Goal: Contribute content: Contribute content

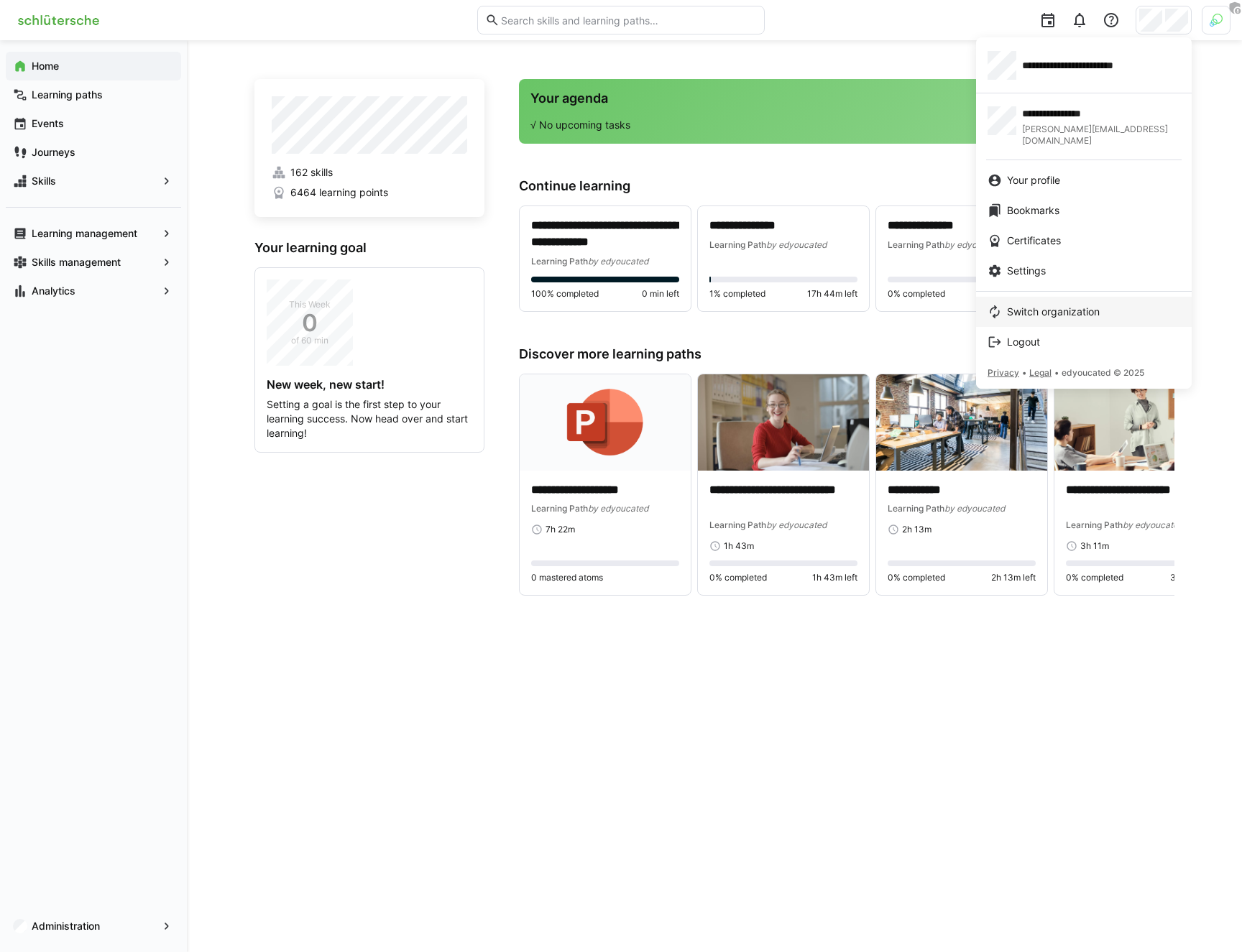
click at [1062, 305] on span "Switch organization" at bounding box center [1053, 312] width 93 height 14
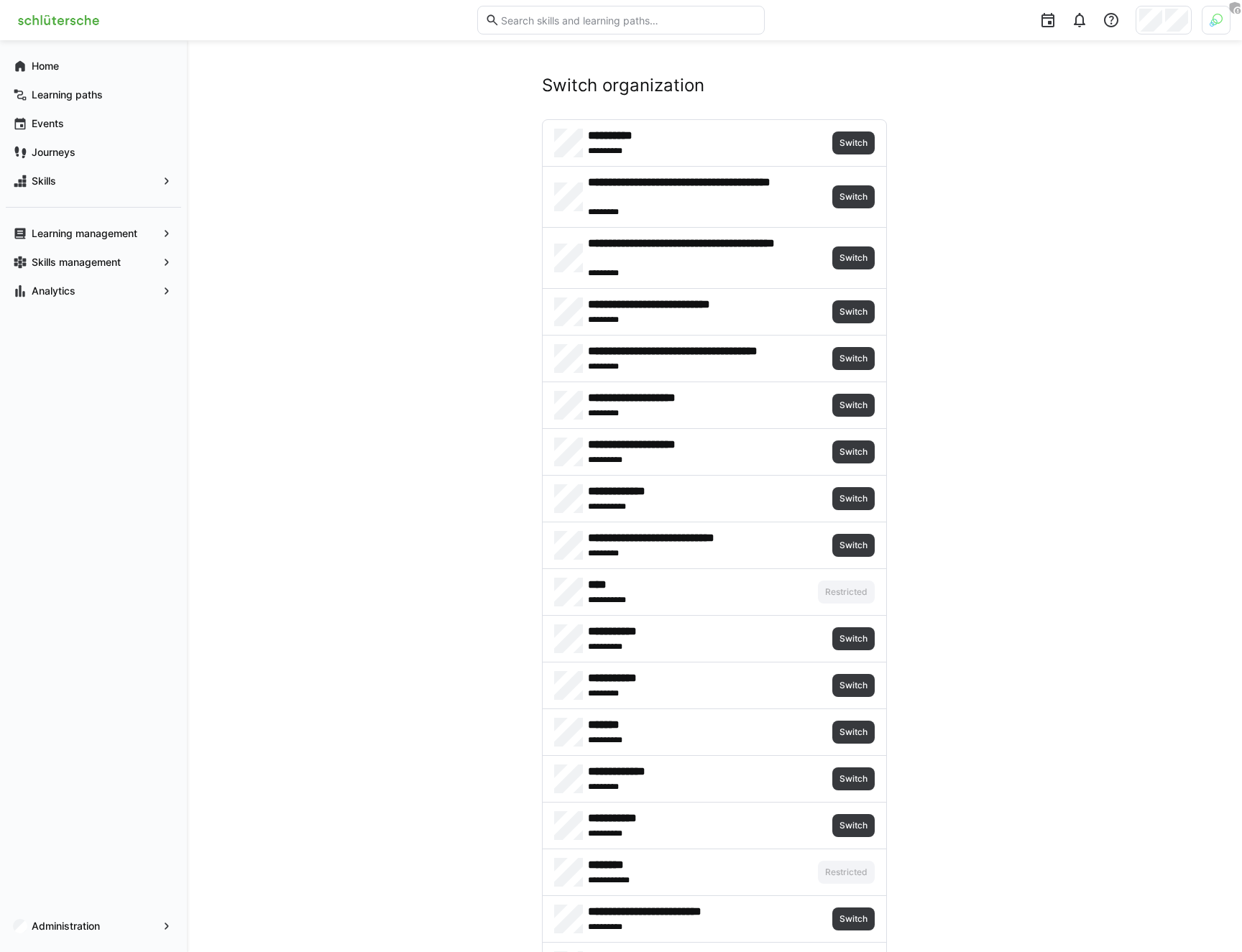
click at [1098, 21] on div at bounding box center [1216, 20] width 29 height 29
click at [1073, 163] on span "Activate" at bounding box center [1053, 169] width 37 height 12
click at [1045, 430] on div at bounding box center [621, 476] width 1242 height 952
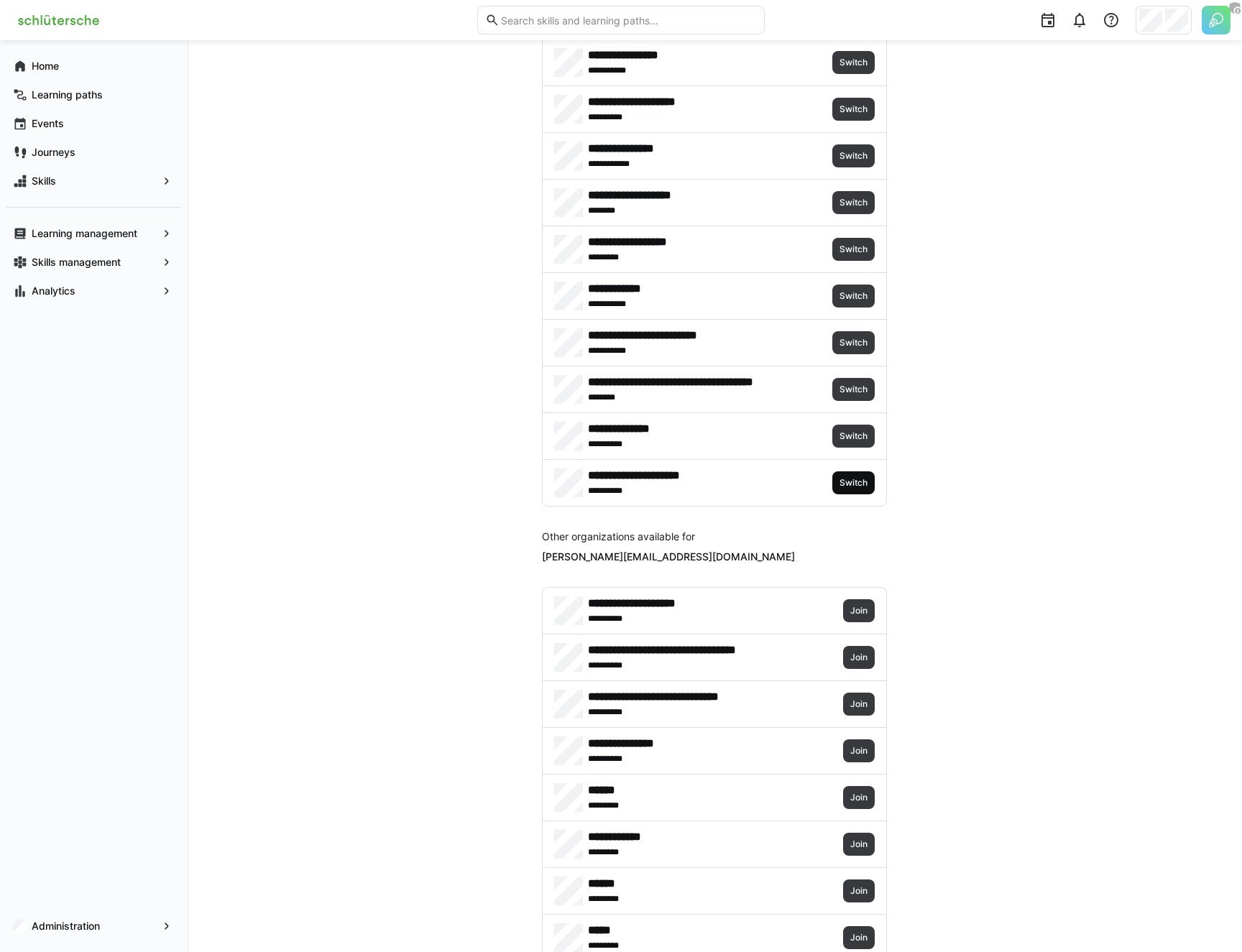
click at [842, 475] on span "Switch" at bounding box center [853, 483] width 42 height 23
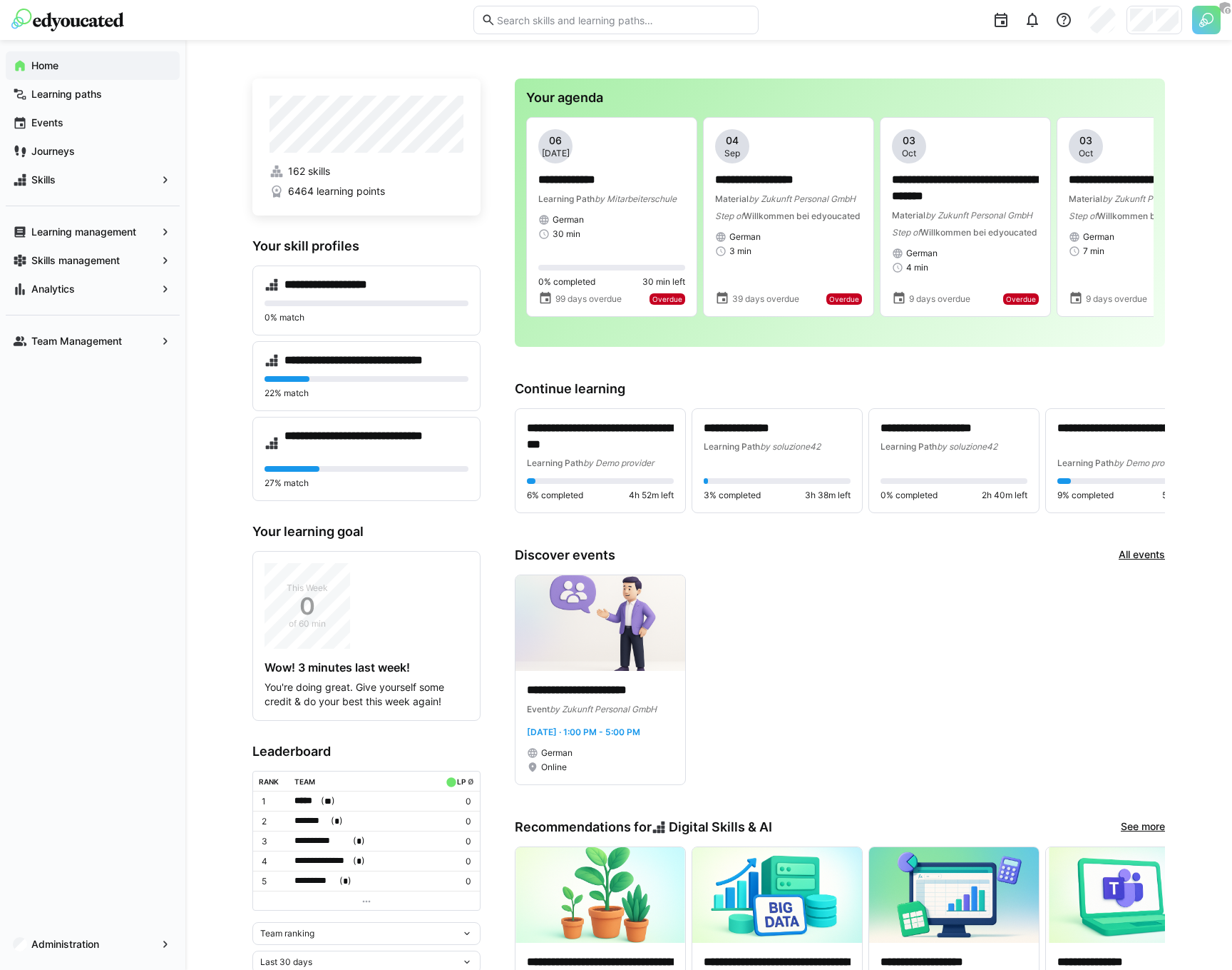
click at [163, 440] on div "Home Learning paths Events Journeys Skills Learning management Skills managemen…" at bounding box center [92, 505] width 185 height 929
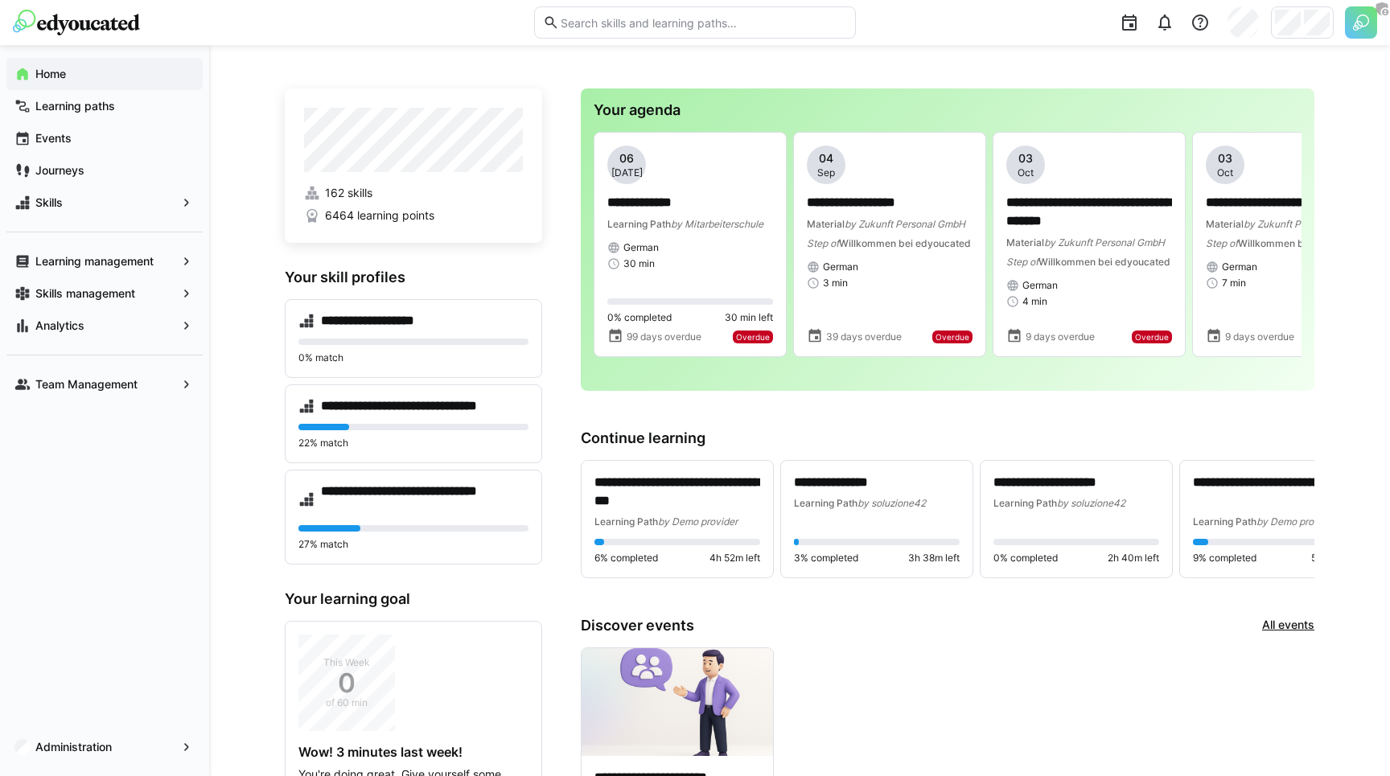
click at [413, 26] on div at bounding box center [268, 23] width 510 height 26
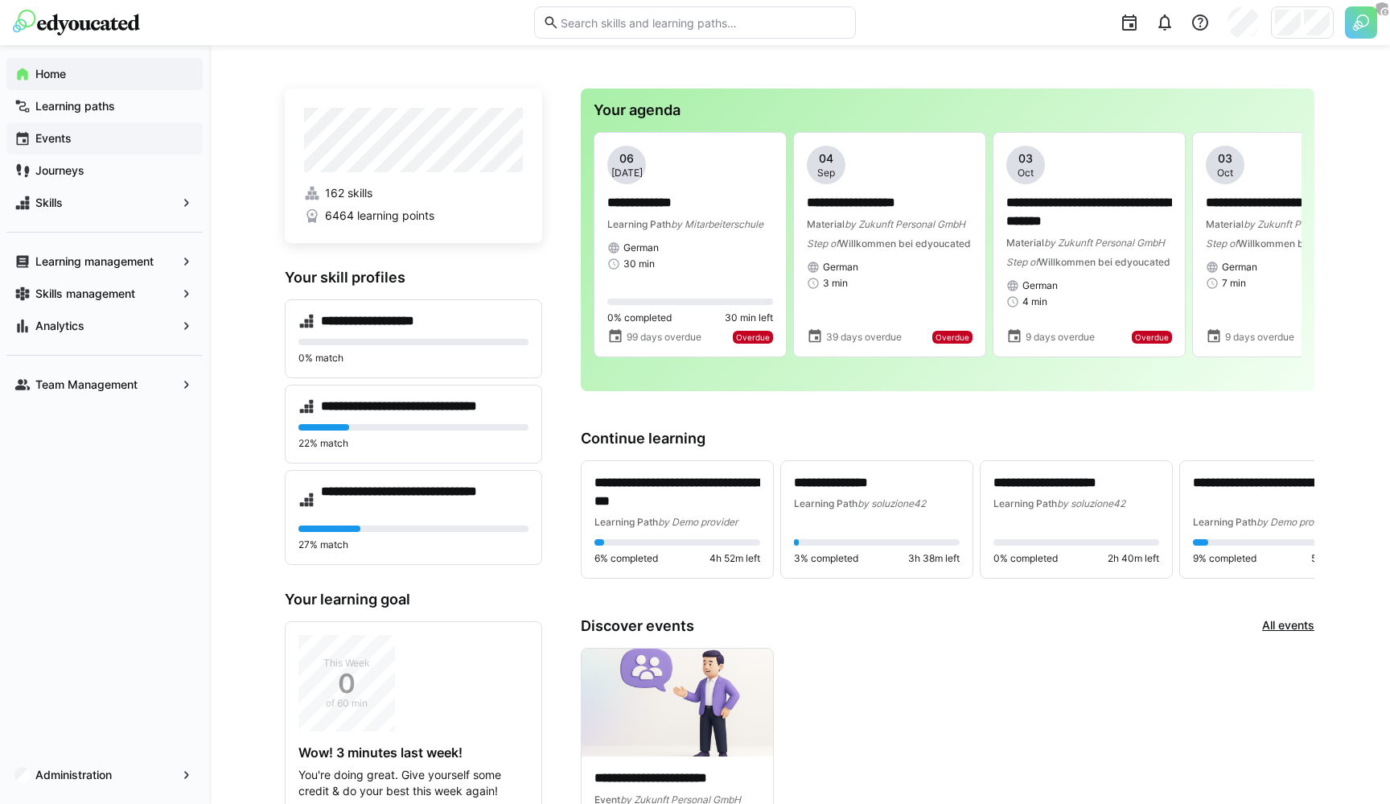
click at [90, 135] on span "Events" at bounding box center [114, 138] width 162 height 16
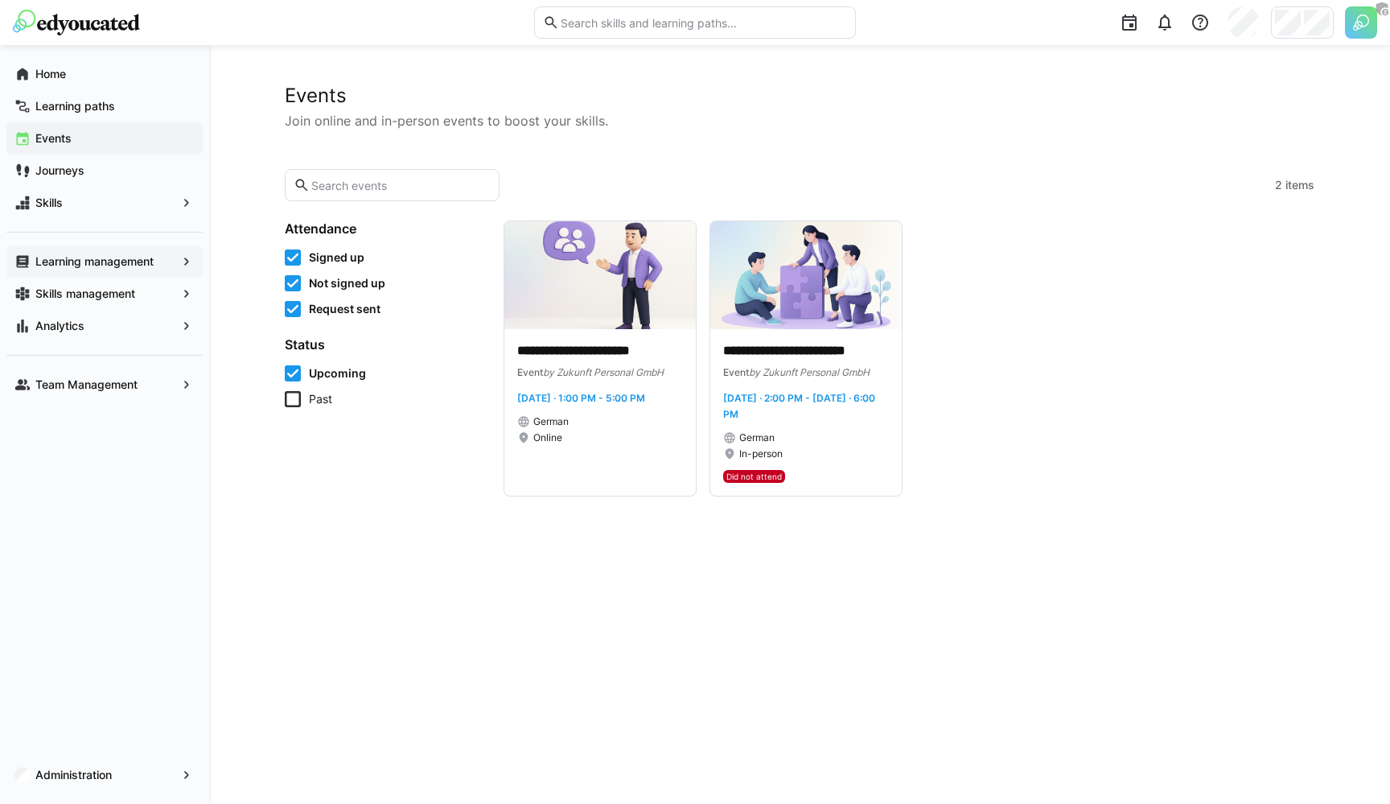
click at [0, 0] on app-navigation-label "Learning management" at bounding box center [0, 0] width 0 height 0
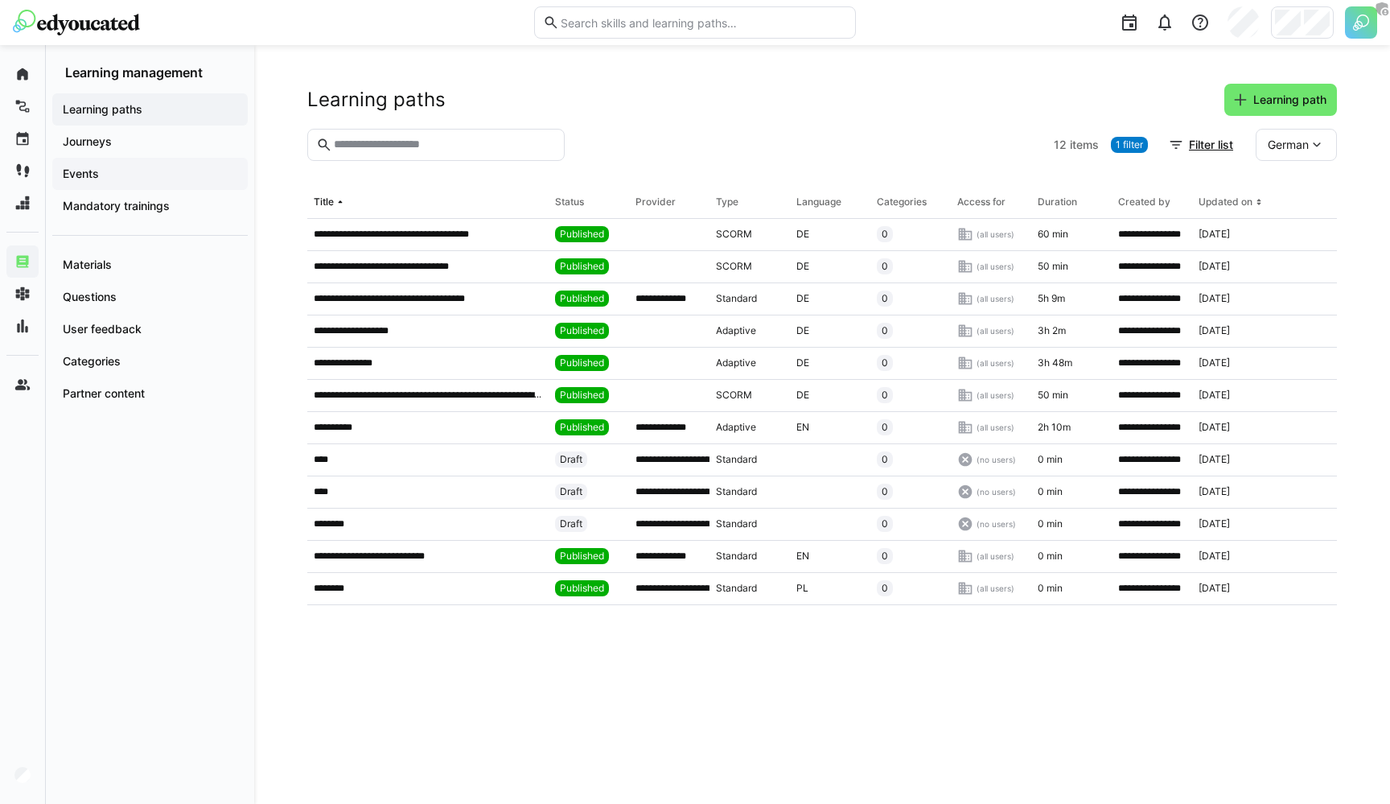
click at [142, 169] on span "Events" at bounding box center [149, 174] width 179 height 16
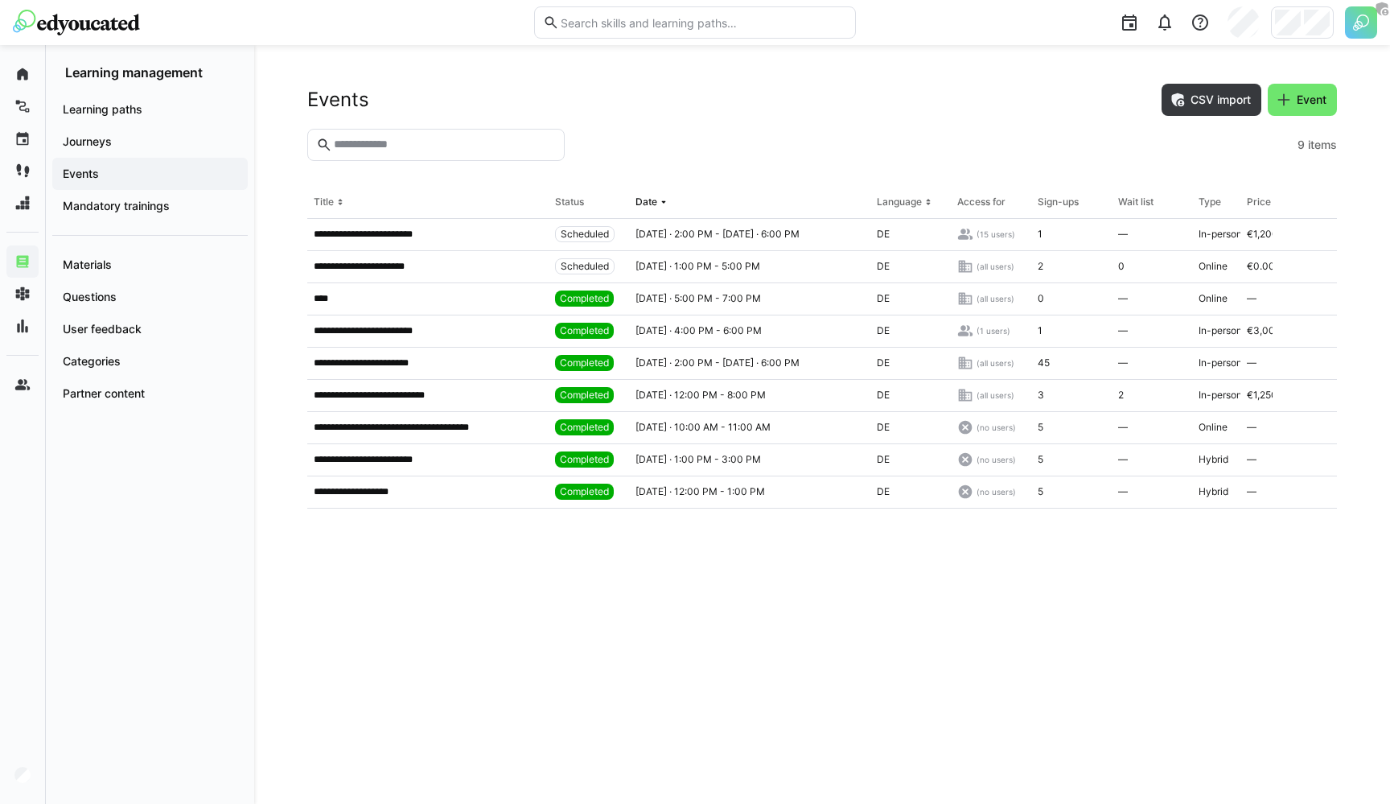
click at [628, 25] on input "text" at bounding box center [703, 22] width 288 height 14
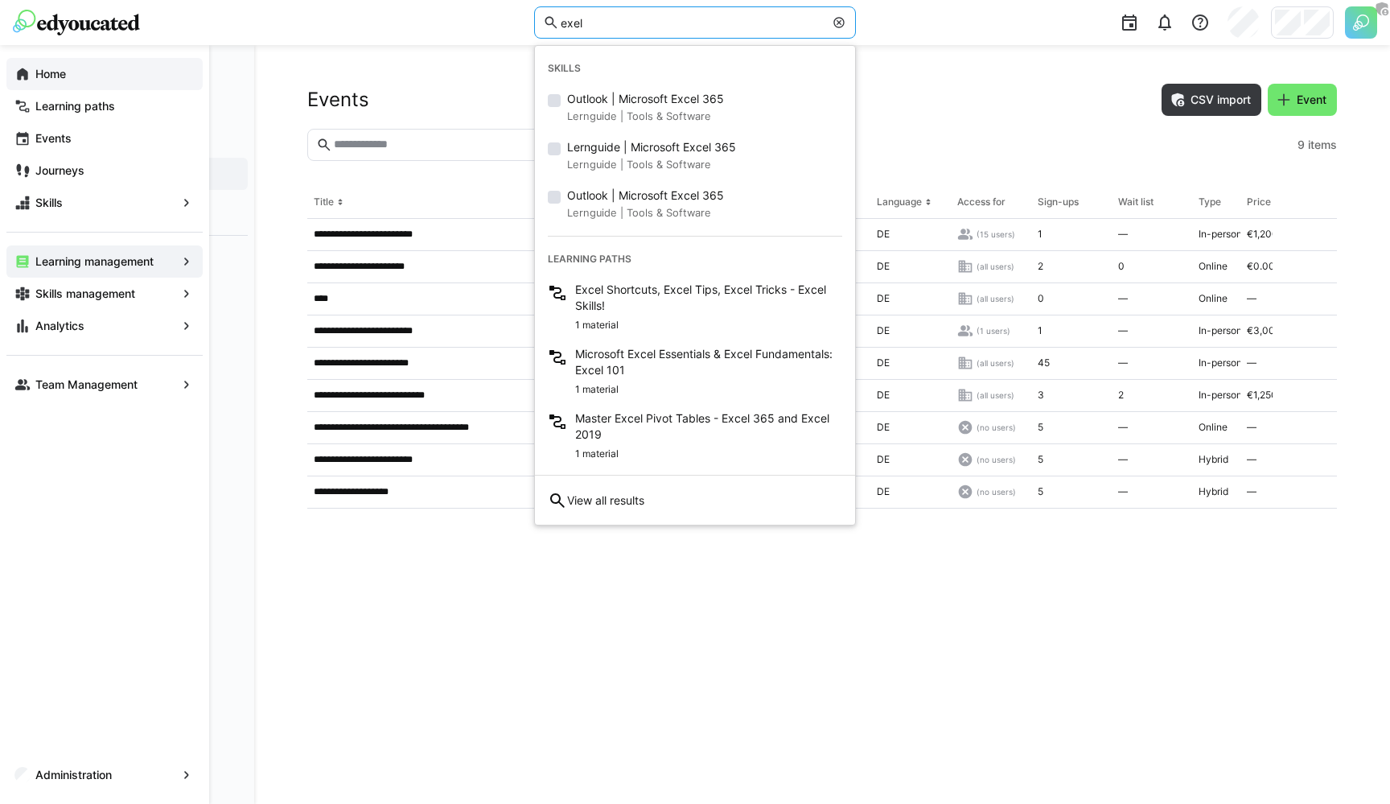
type input "exel"
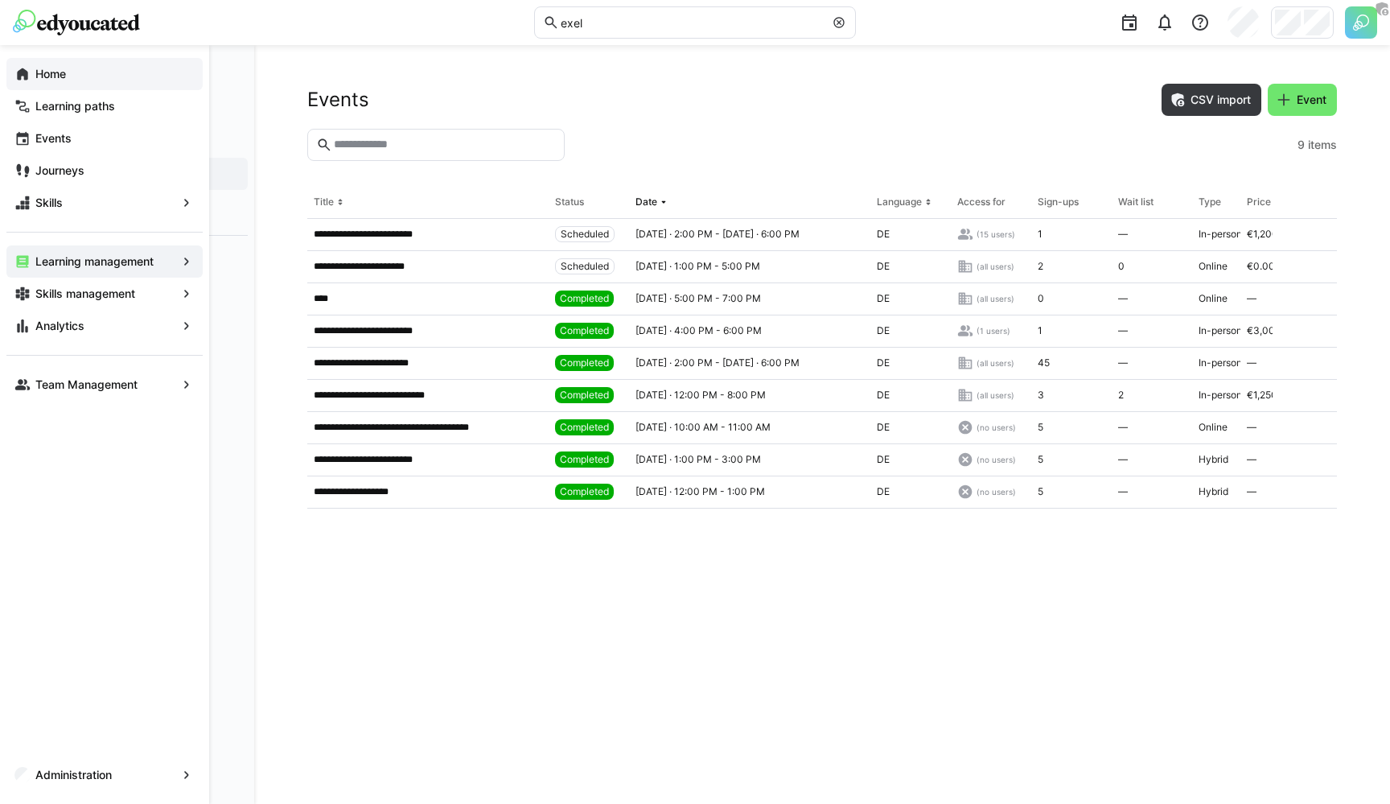
click at [30, 75] on eds-icon at bounding box center [22, 74] width 16 height 16
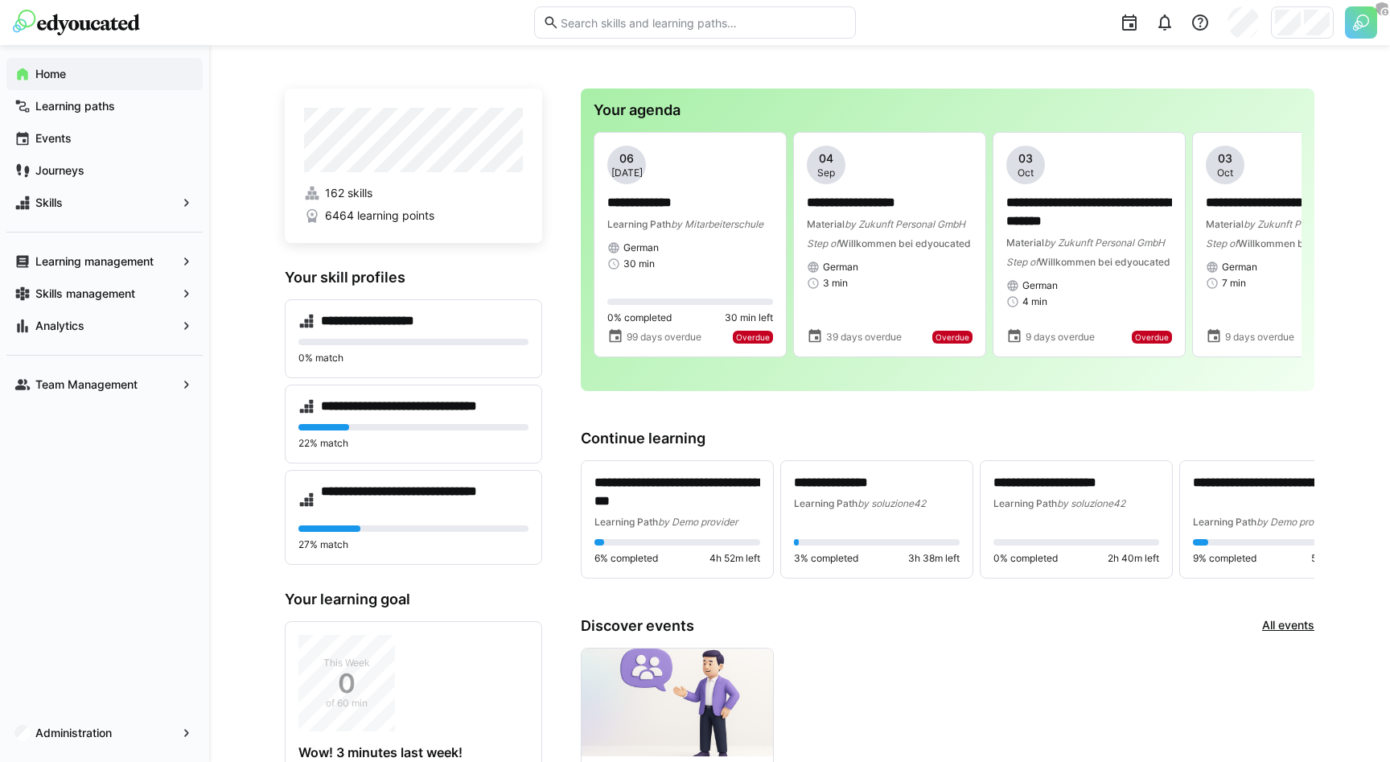
click at [339, 274] on h3 "Your skill profiles" at bounding box center [413, 278] width 257 height 18
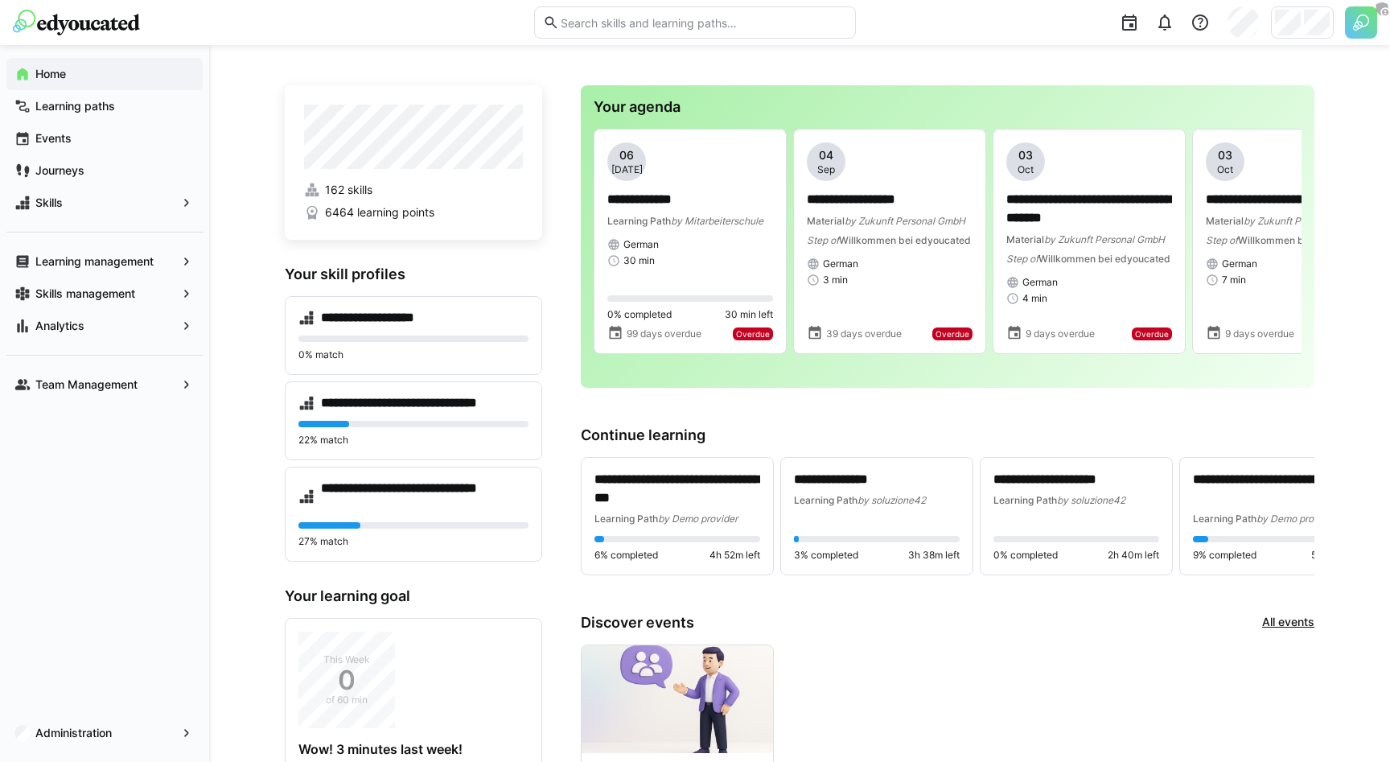
scroll to position [4, 0]
click at [1162, 26] on eds-icon at bounding box center [1164, 22] width 19 height 19
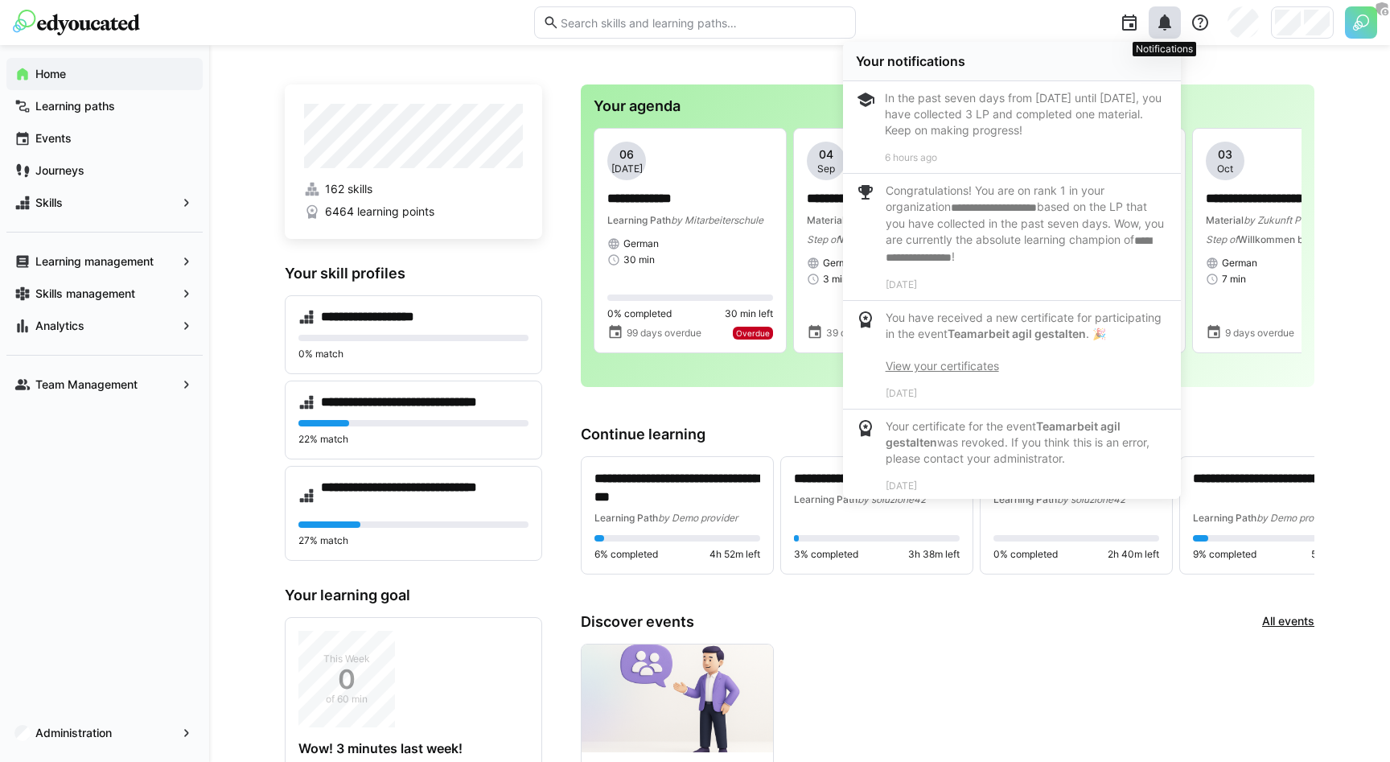
click at [1162, 26] on eds-icon at bounding box center [1164, 22] width 19 height 19
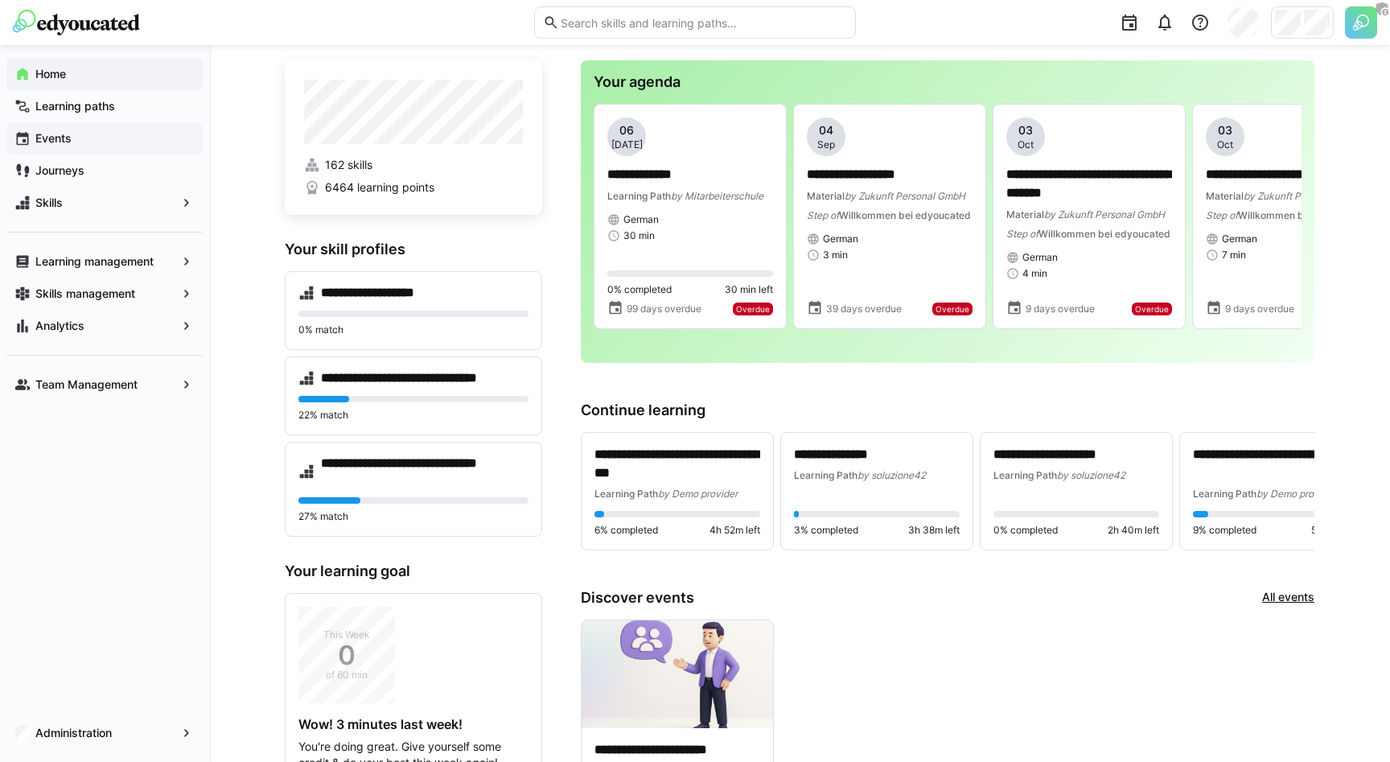
scroll to position [20, 0]
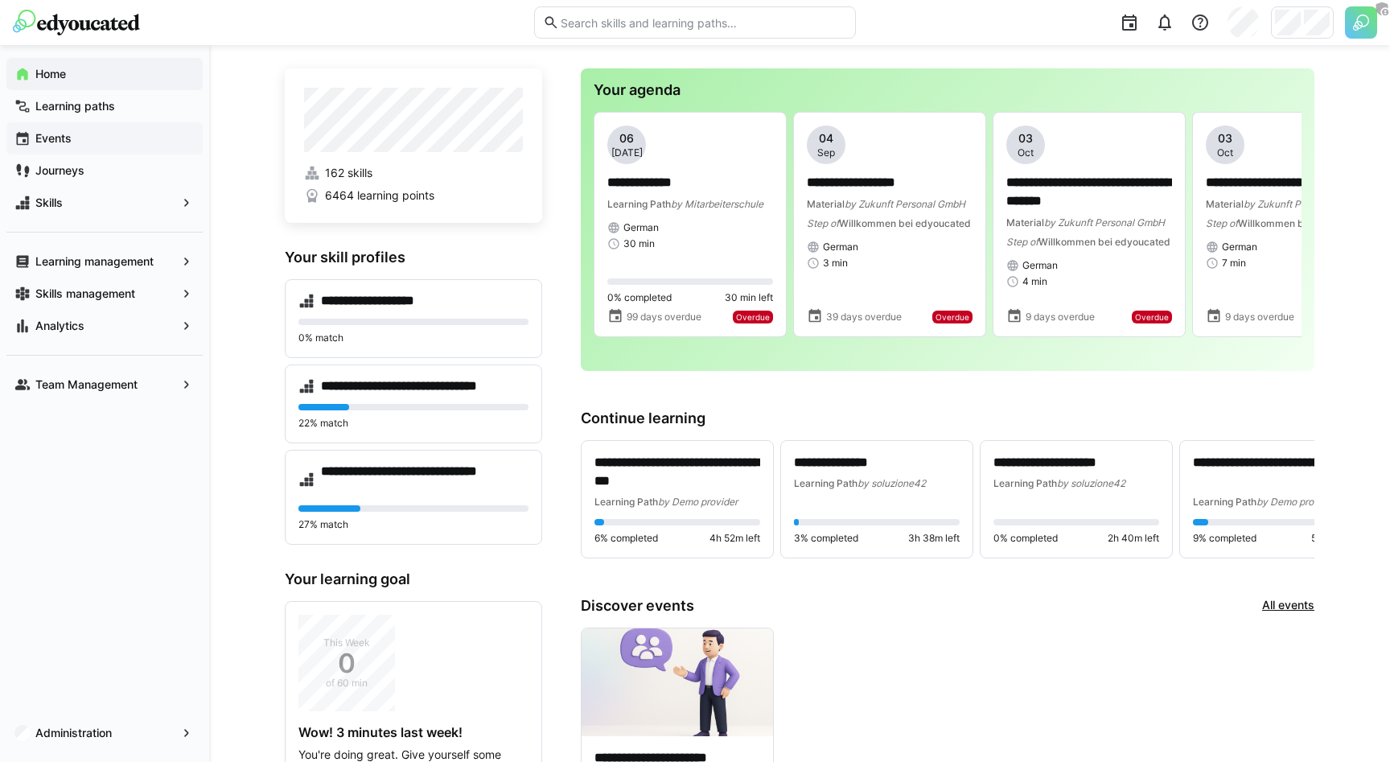
click at [0, 0] on app-navigation-label "Events" at bounding box center [0, 0] width 0 height 0
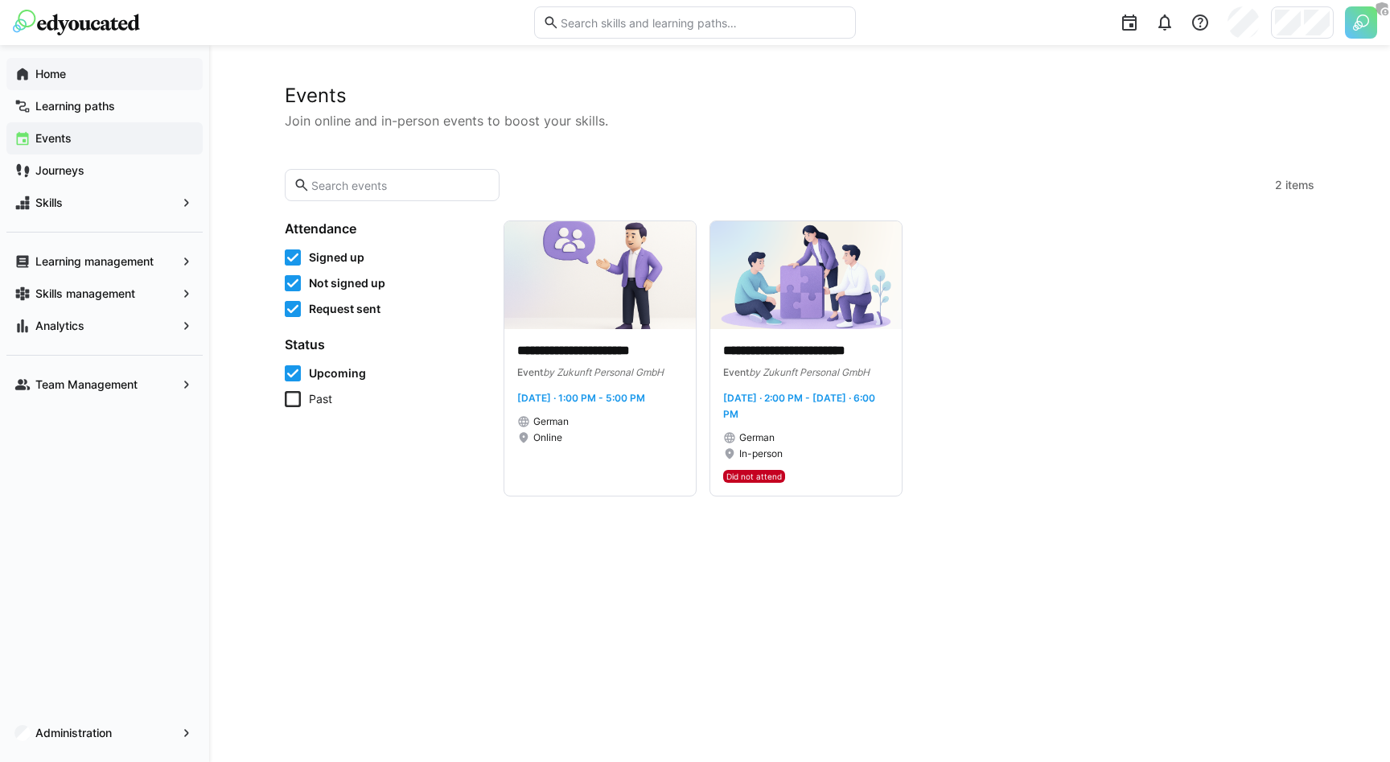
click at [314, 401] on span "Past" at bounding box center [320, 399] width 23 height 16
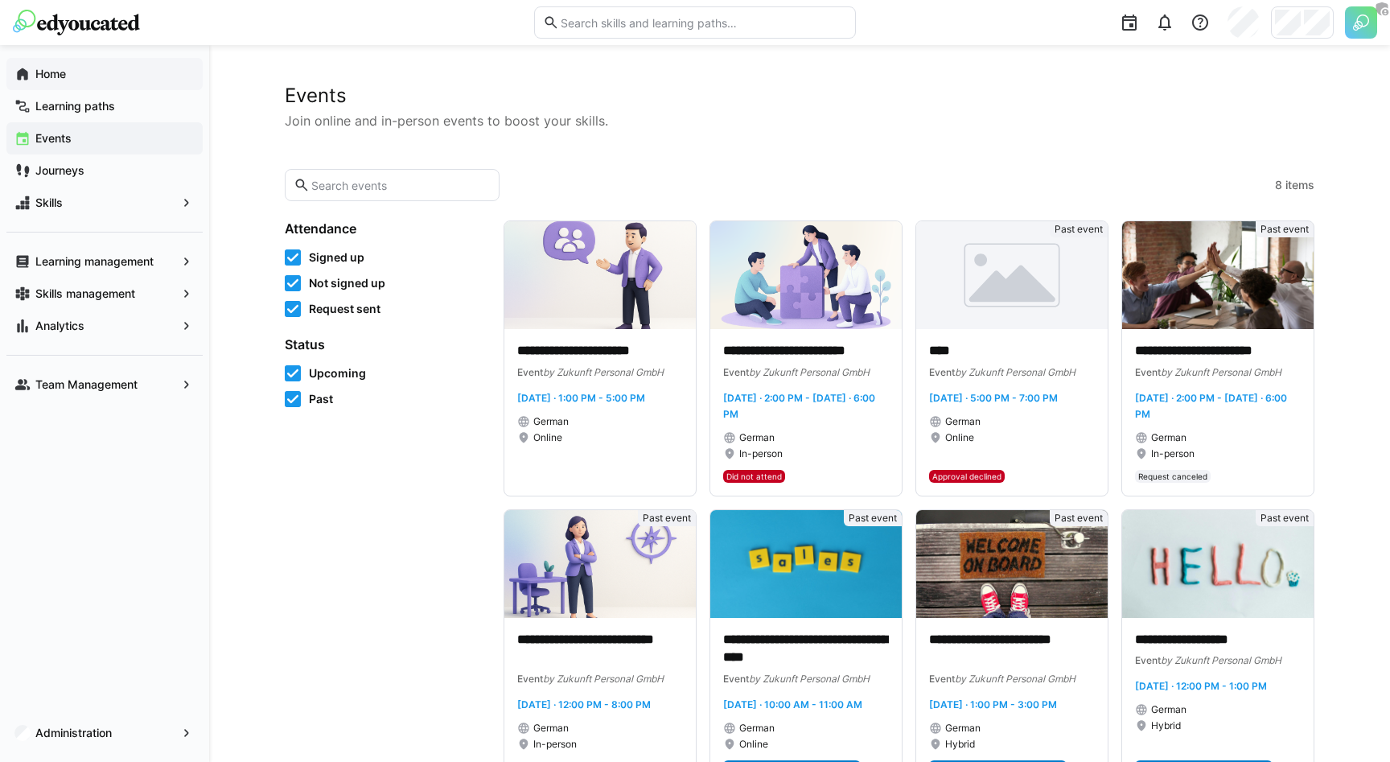
click at [314, 402] on span "Past" at bounding box center [321, 399] width 24 height 16
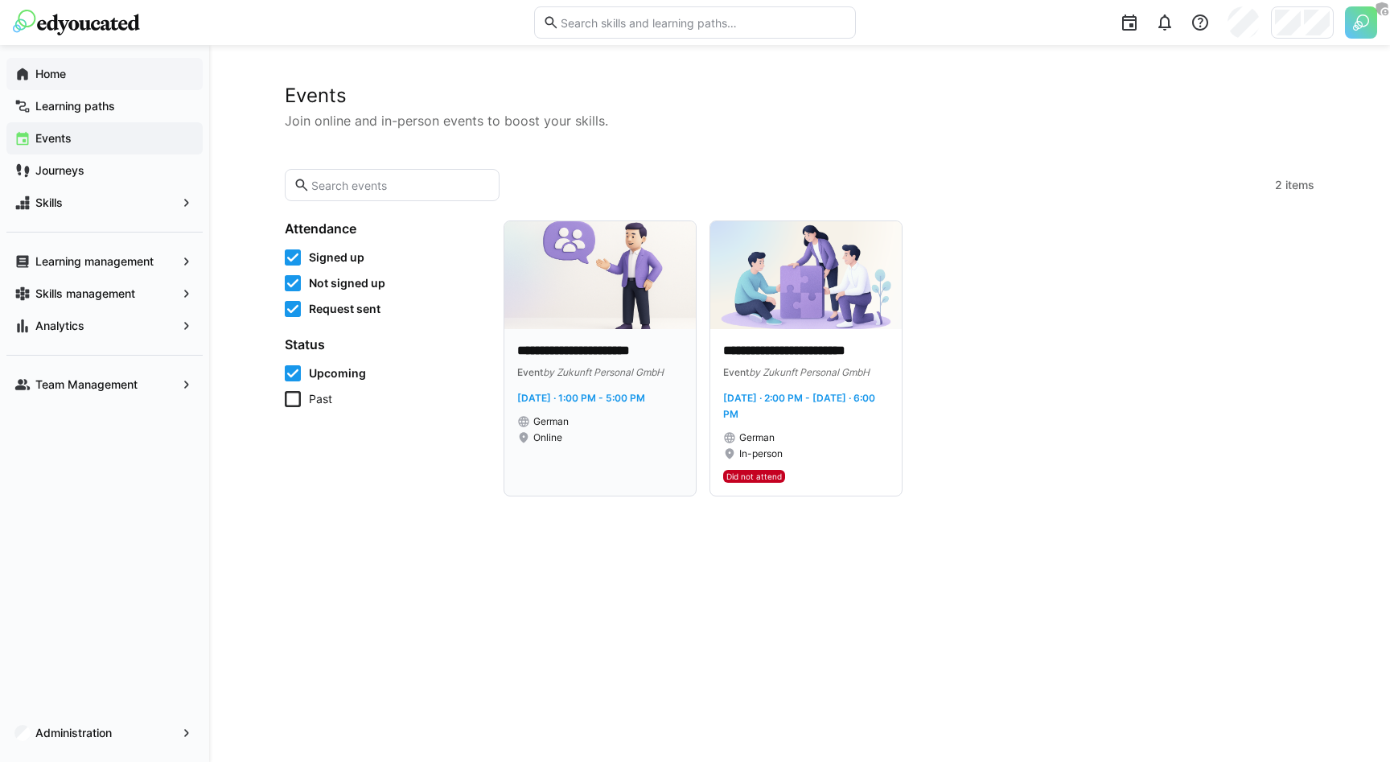
click at [644, 402] on span "[DATE] · 1:00 PM - 5:00 PM" at bounding box center [581, 398] width 128 height 12
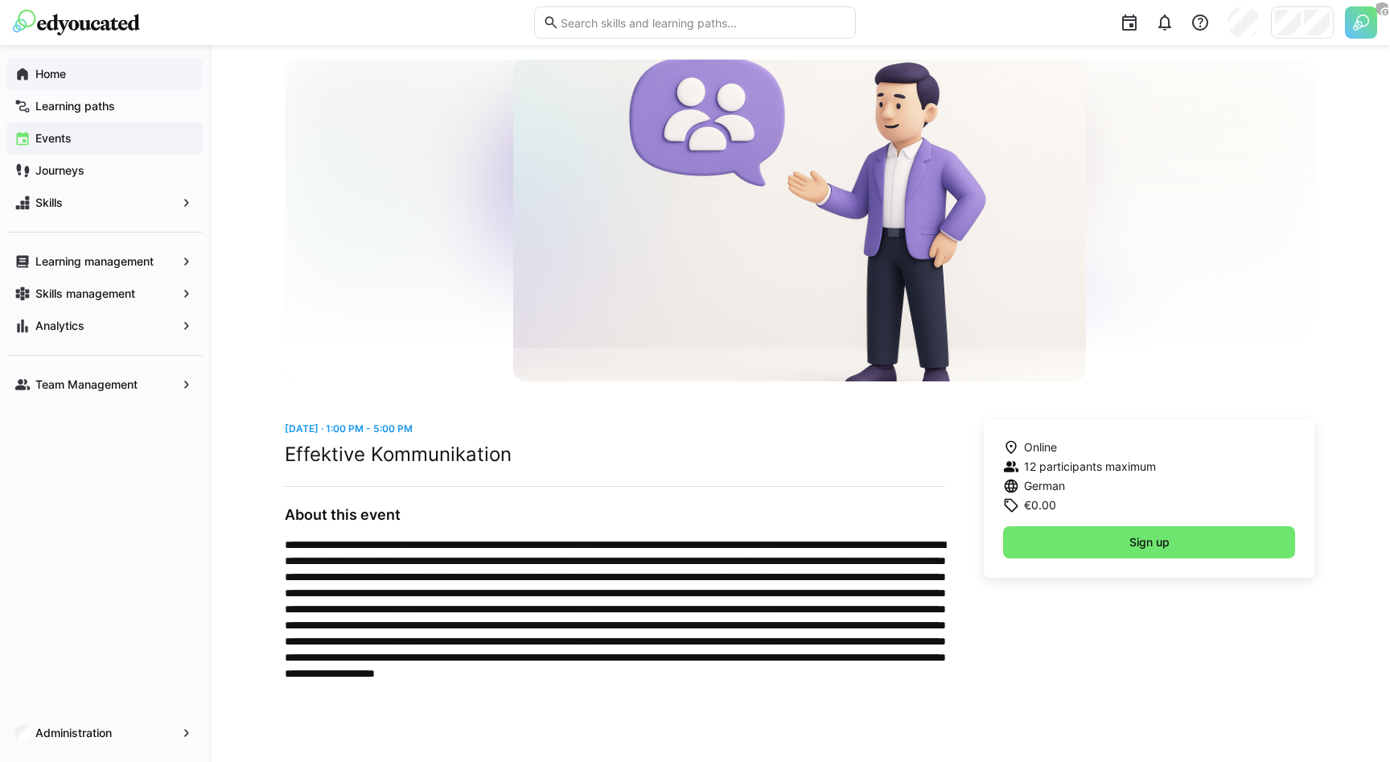
scroll to position [60, 0]
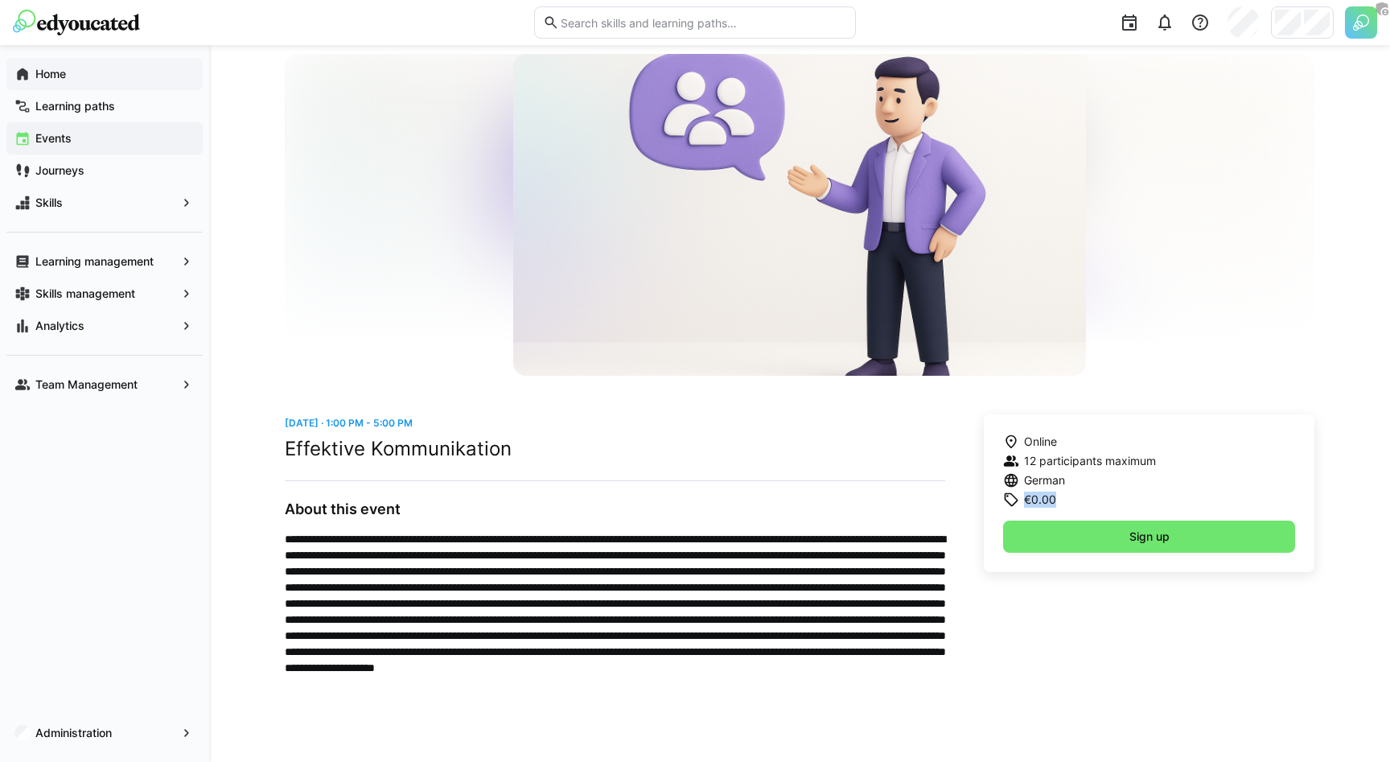
drag, startPoint x: 1065, startPoint y: 500, endPoint x: 1024, endPoint y: 500, distance: 41.0
click at [1024, 500] on div "€0.00" at bounding box center [1079, 500] width 153 height 16
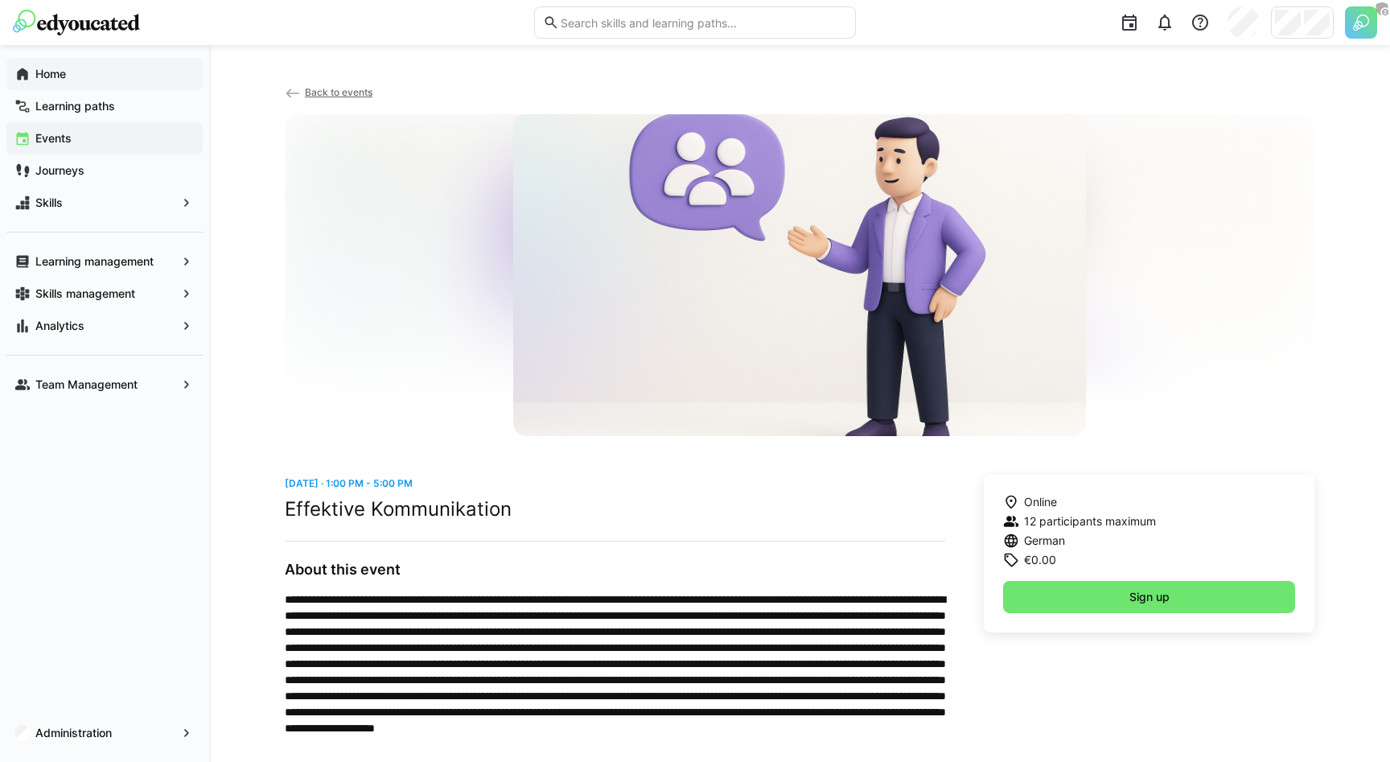
click at [333, 99] on app-back-navigation "Back to events" at bounding box center [800, 99] width 1030 height 31
click at [333, 93] on span "Back to events" at bounding box center [339, 92] width 68 height 12
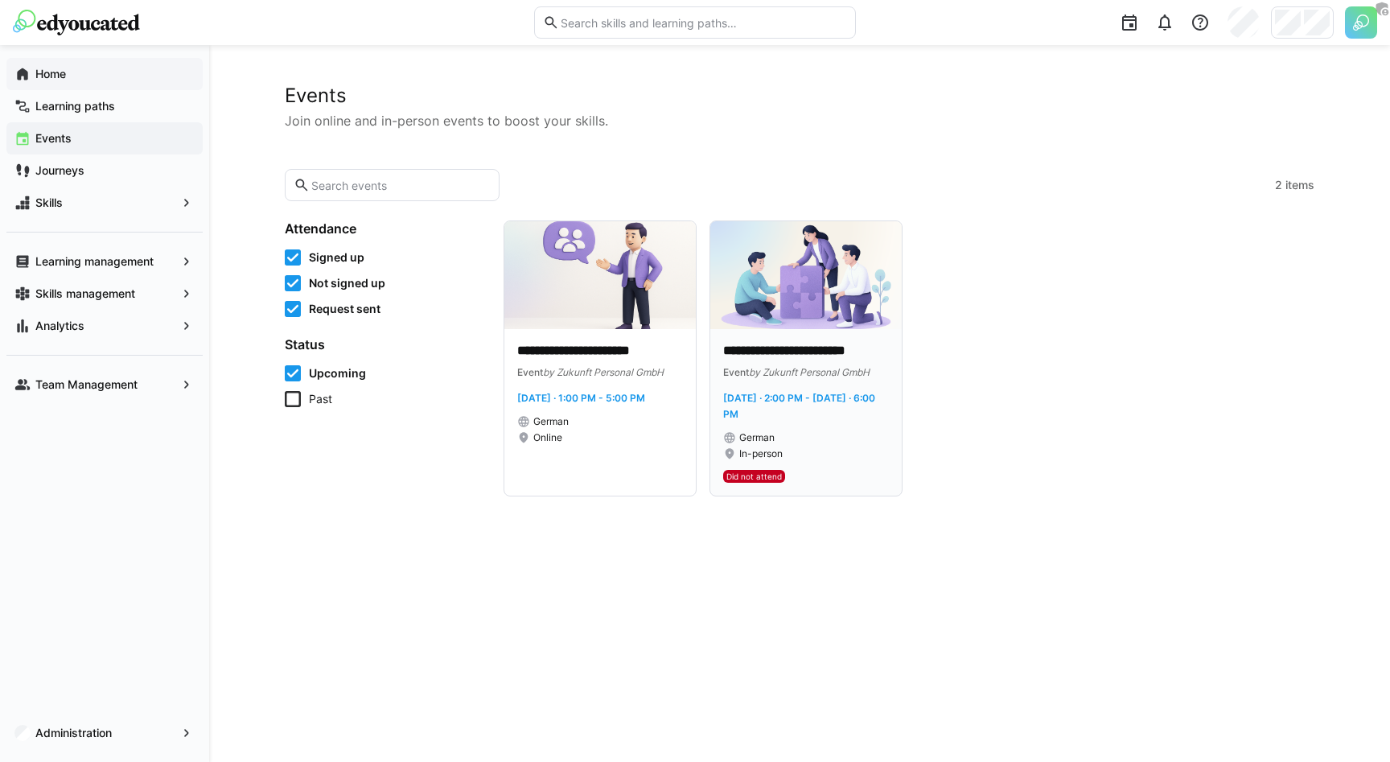
click at [768, 336] on div "**********" at bounding box center [806, 412] width 192 height 167
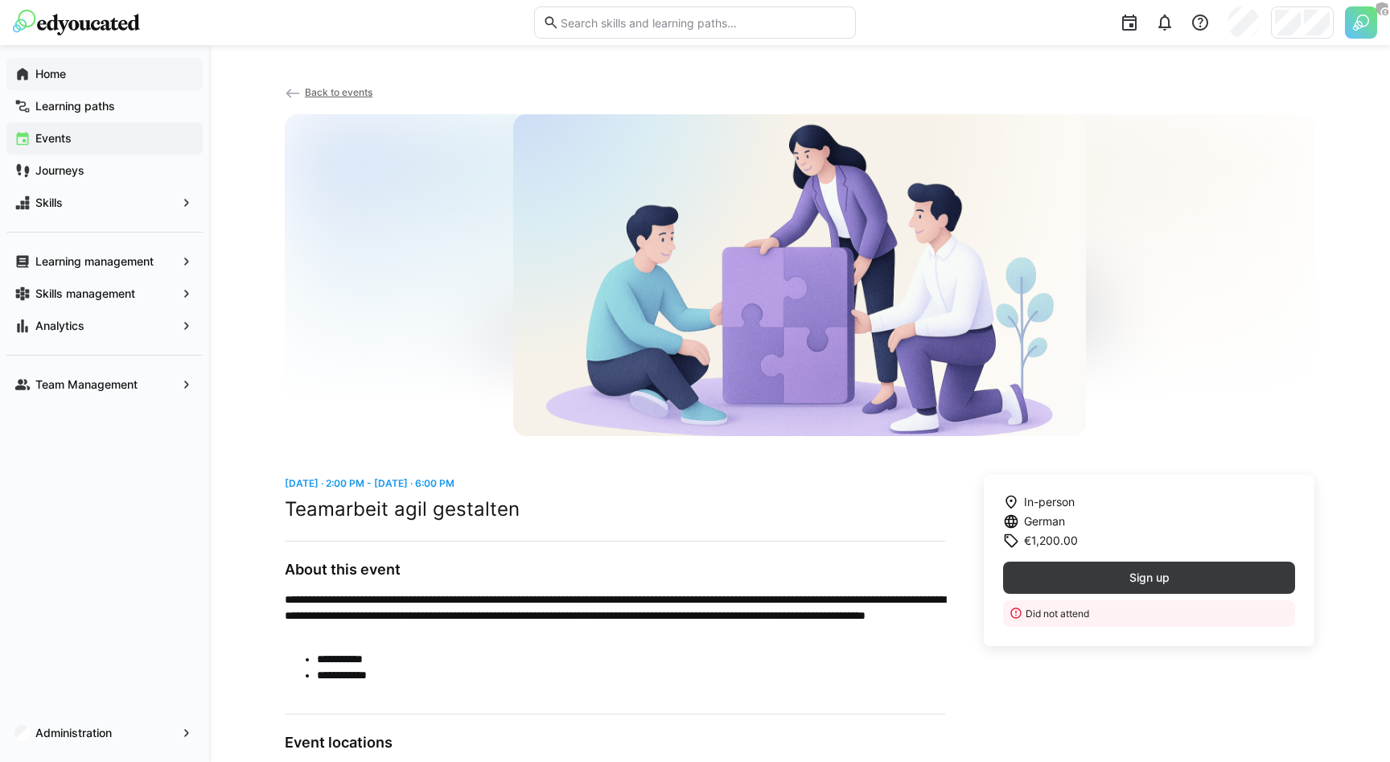
click at [327, 101] on app-back-navigation "Back to events" at bounding box center [800, 99] width 1030 height 31
click at [327, 94] on span "Back to events" at bounding box center [339, 92] width 68 height 12
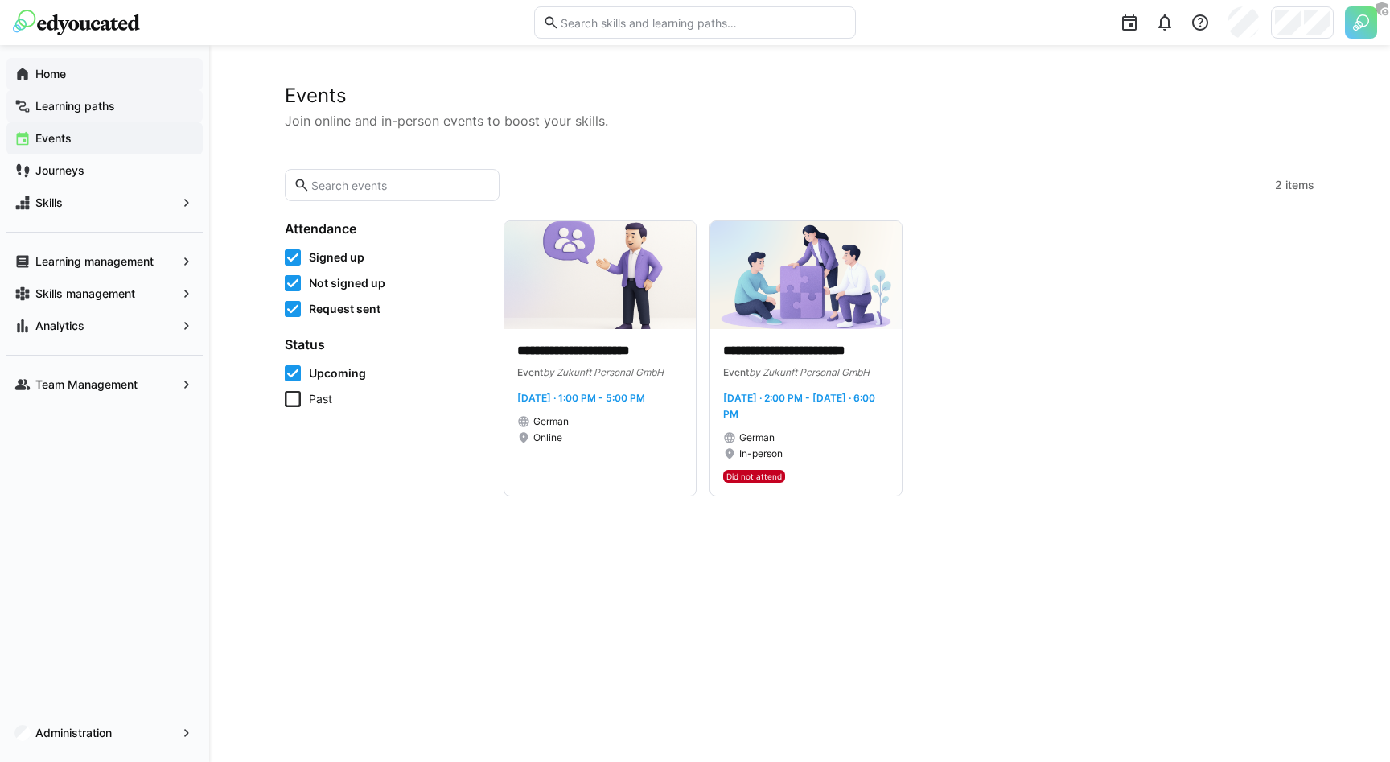
click at [0, 0] on app-navigation-label "Learning paths" at bounding box center [0, 0] width 0 height 0
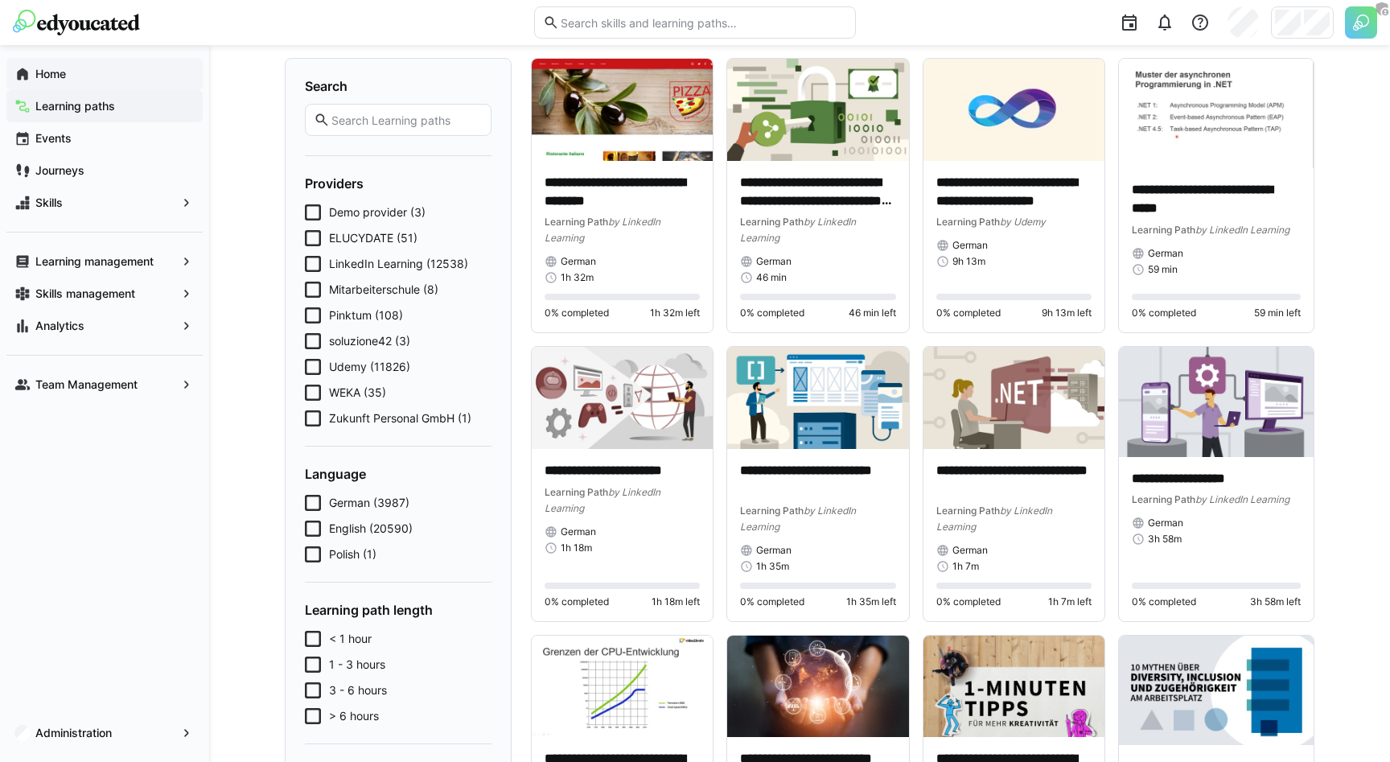
scroll to position [93, 0]
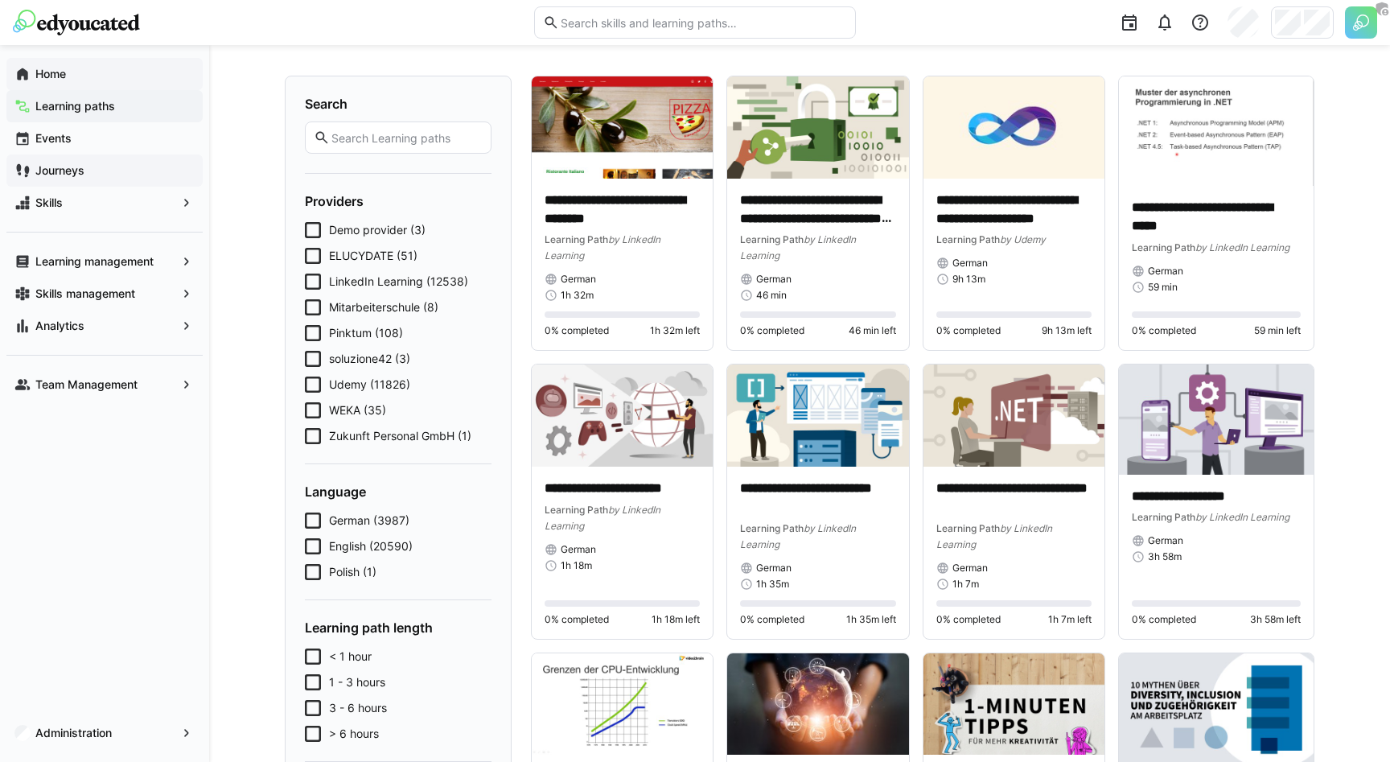
click at [119, 171] on span "Journeys" at bounding box center [114, 171] width 162 height 16
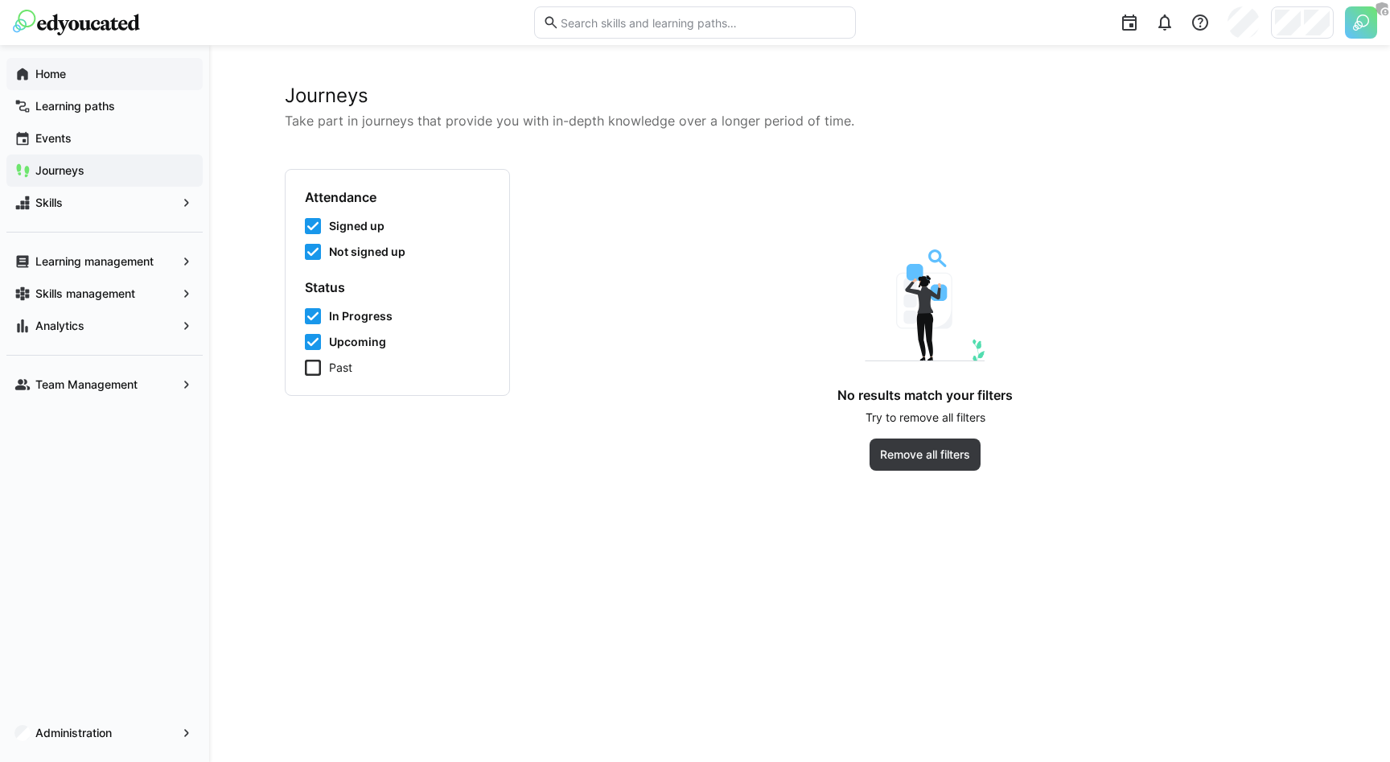
click at [325, 366] on eds-checkbox "Past" at bounding box center [397, 368] width 185 height 16
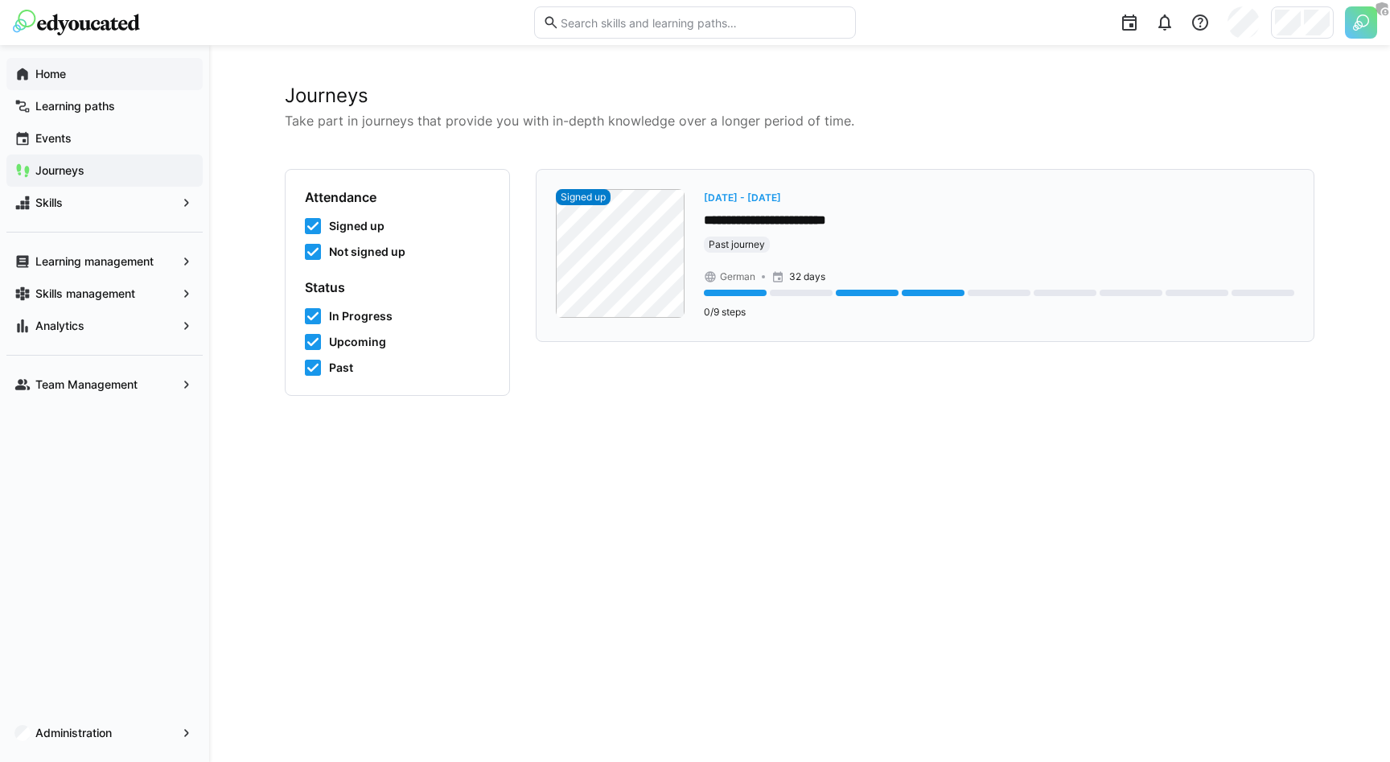
click at [806, 221] on p "**********" at bounding box center [999, 221] width 591 height 19
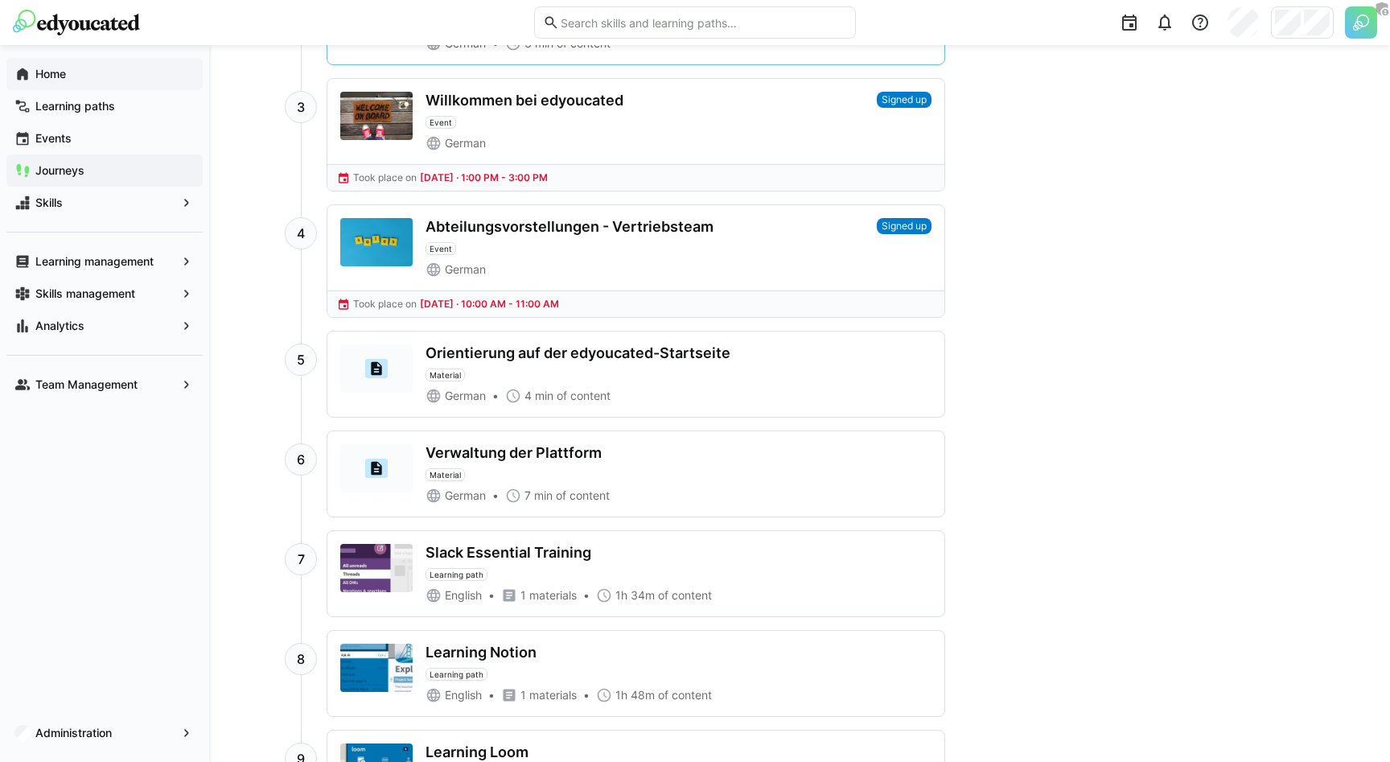
scroll to position [1061, 0]
click at [159, 261] on span "Learning management" at bounding box center [104, 261] width 143 height 16
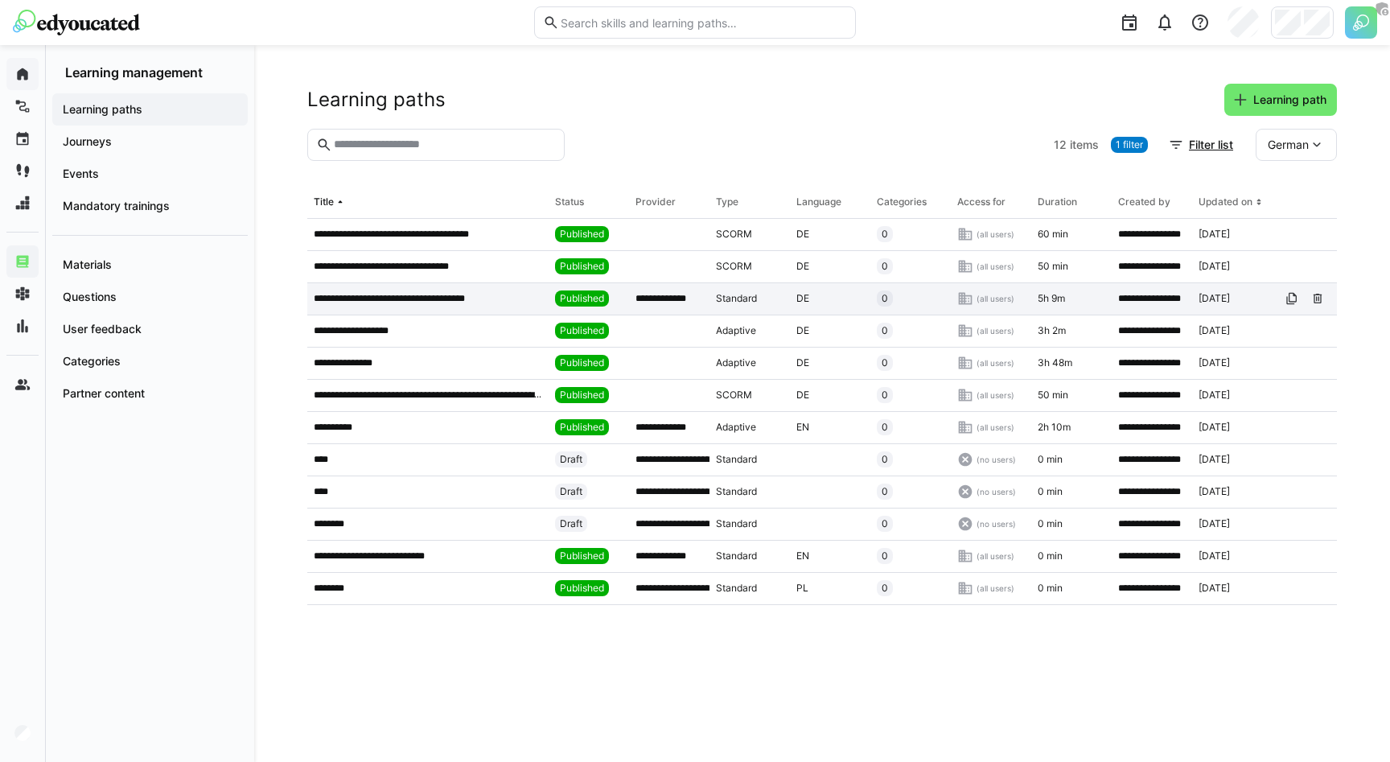
click at [412, 302] on p "**********" at bounding box center [405, 298] width 183 height 13
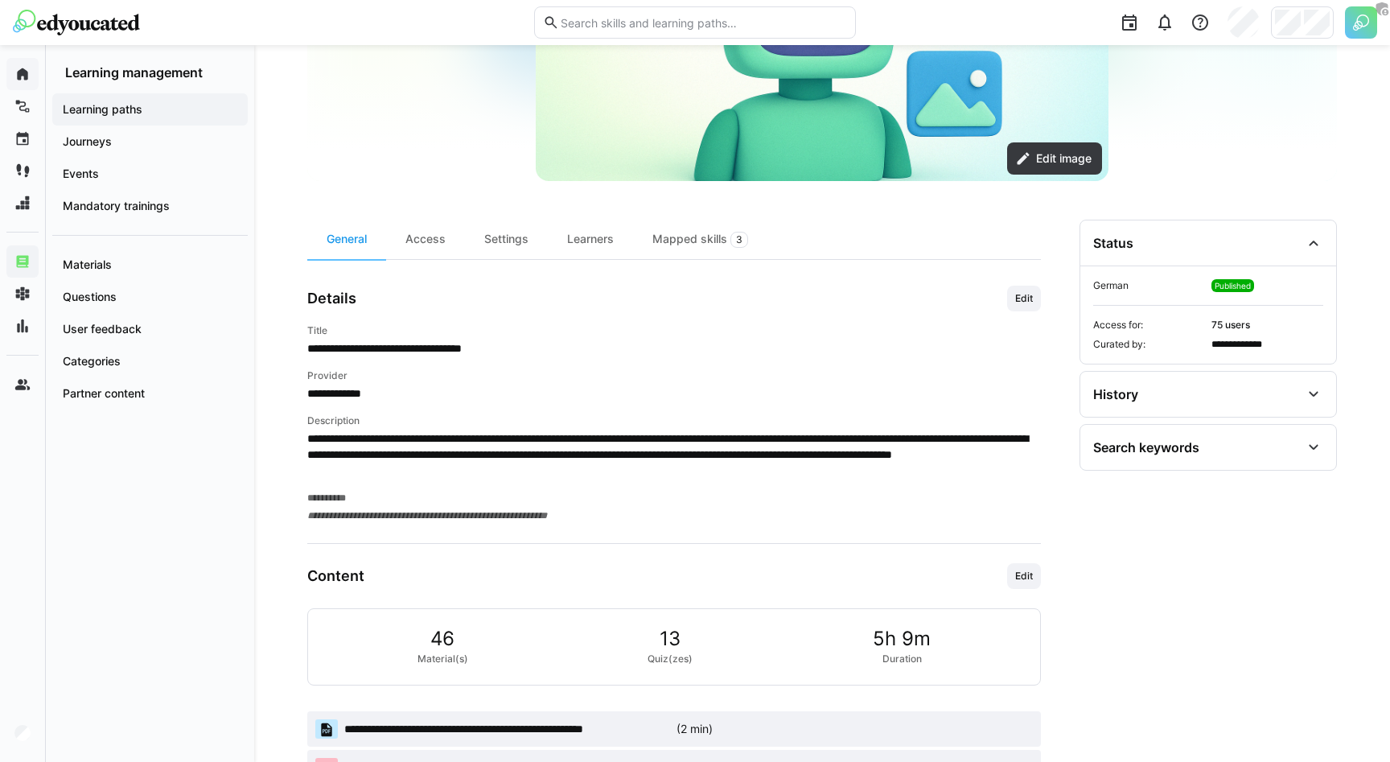
scroll to position [313, 0]
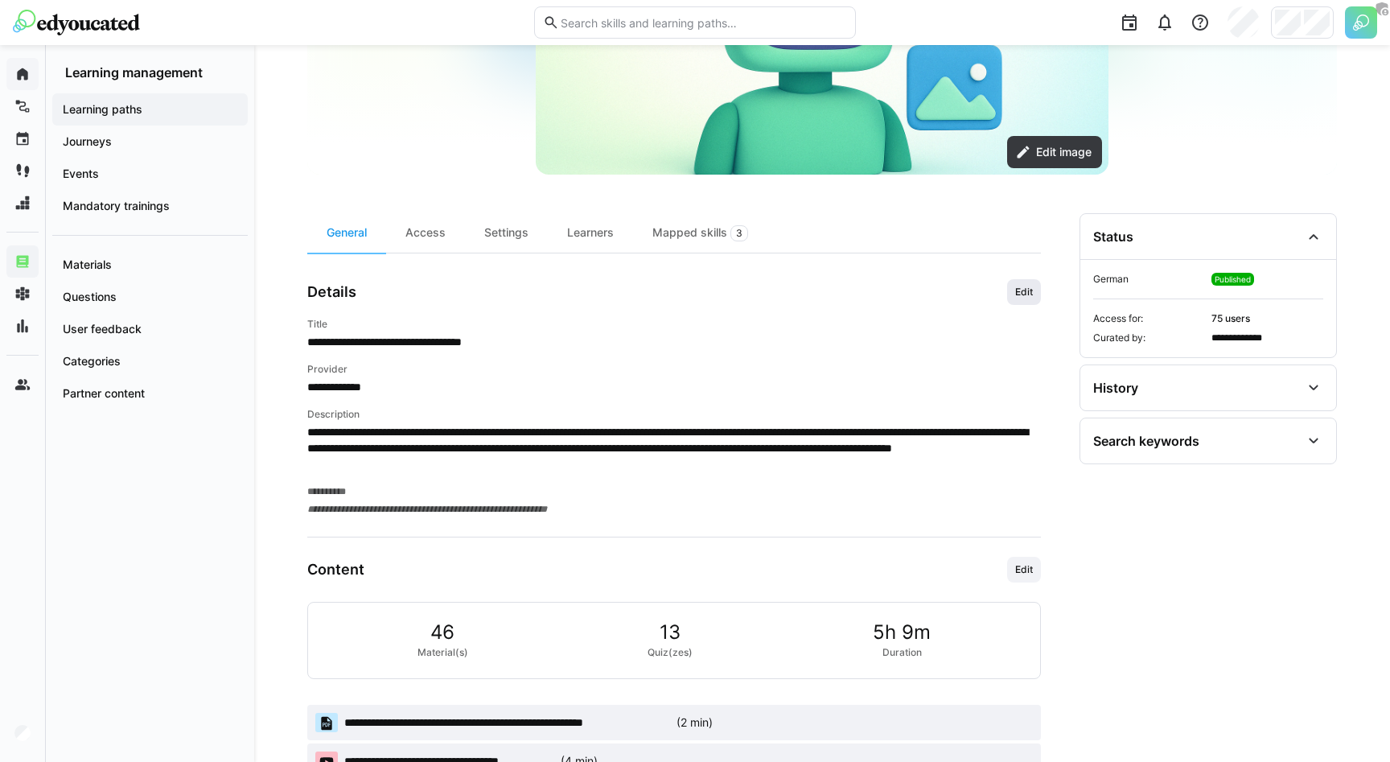
click at [1014, 296] on span "Edit" at bounding box center [1024, 292] width 21 height 13
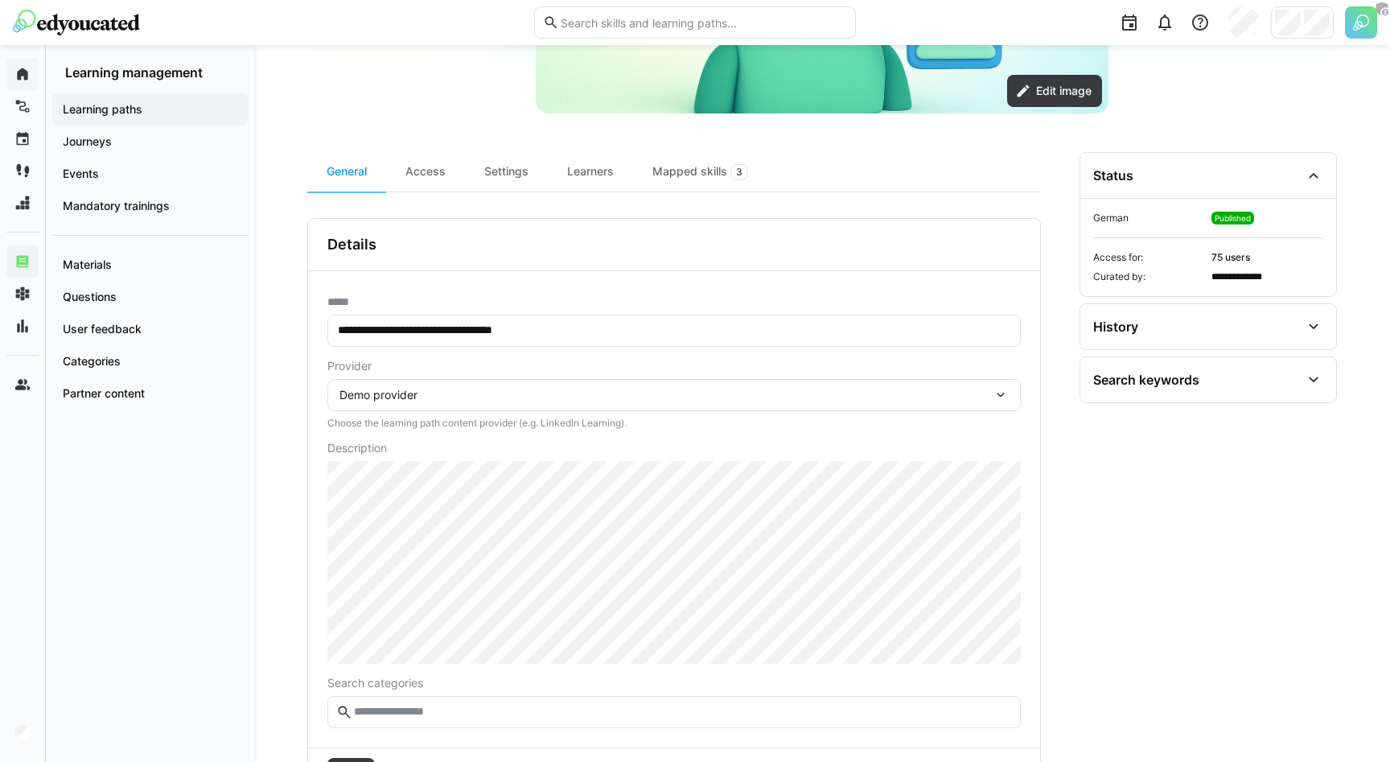
scroll to position [400, 0]
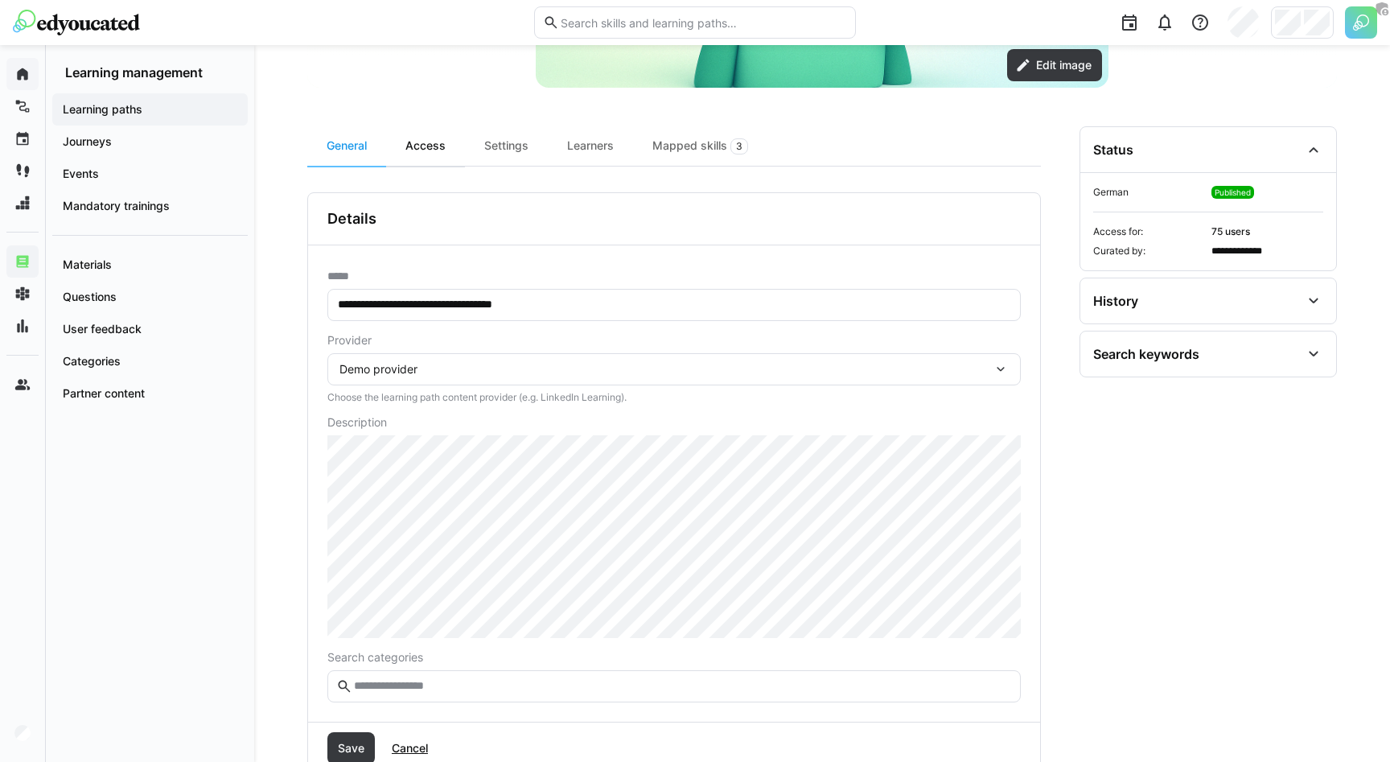
click at [426, 154] on div "Access" at bounding box center [425, 145] width 79 height 39
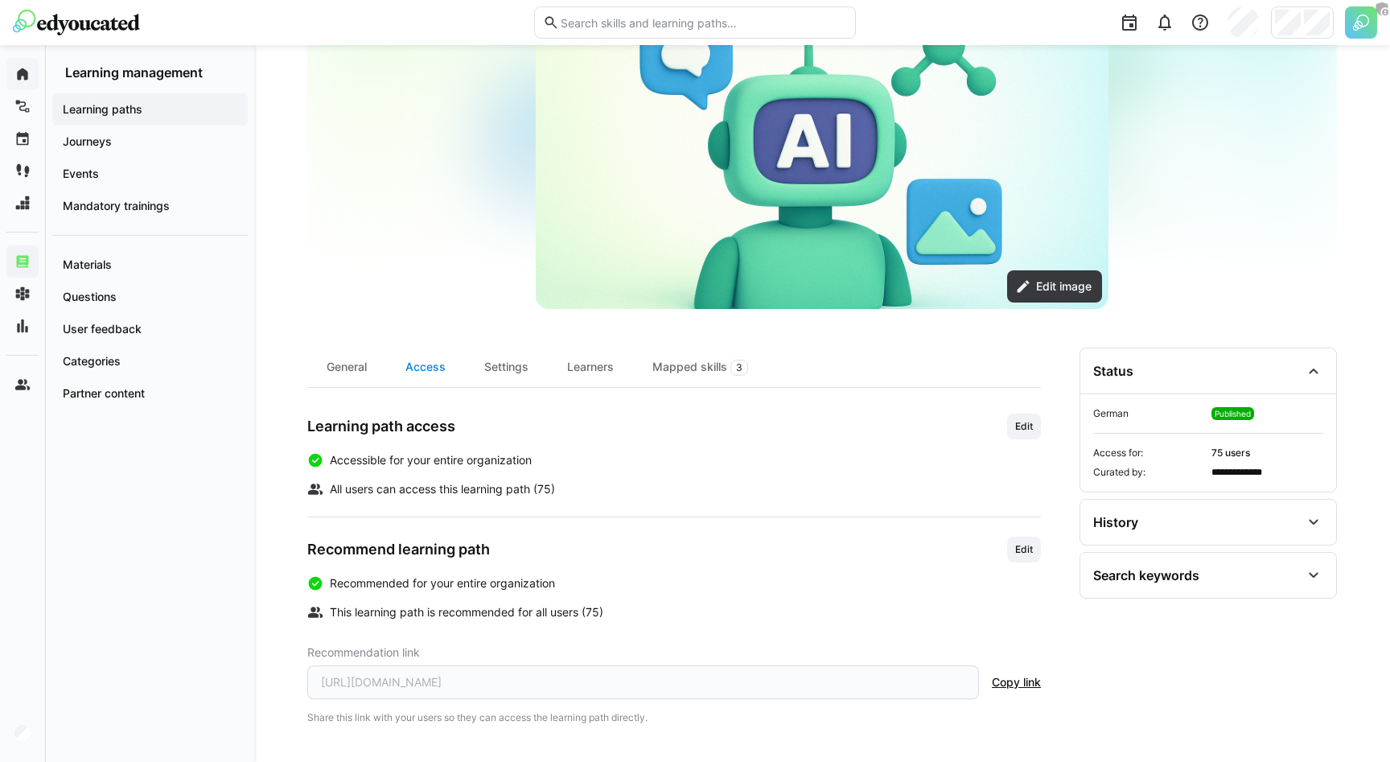
scroll to position [179, 0]
click at [1034, 425] on span "Edit" at bounding box center [1024, 426] width 21 height 13
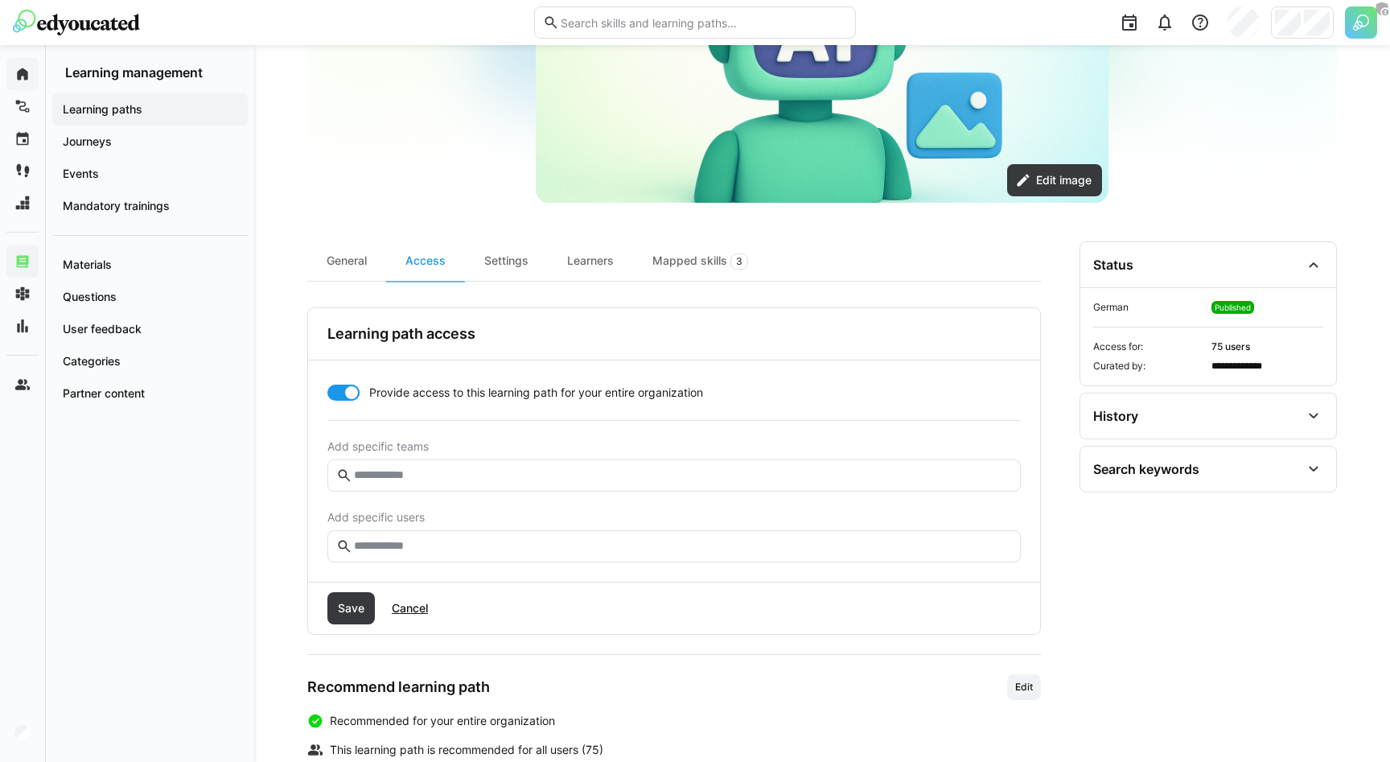
scroll to position [303, 0]
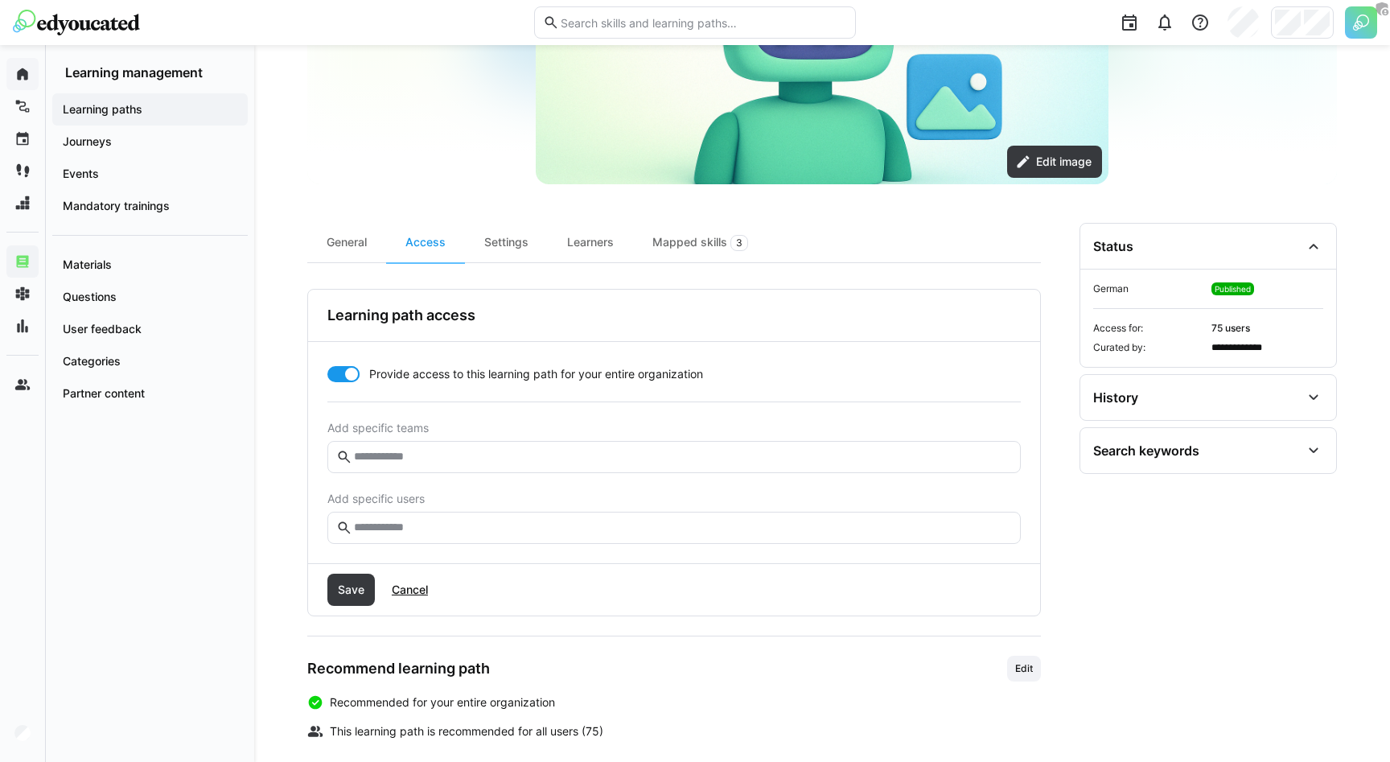
click at [444, 532] on input "text" at bounding box center [682, 528] width 660 height 14
click at [400, 595] on span "Cancel" at bounding box center [409, 590] width 41 height 16
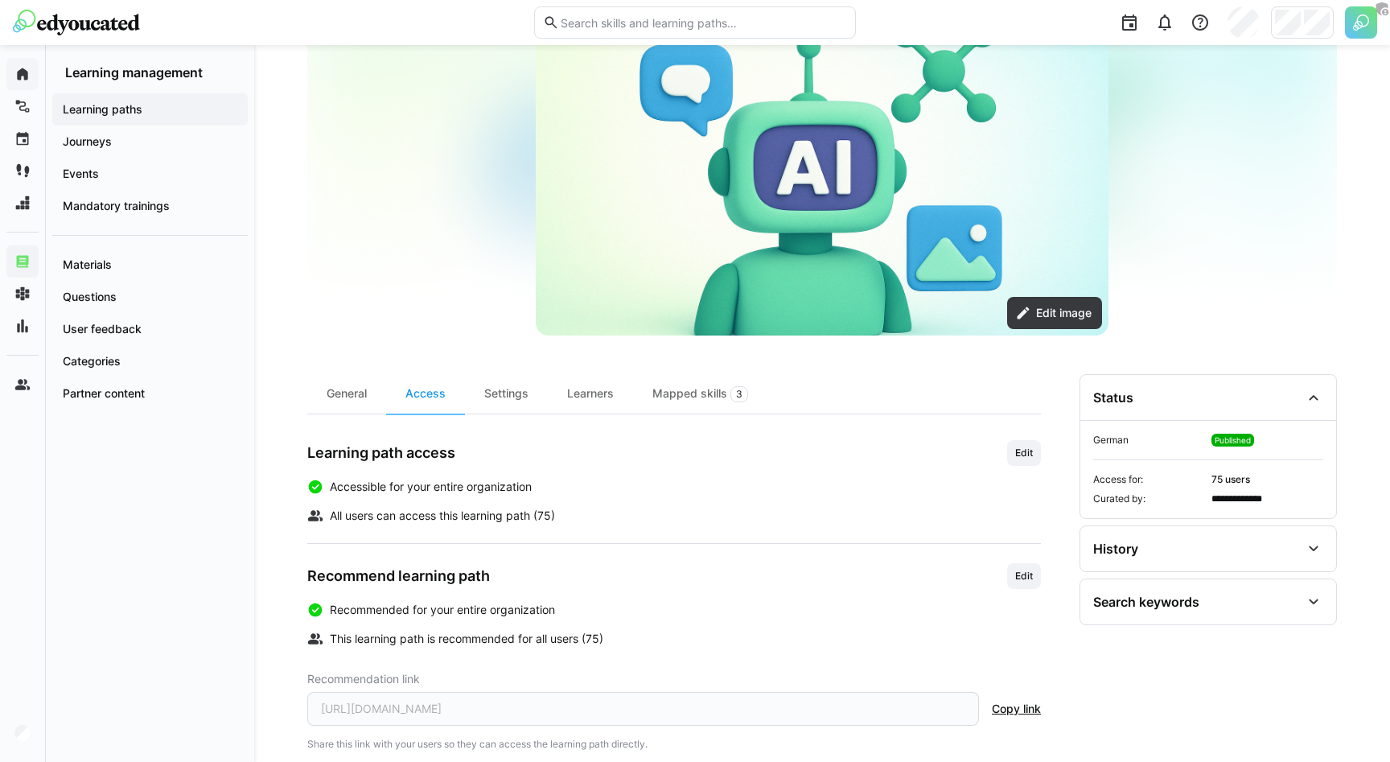
scroll to position [179, 0]
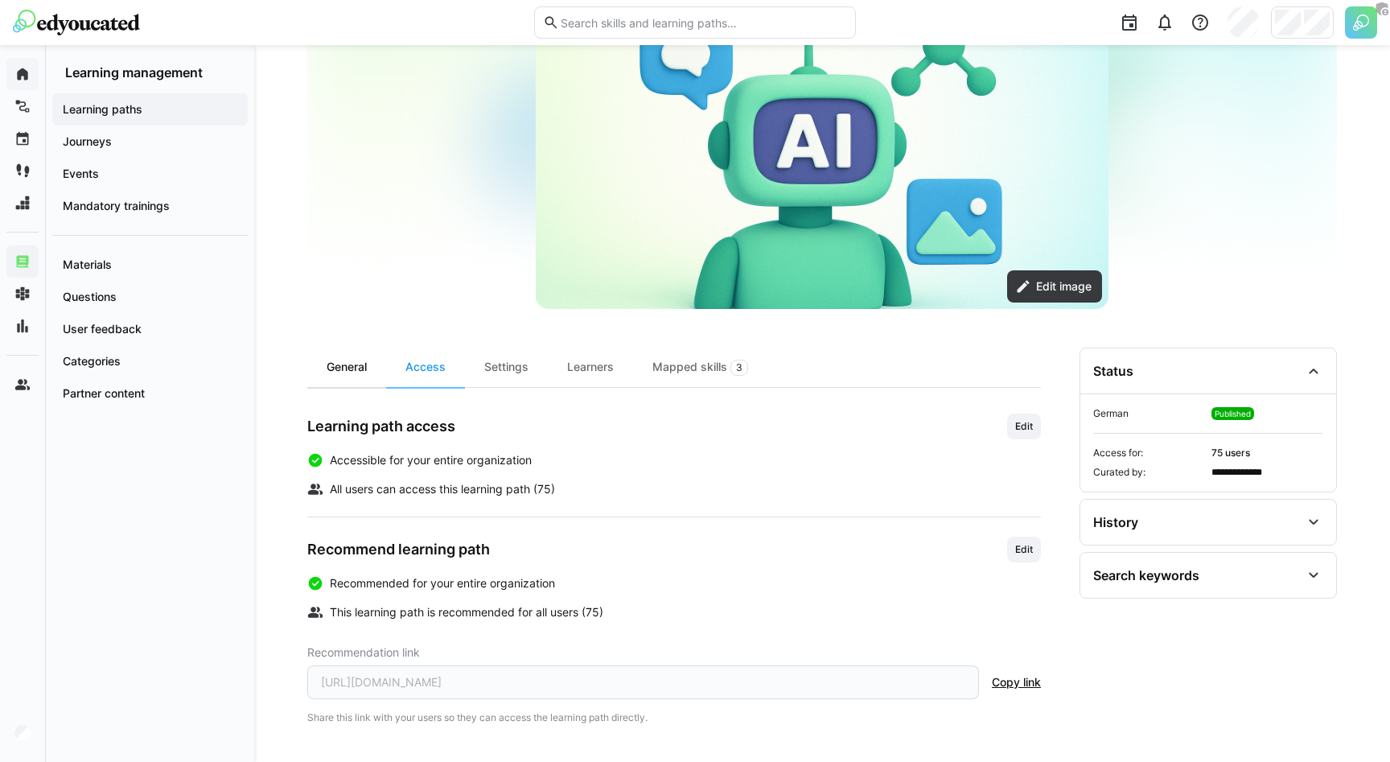
click at [350, 369] on div "General" at bounding box center [346, 367] width 79 height 39
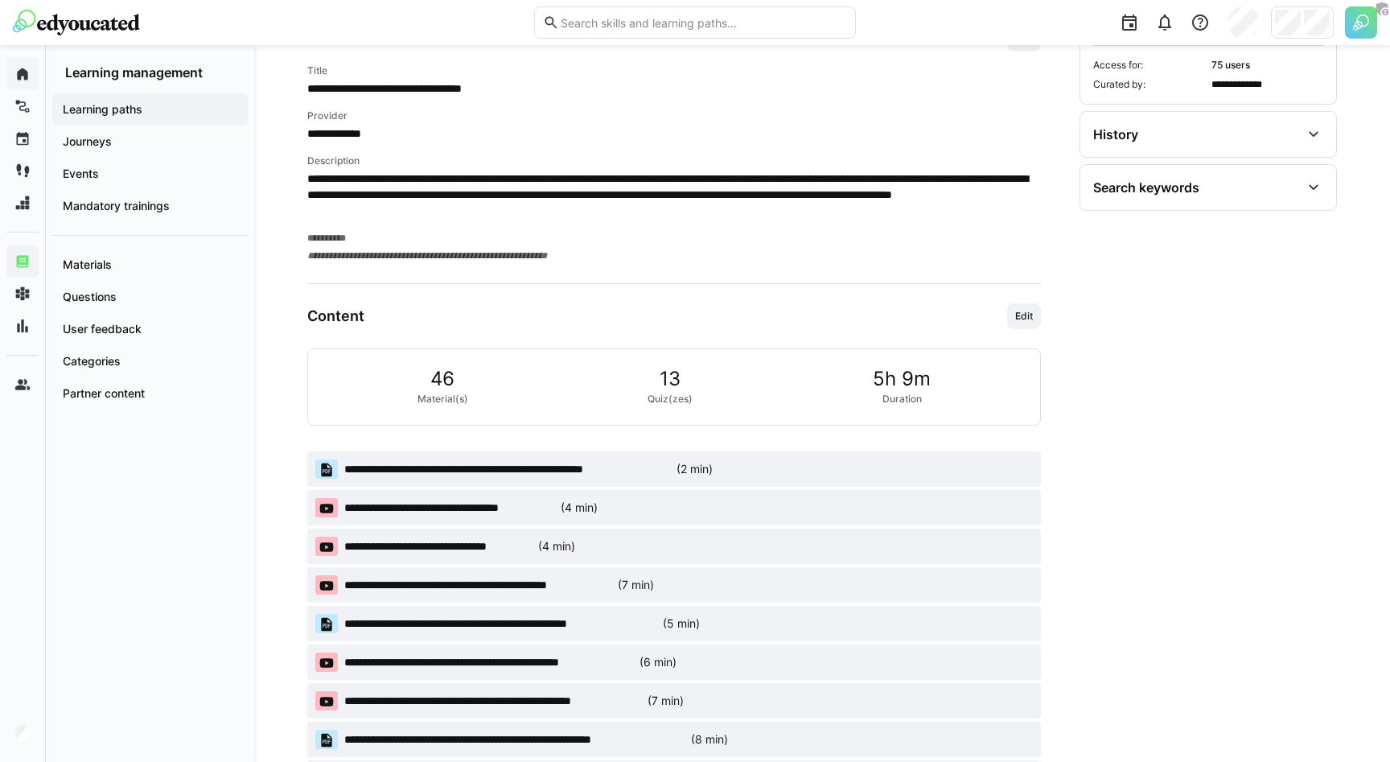
scroll to position [704, 0]
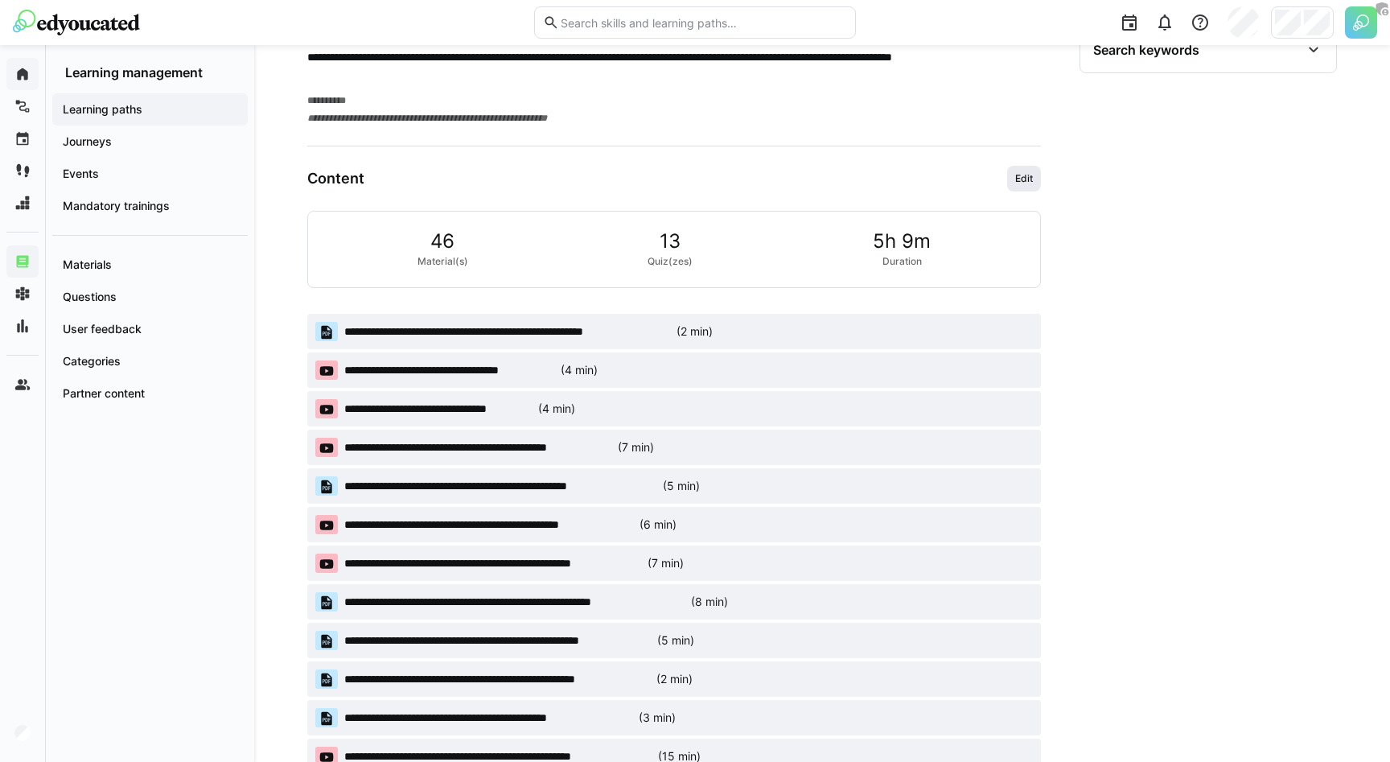
click at [1027, 176] on span "Edit" at bounding box center [1024, 178] width 21 height 13
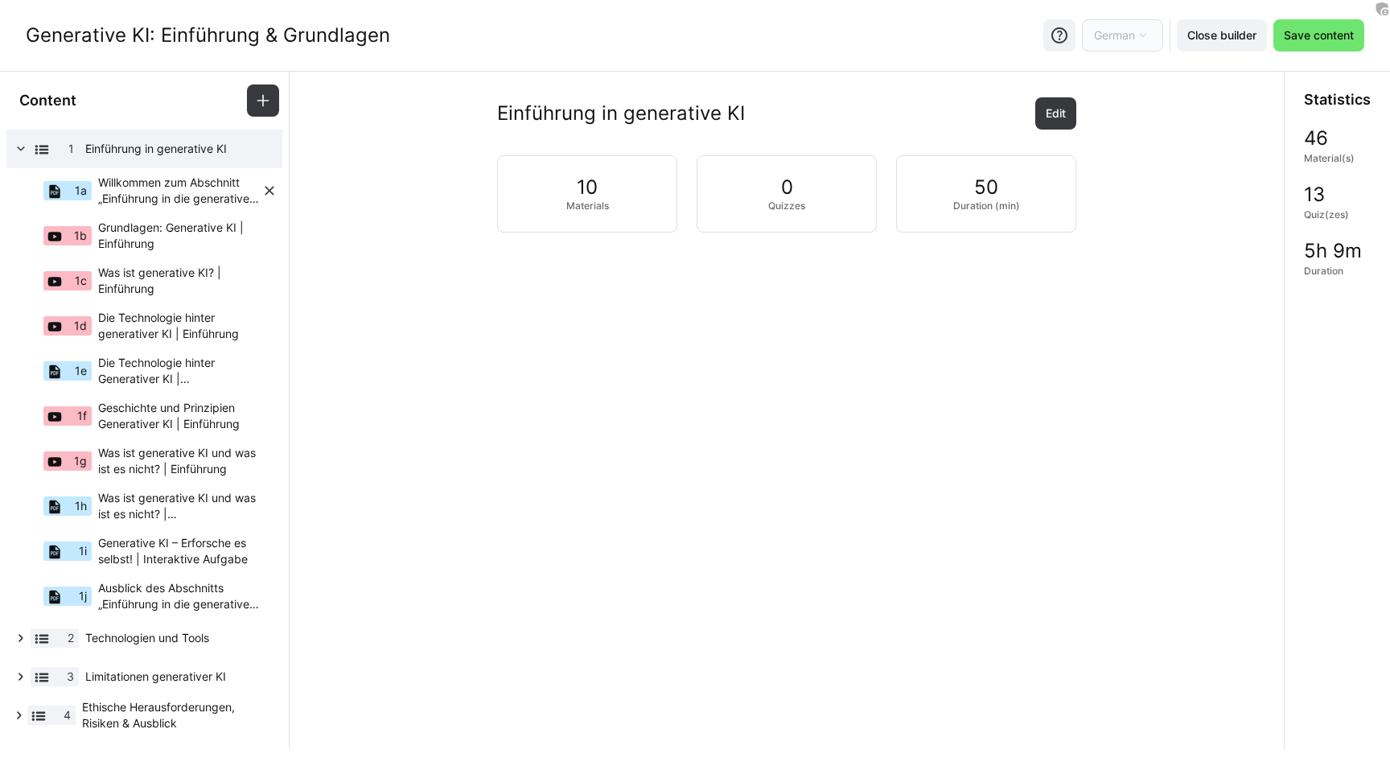
click at [182, 190] on span "Willkommen zum Abschnitt „Einführung in die generative KI"!" at bounding box center [179, 191] width 163 height 32
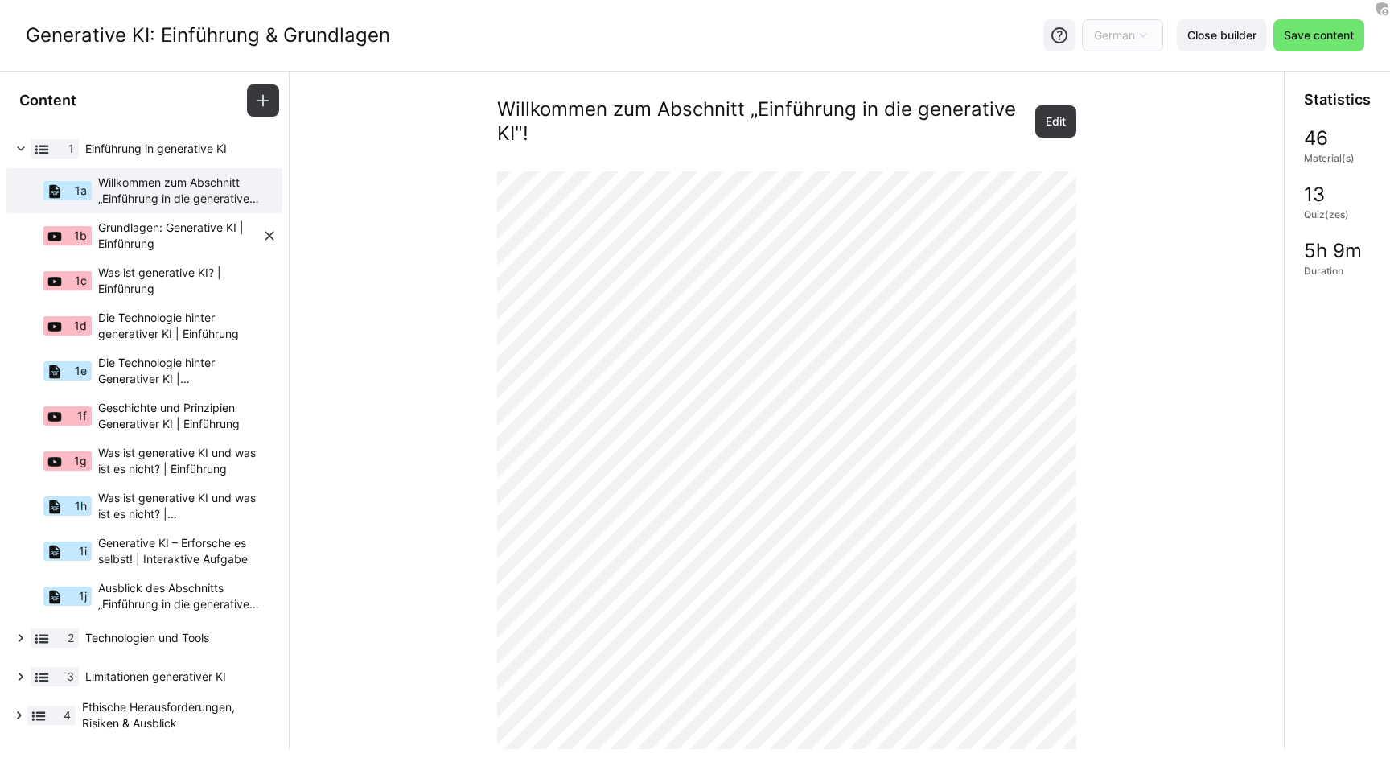
click at [128, 236] on span "Grundlagen: Generative KI | Einführung" at bounding box center [179, 236] width 163 height 32
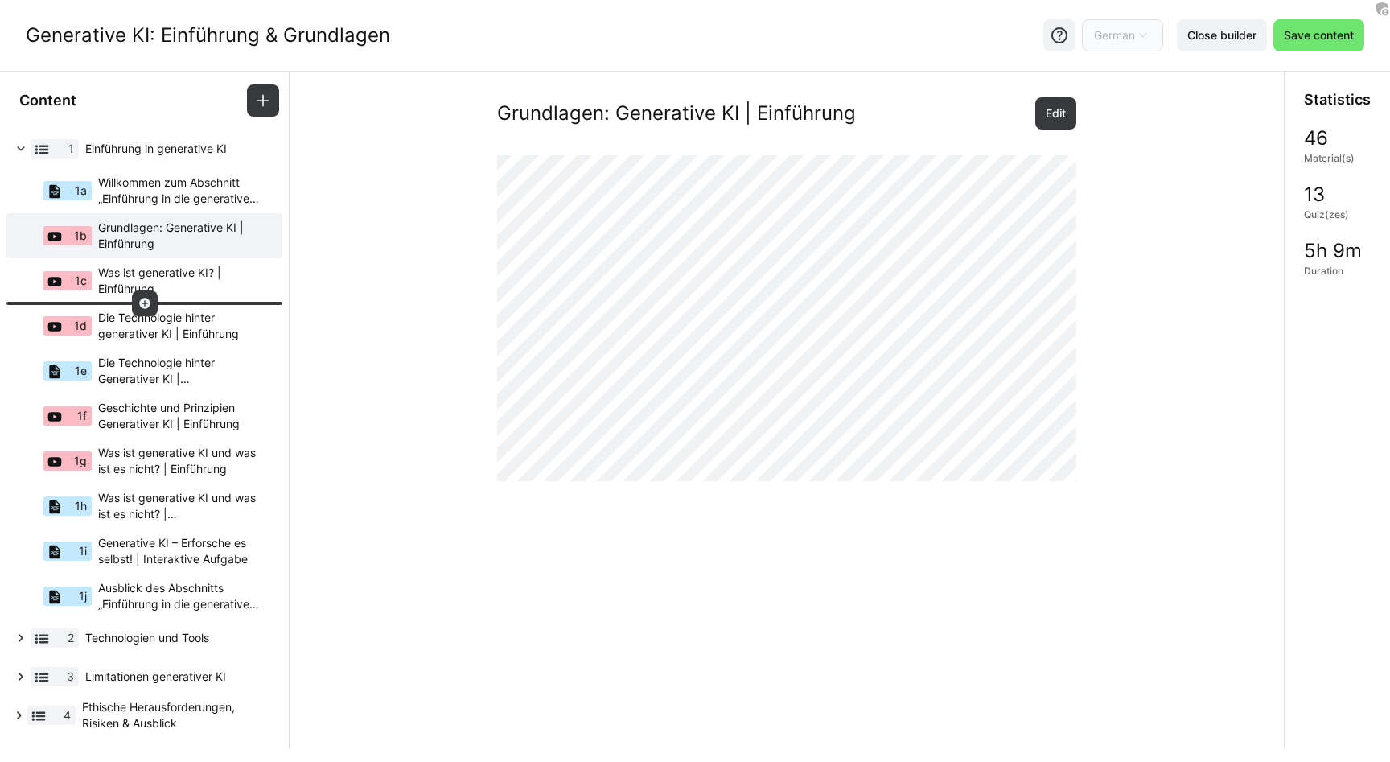
click at [141, 304] on eds-icon at bounding box center [144, 303] width 13 height 13
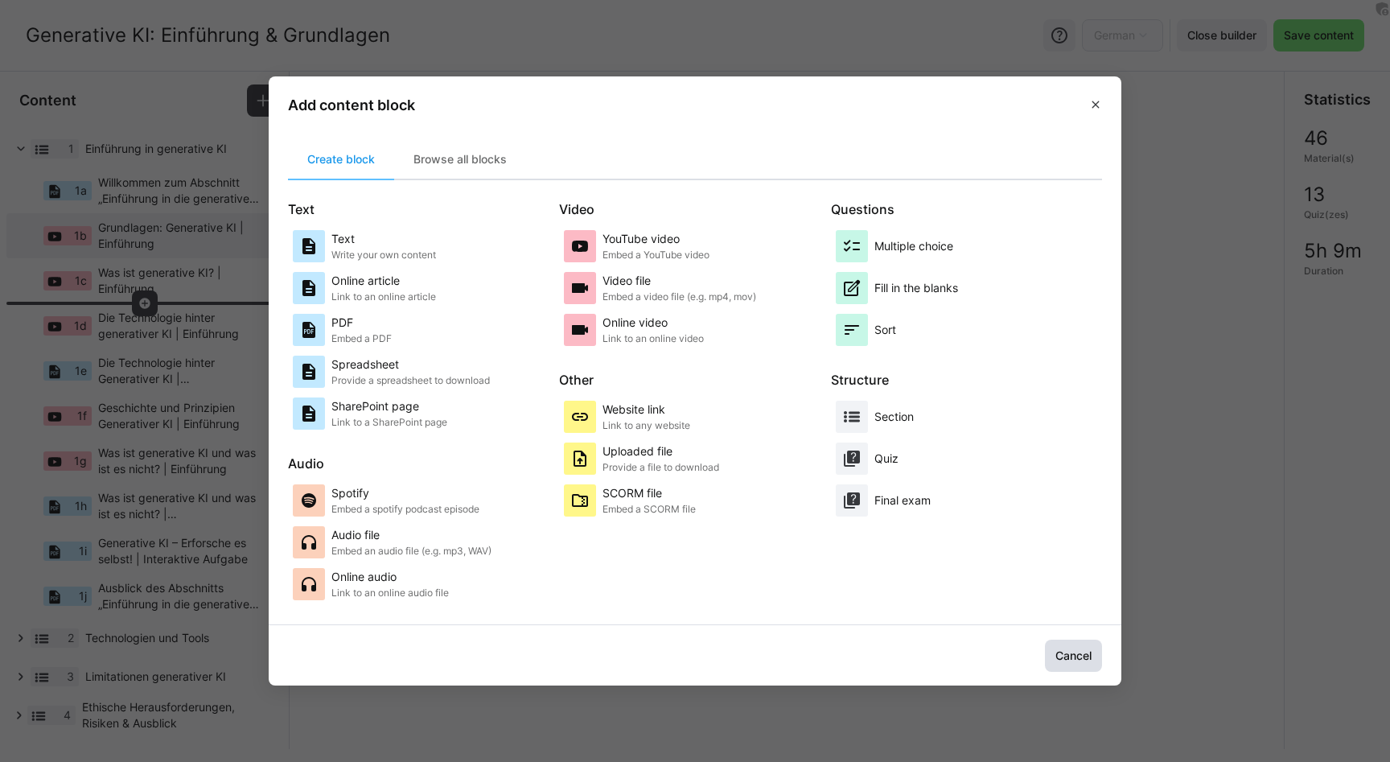
click at [1057, 657] on span "Cancel" at bounding box center [1073, 656] width 41 height 16
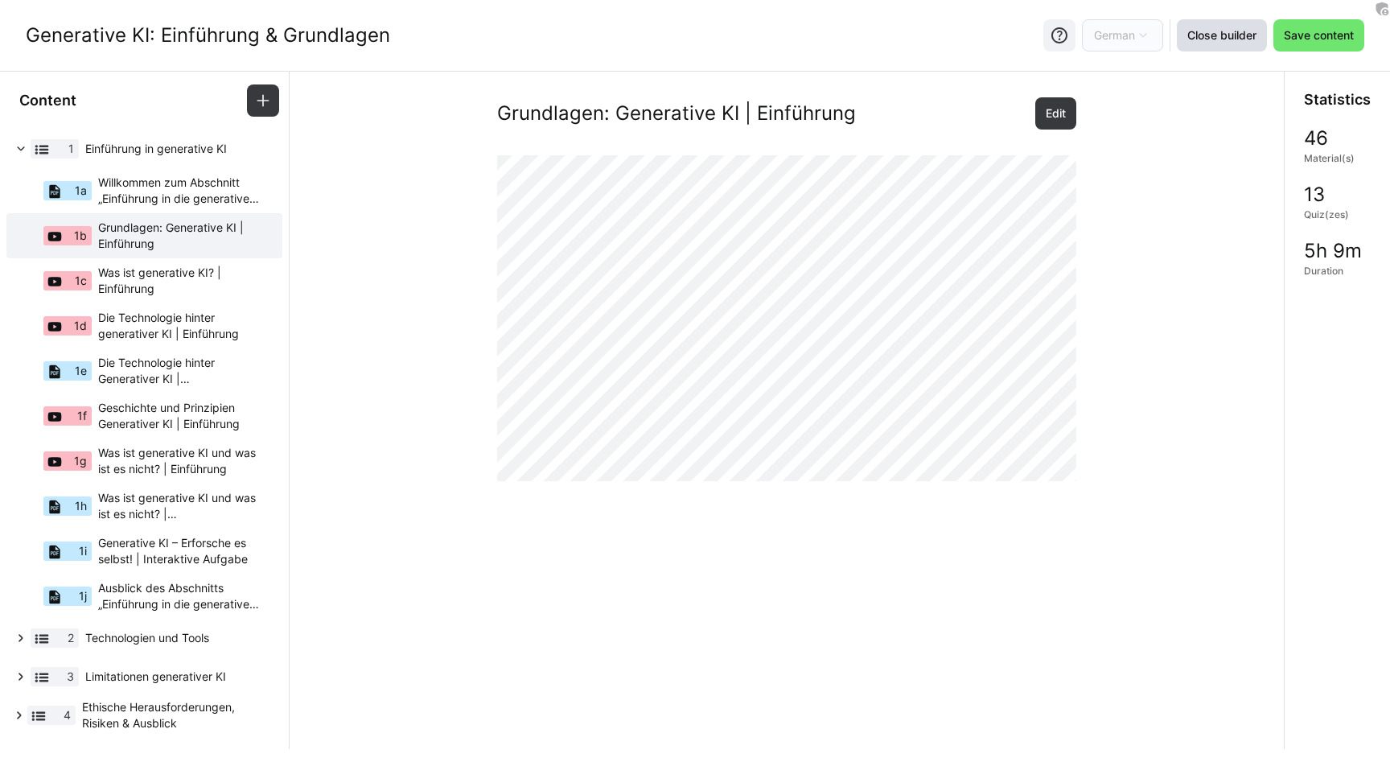
click at [1231, 39] on span "Close builder" at bounding box center [1222, 35] width 74 height 16
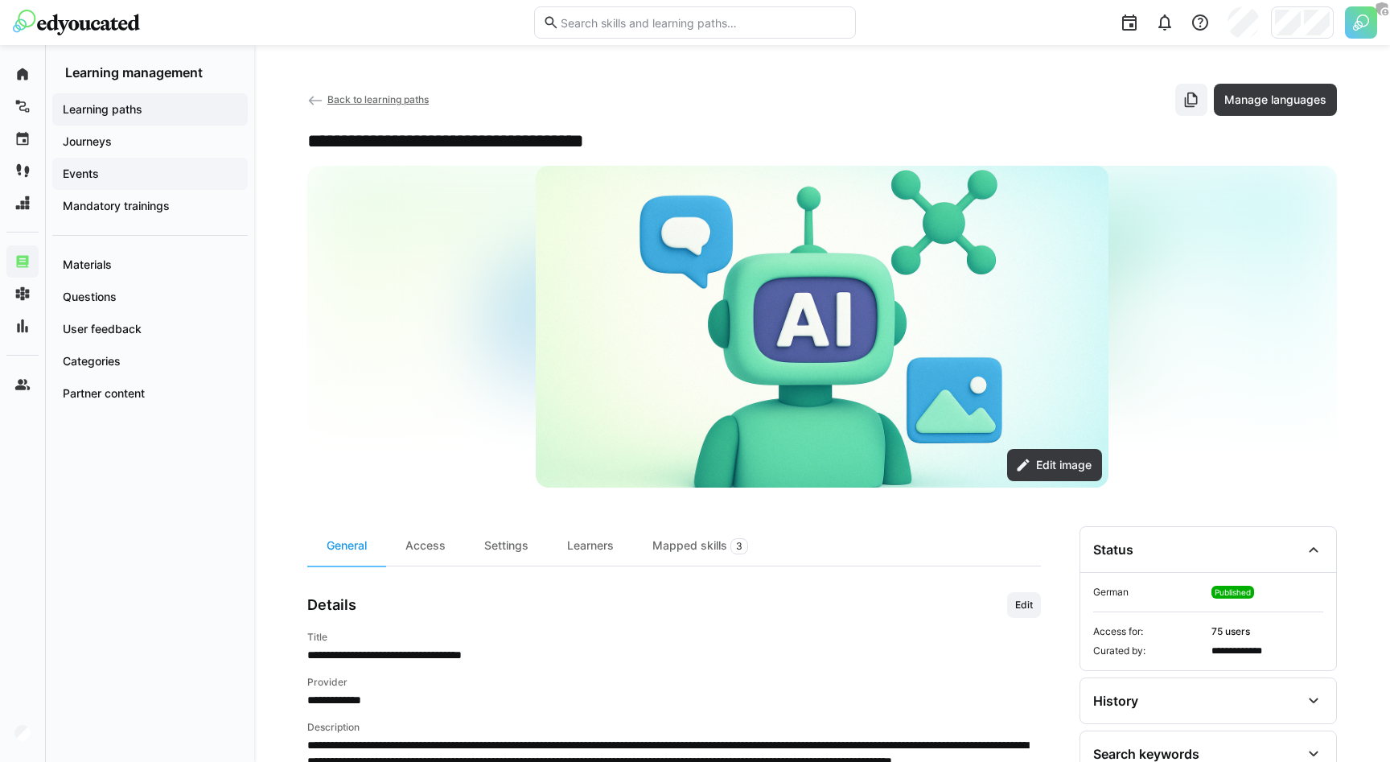
click at [139, 160] on div "Events" at bounding box center [150, 174] width 196 height 32
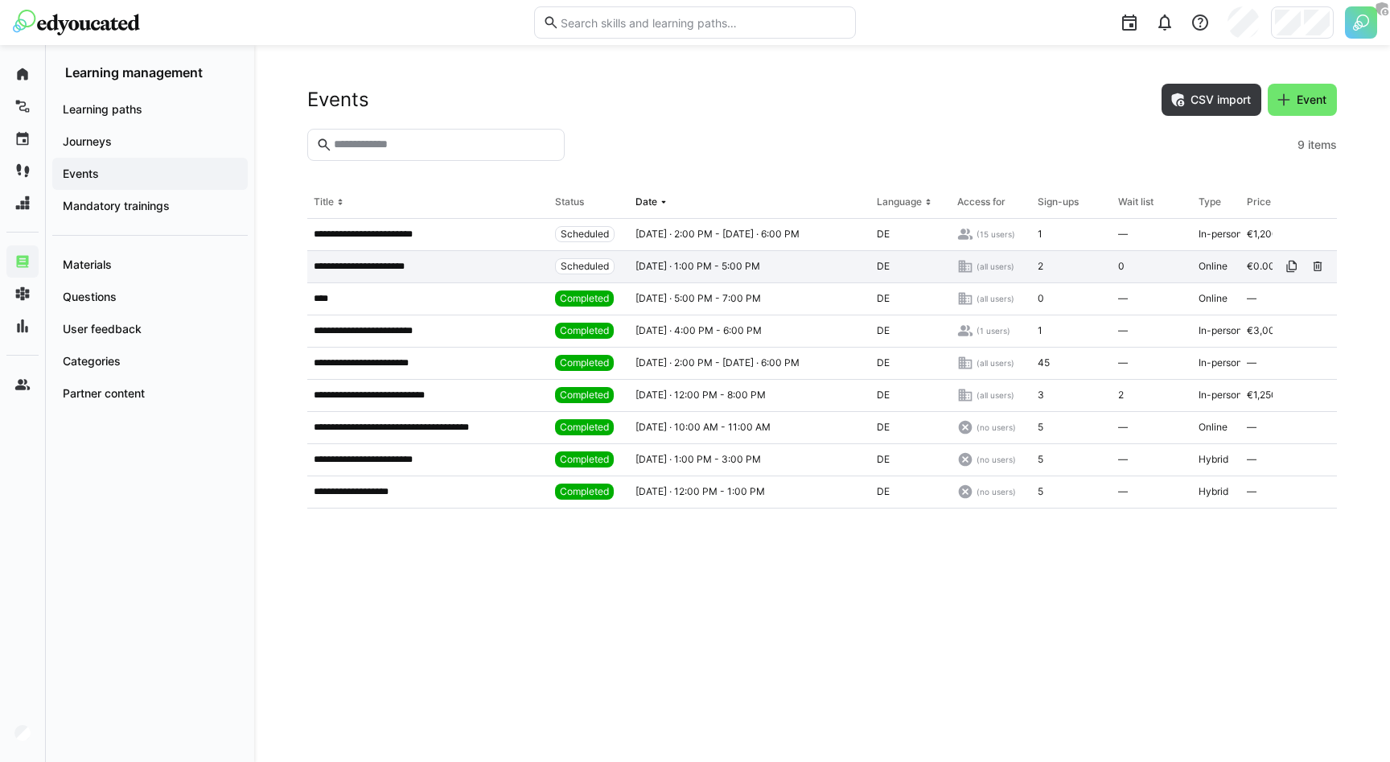
click at [456, 258] on div "**********" at bounding box center [427, 267] width 241 height 32
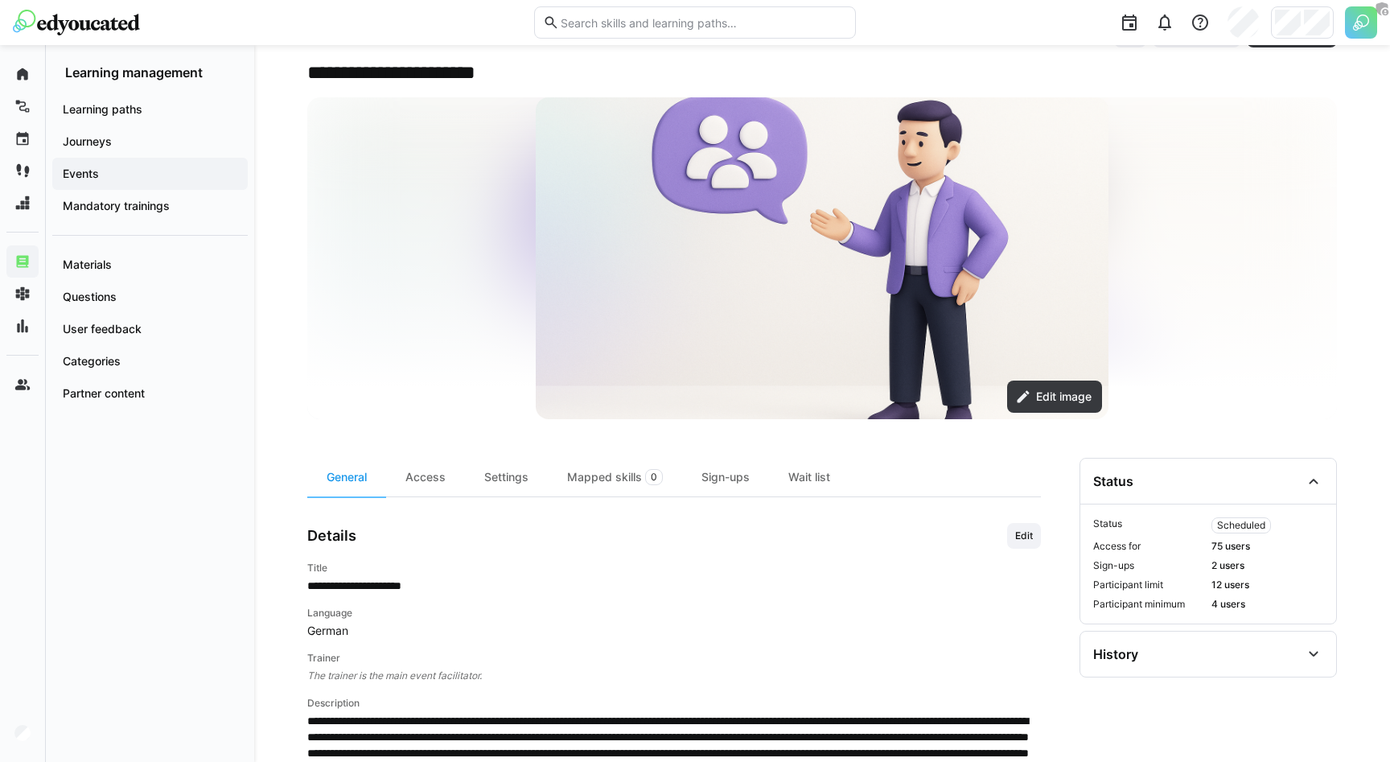
scroll to position [70, 0]
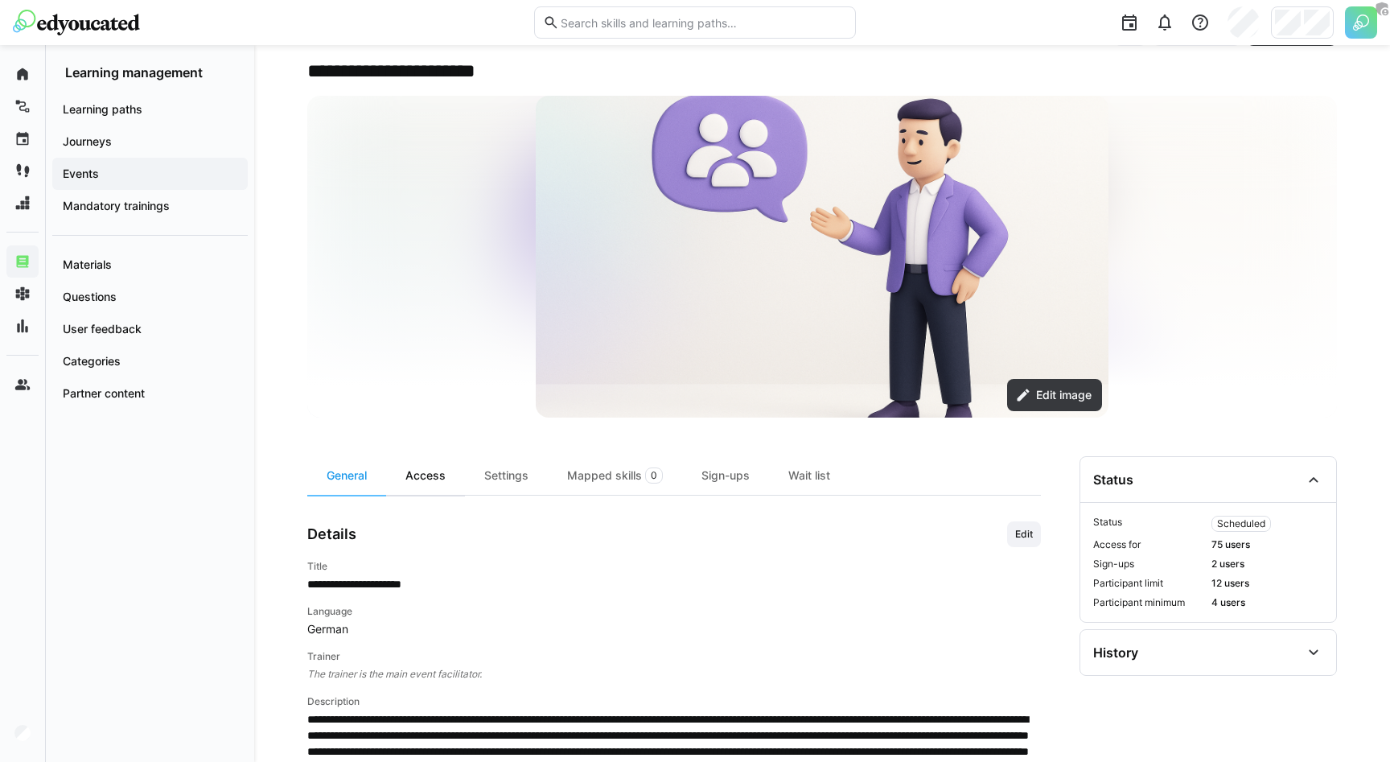
click at [432, 481] on div "Access" at bounding box center [425, 475] width 79 height 39
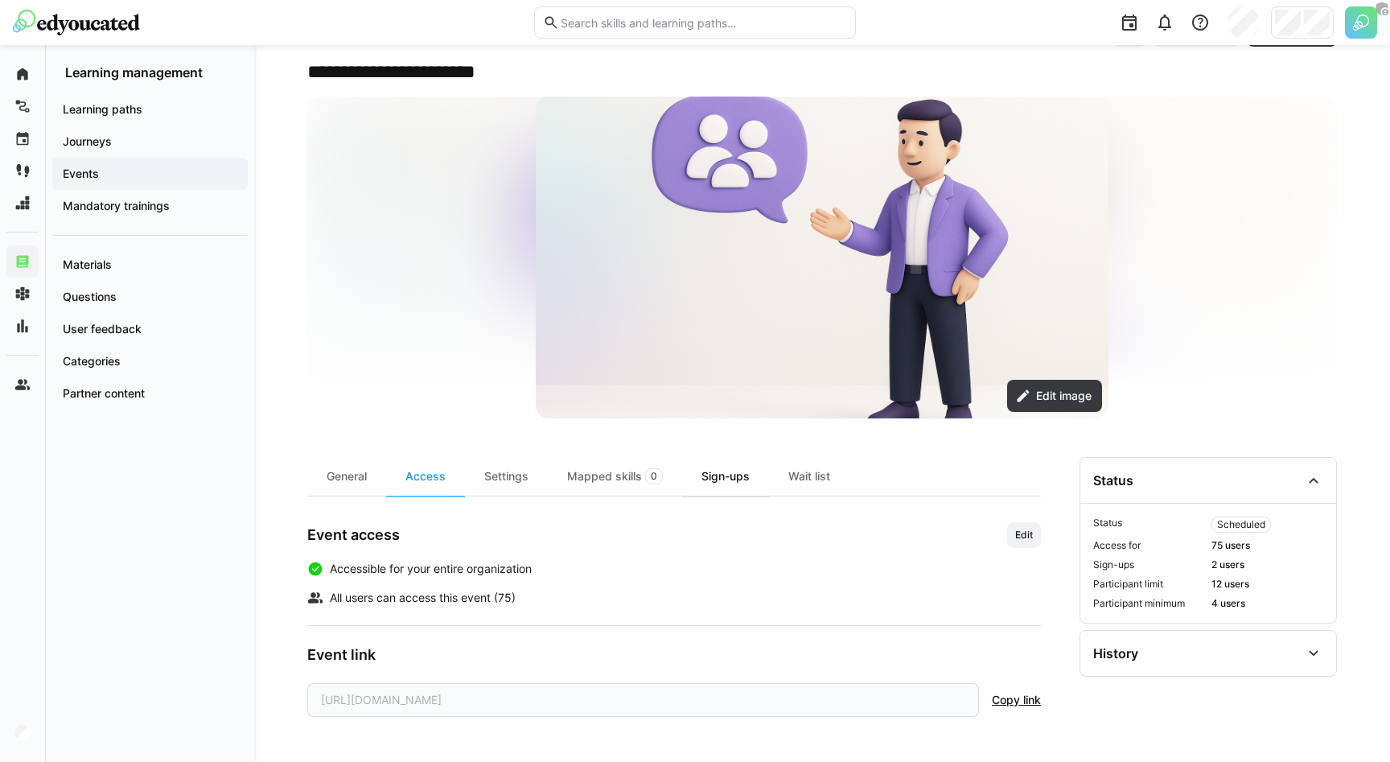
click at [729, 477] on div "Sign-ups" at bounding box center [725, 476] width 87 height 39
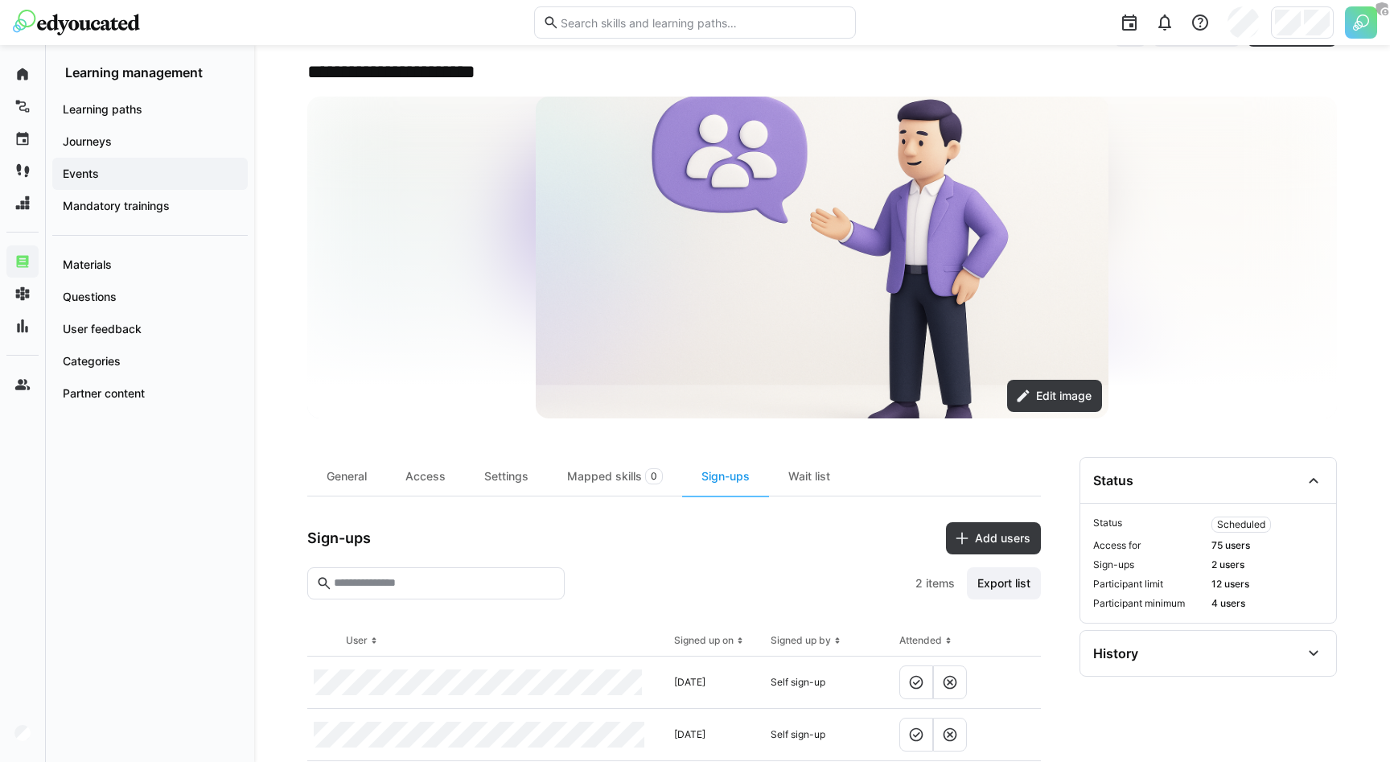
scroll to position [107, 0]
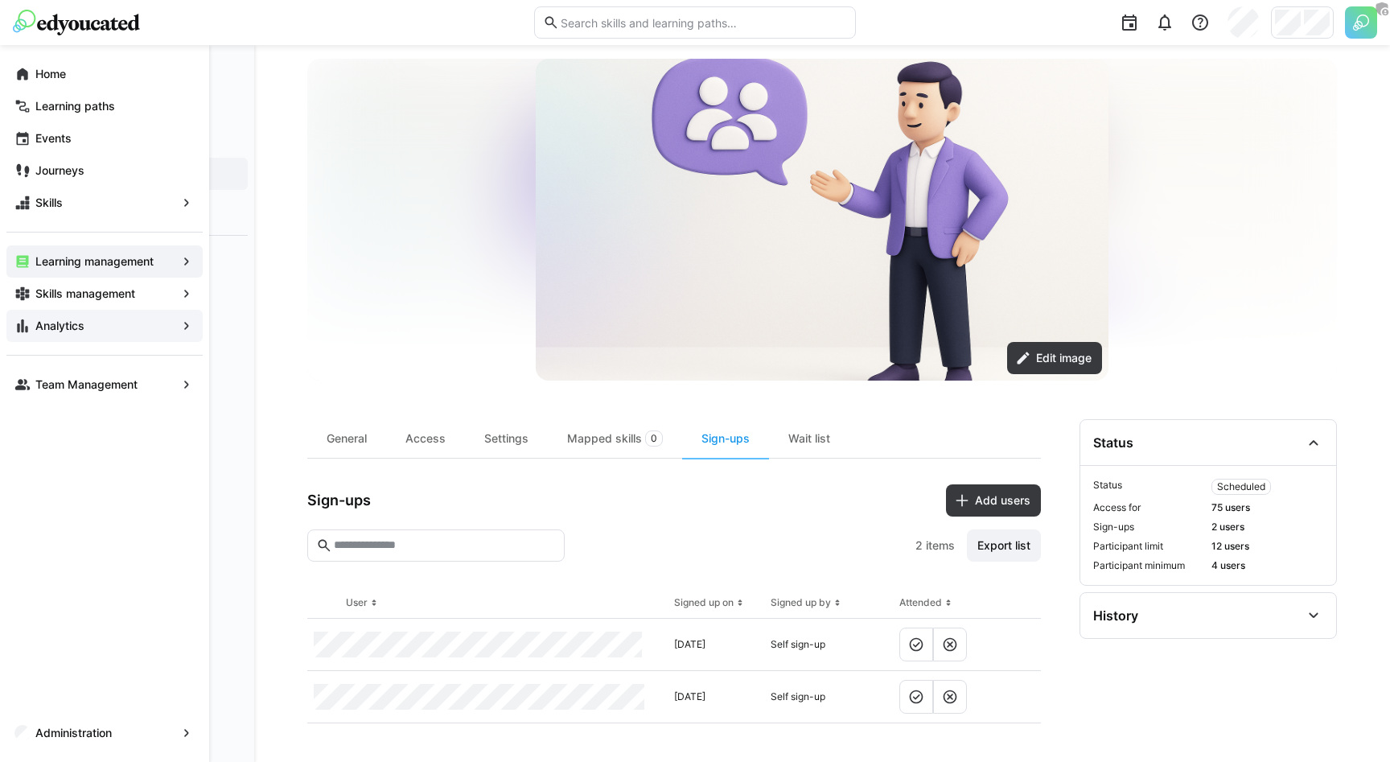
click at [61, 332] on span "Analytics" at bounding box center [104, 326] width 143 height 16
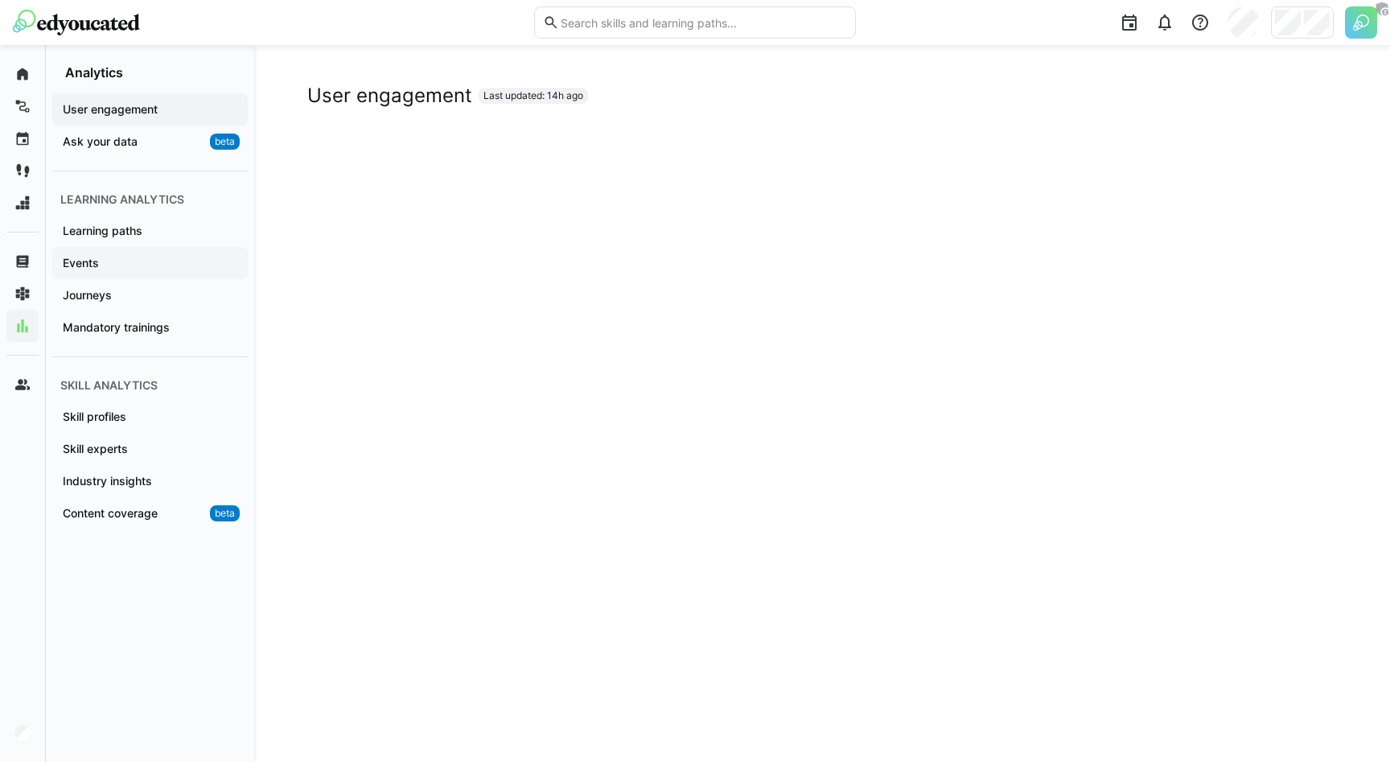
click at [132, 253] on div "Events" at bounding box center [150, 263] width 196 height 32
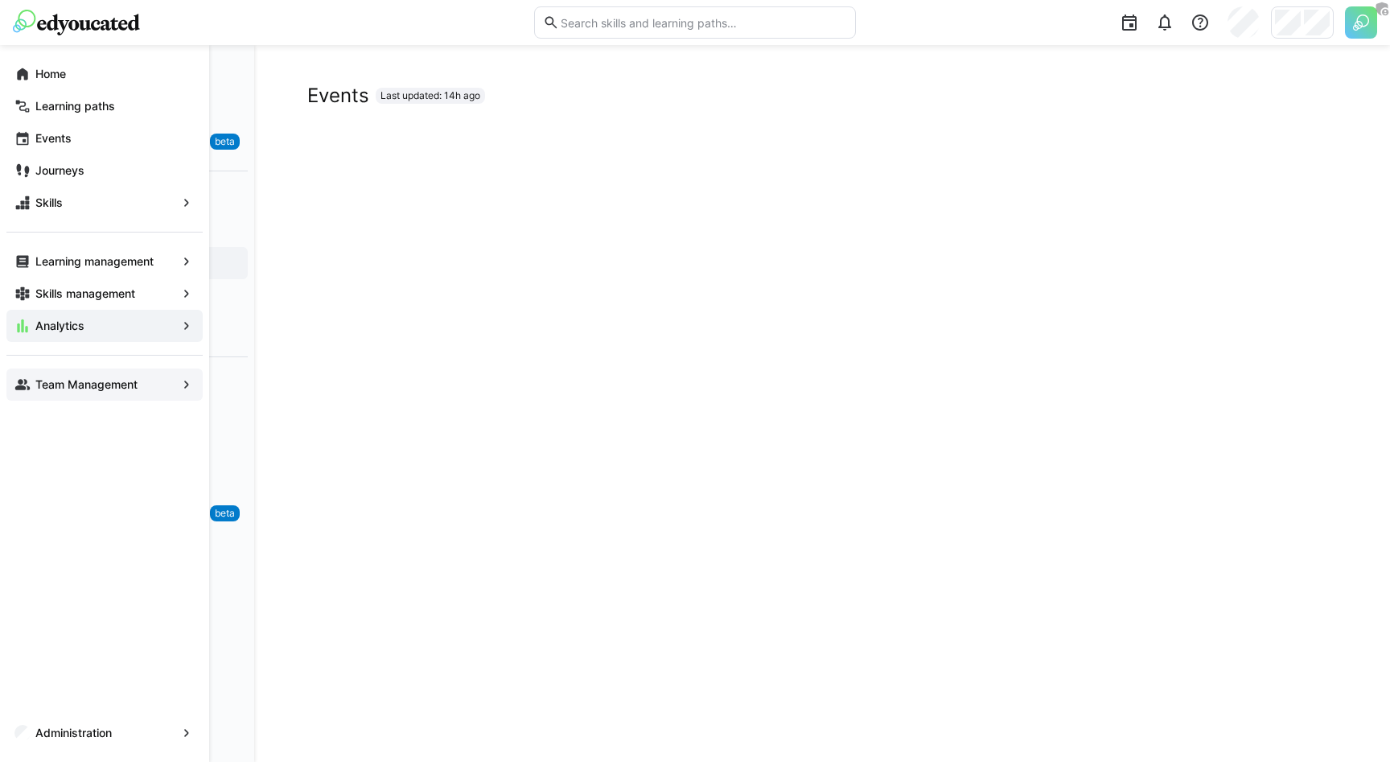
click at [0, 0] on app-navigation-label "Team Management" at bounding box center [0, 0] width 0 height 0
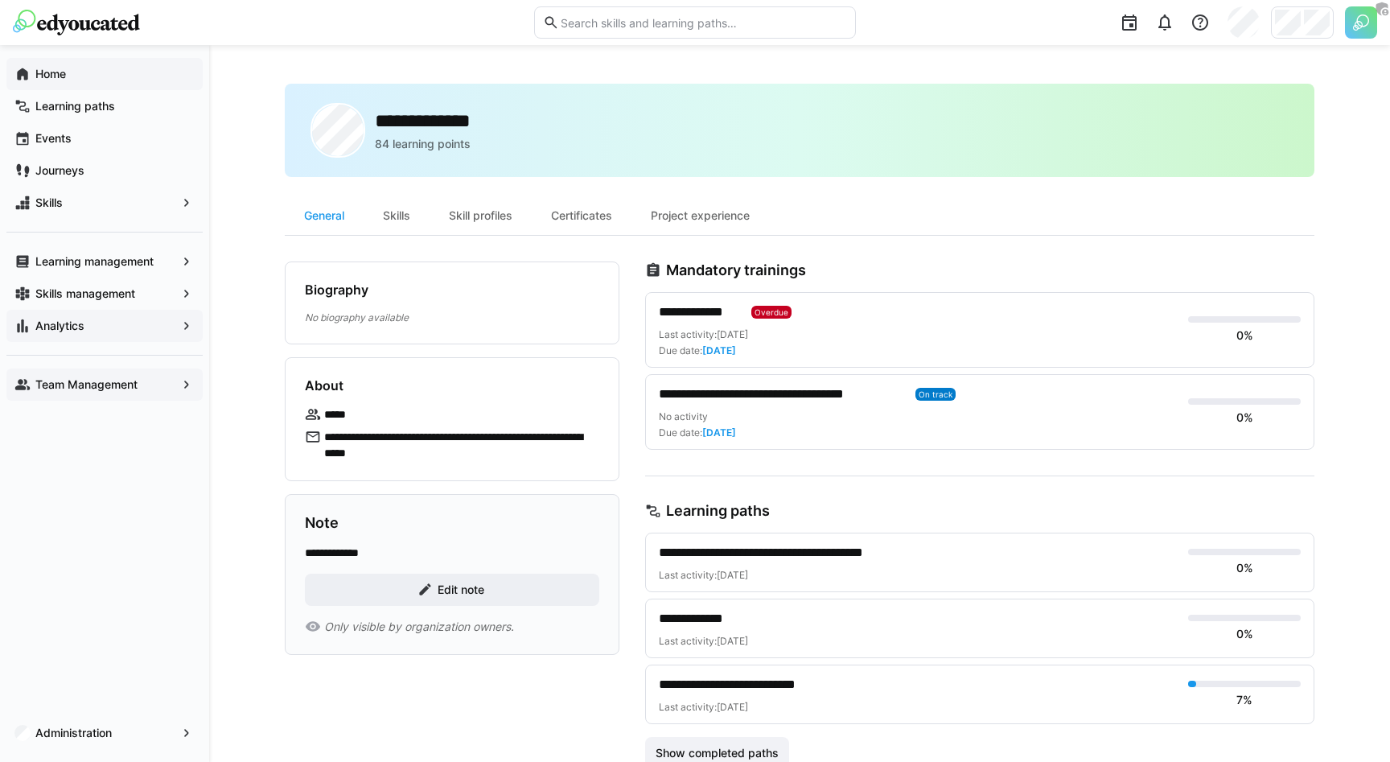
click at [78, 75] on span "Home" at bounding box center [114, 74] width 162 height 16
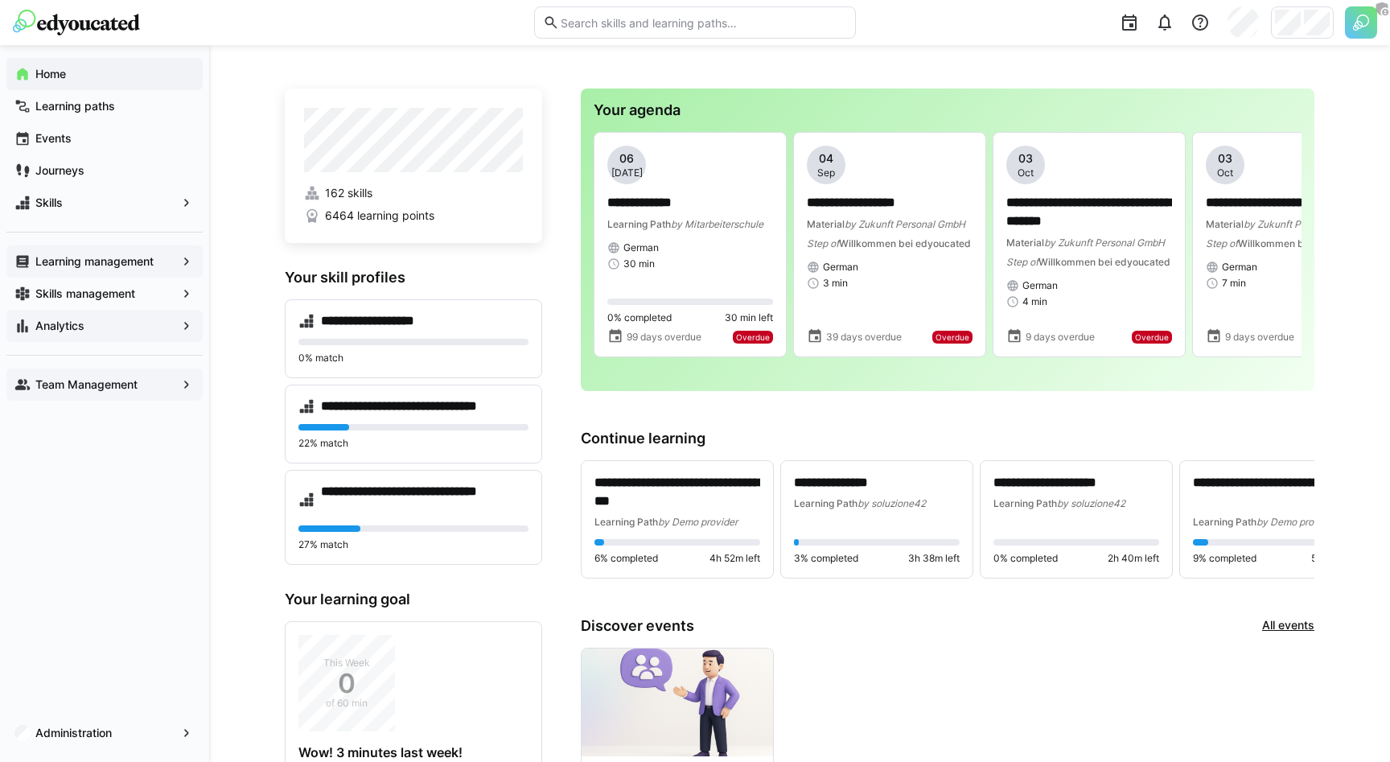
click at [0, 0] on app-navigation-label "Learning management" at bounding box center [0, 0] width 0 height 0
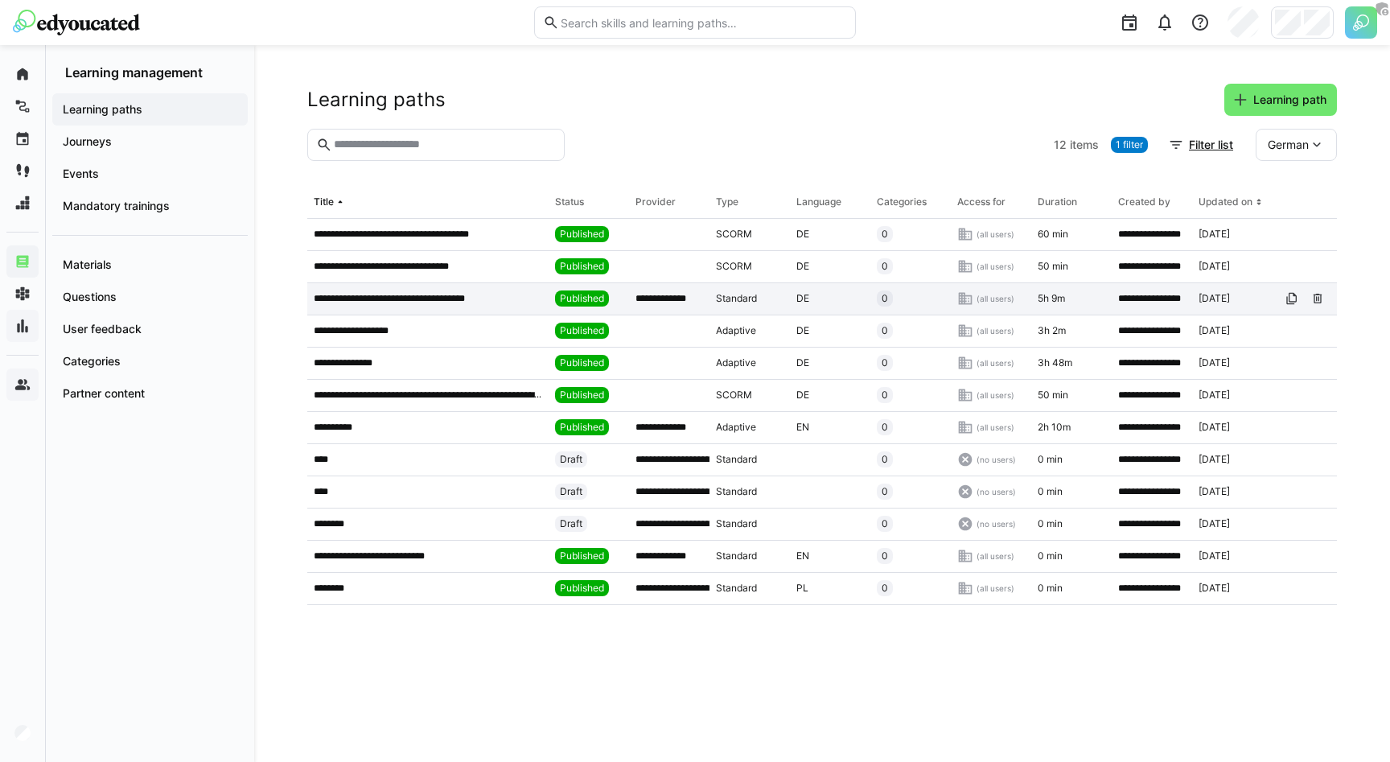
click at [430, 298] on p "**********" at bounding box center [405, 298] width 183 height 13
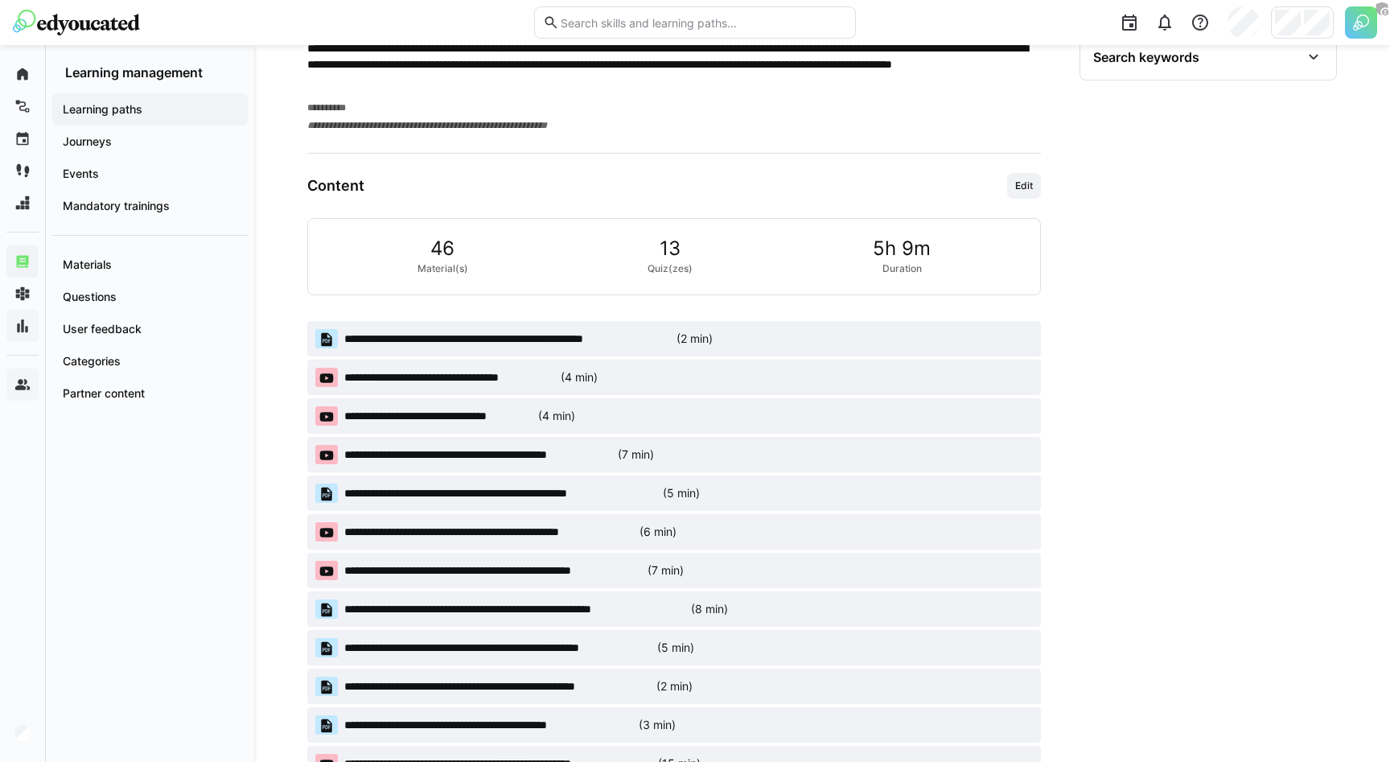
scroll to position [724, 0]
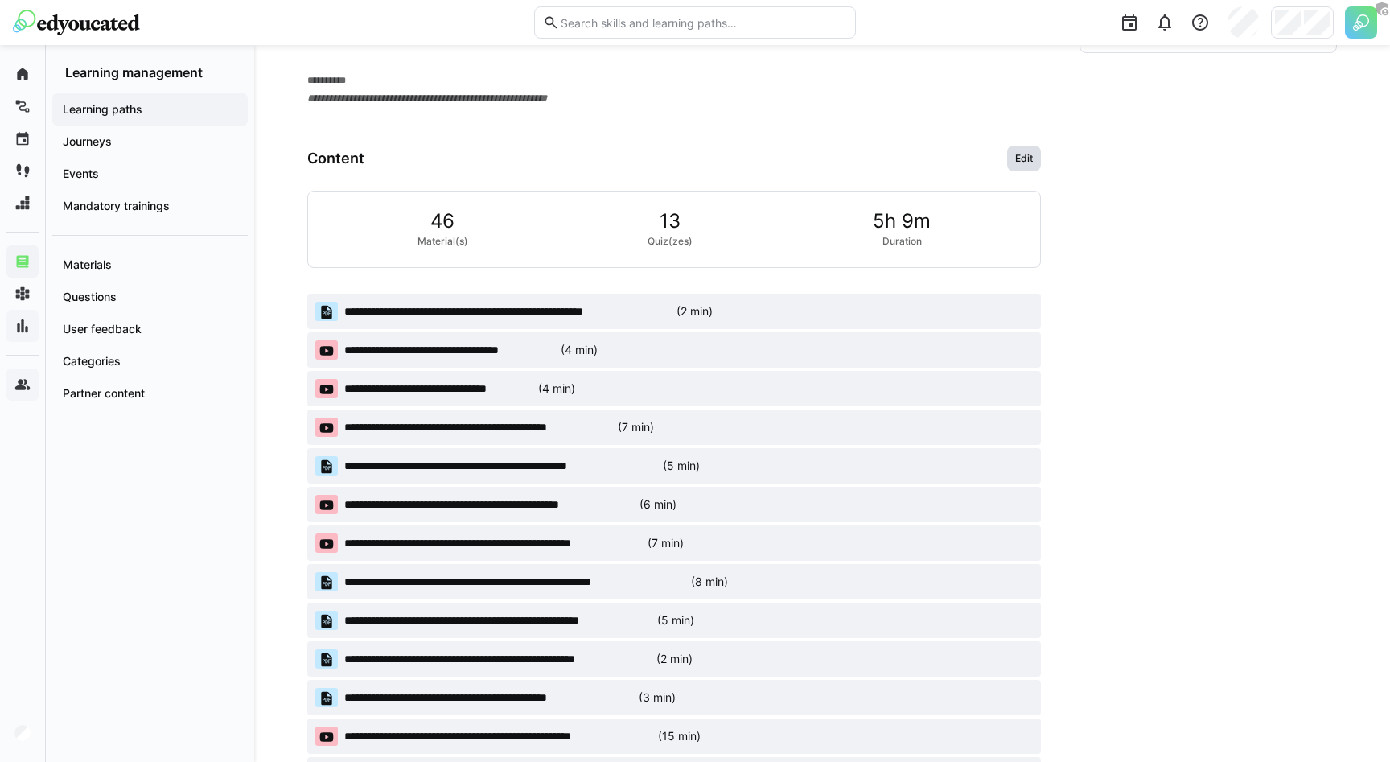
click at [1019, 164] on span "Edit" at bounding box center [1024, 159] width 34 height 26
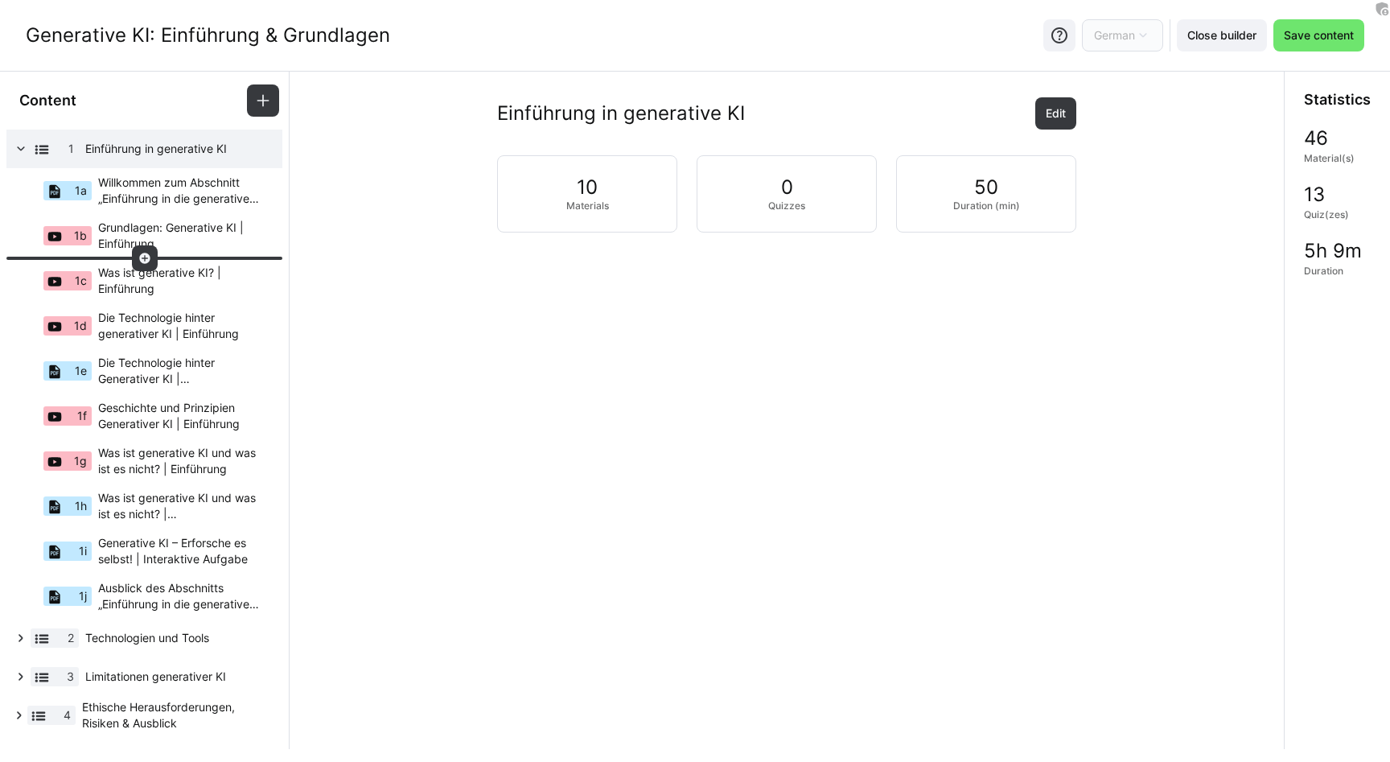
click at [139, 259] on eds-icon at bounding box center [144, 258] width 13 height 13
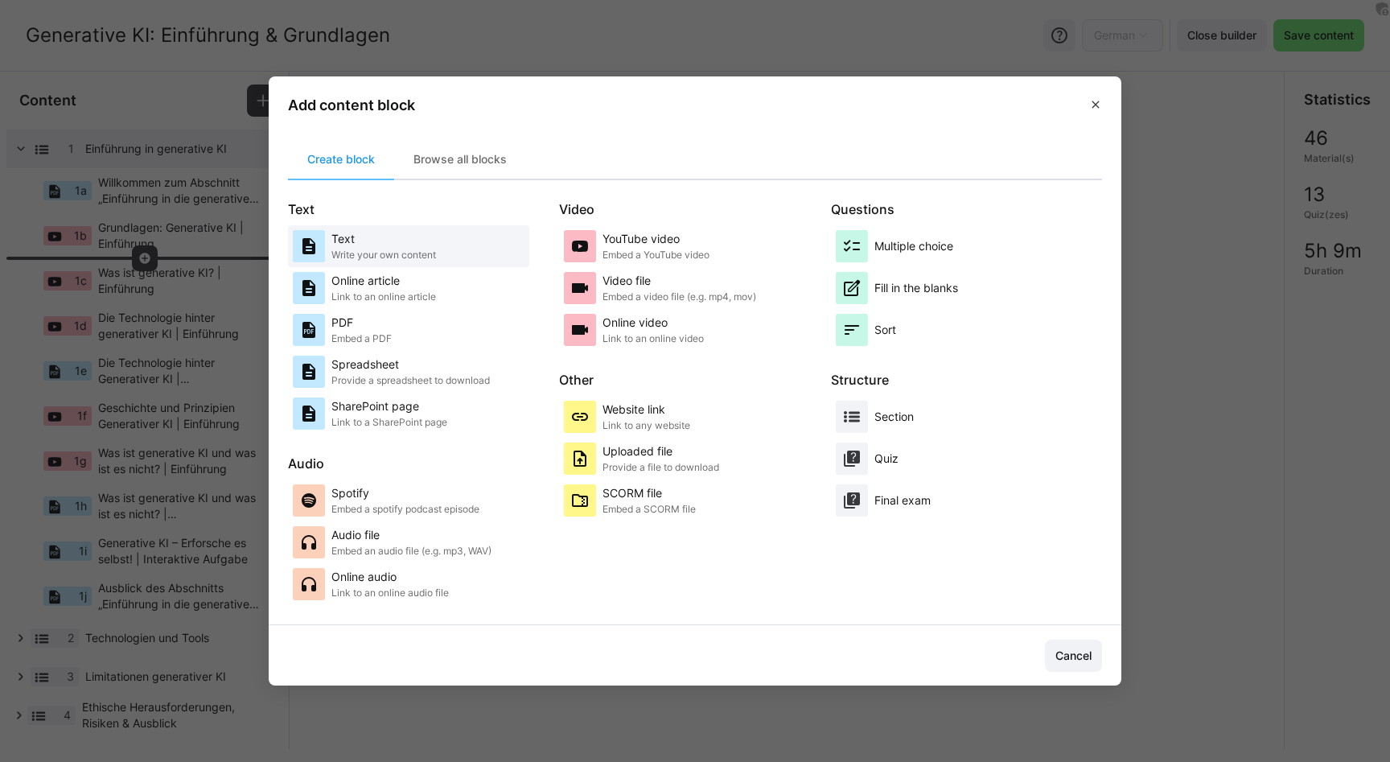
click at [394, 249] on p "Write your own content" at bounding box center [384, 255] width 105 height 13
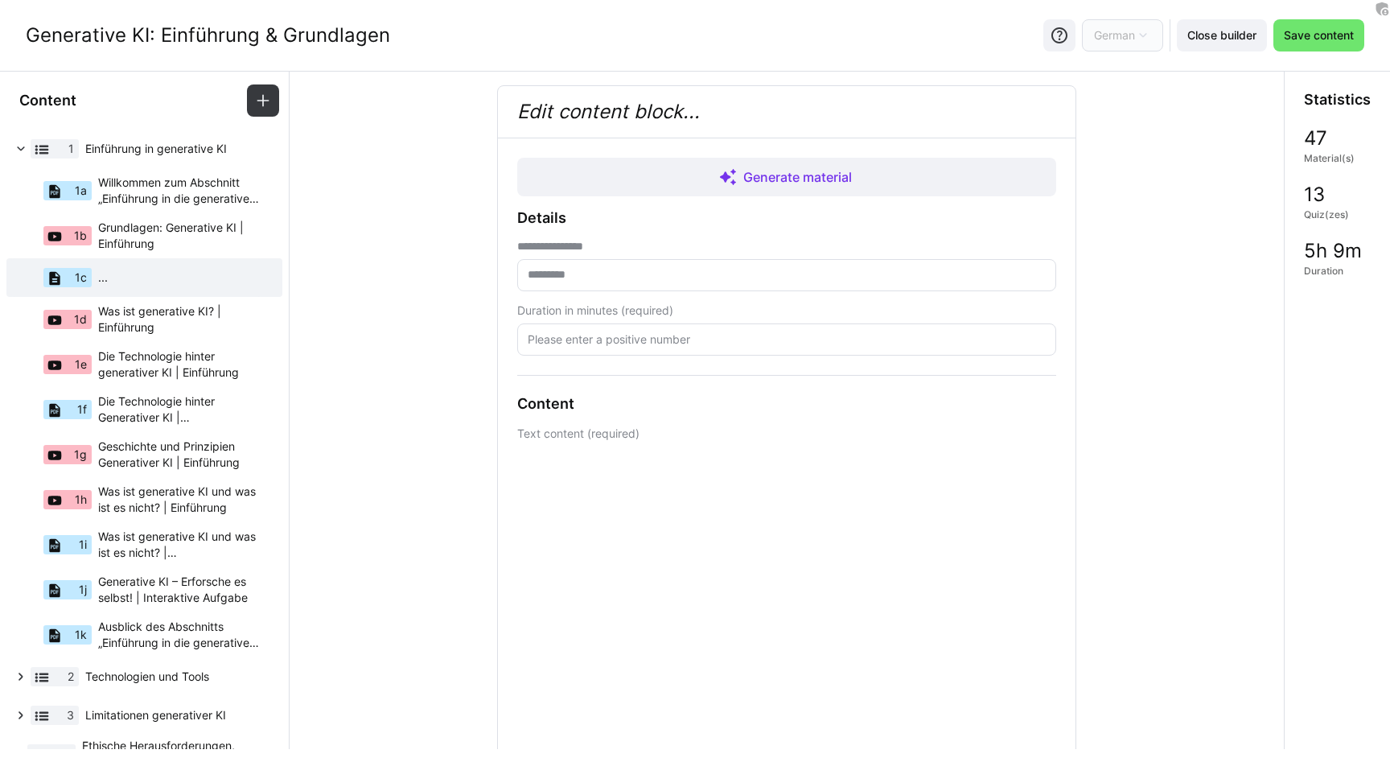
scroll to position [10, 0]
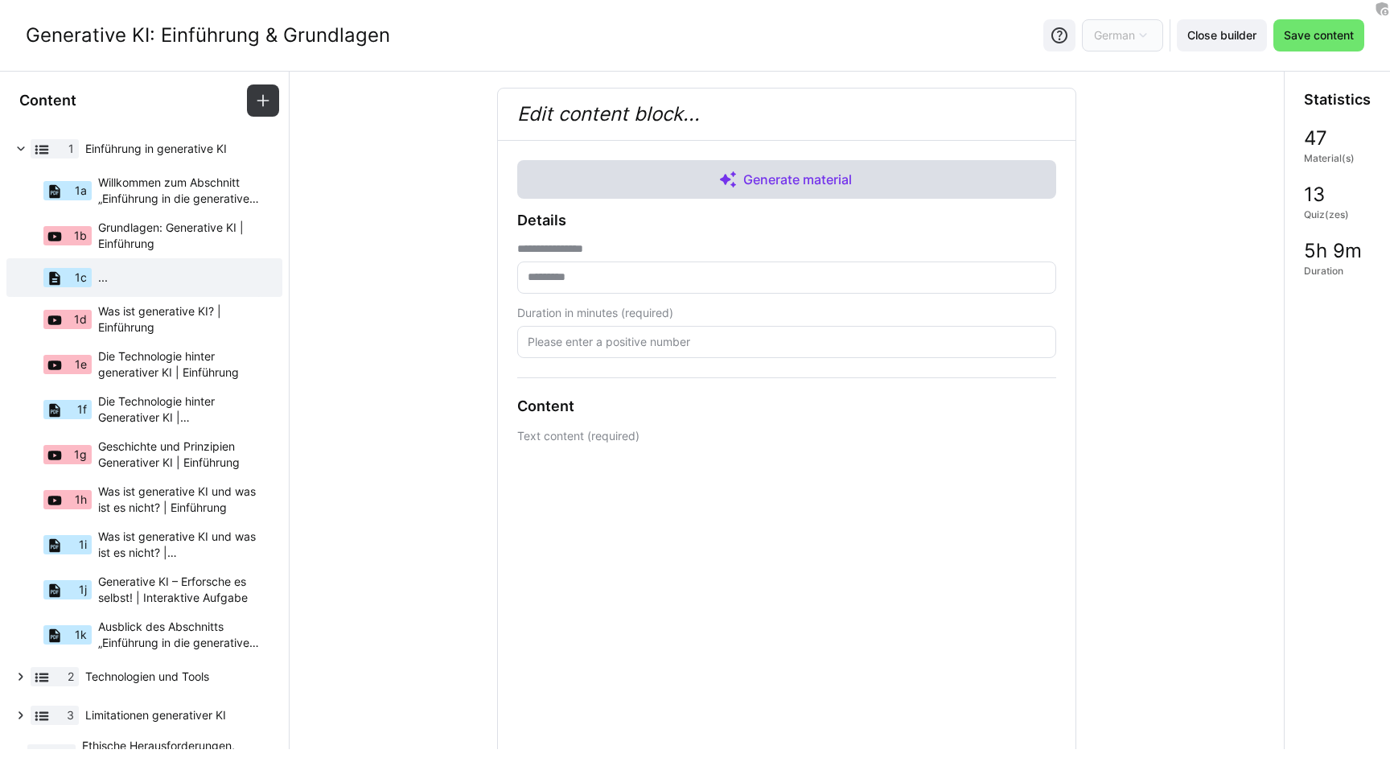
click at [787, 182] on span "Generate material" at bounding box center [798, 179] width 115 height 19
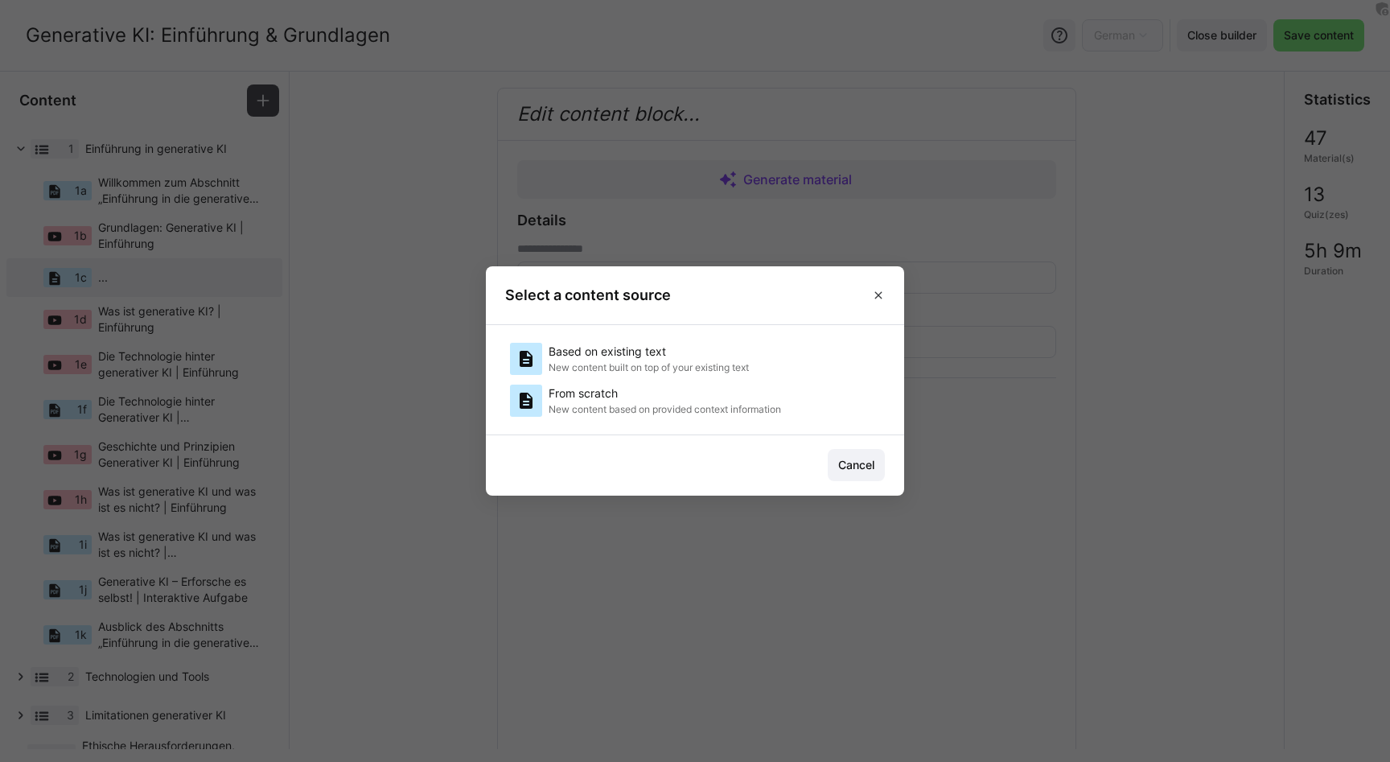
click at [686, 362] on p "New content built on top of your existing text" at bounding box center [649, 367] width 200 height 13
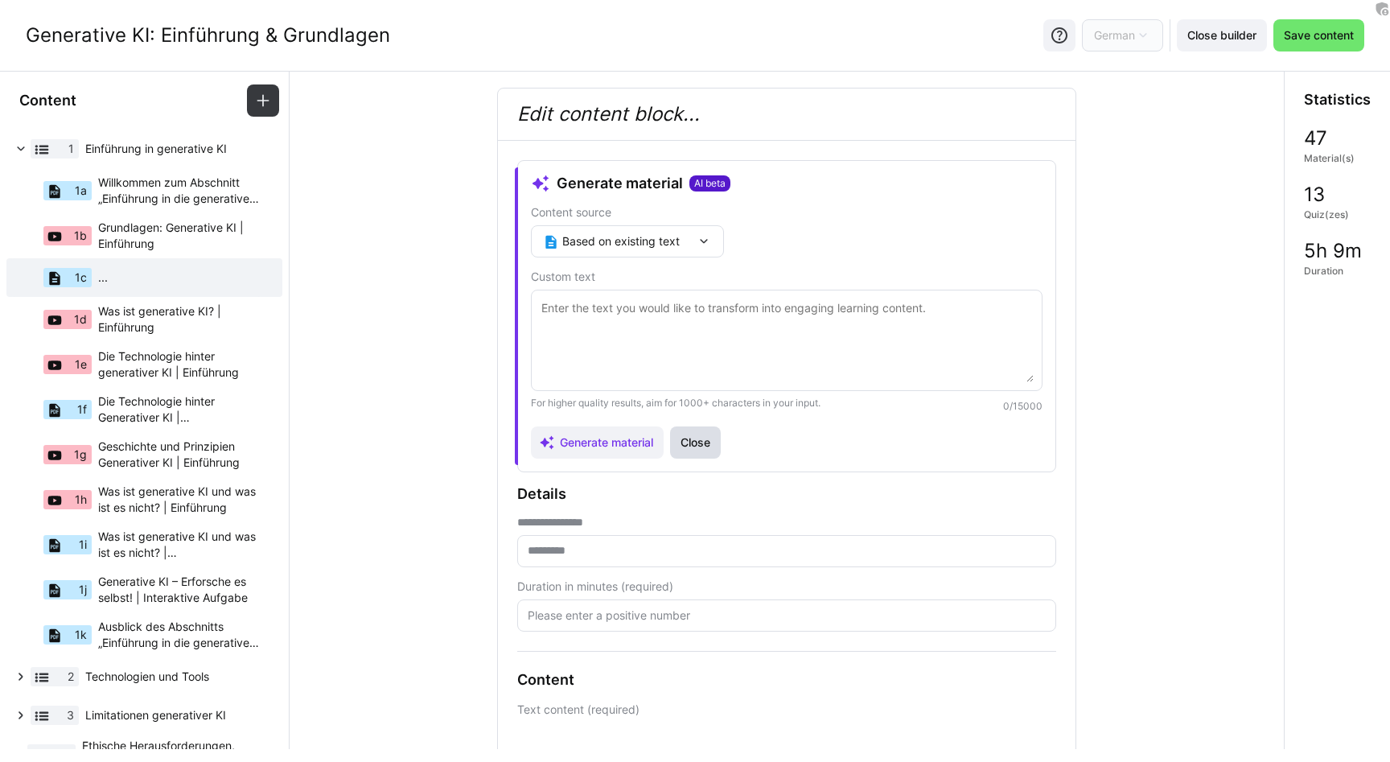
click at [698, 443] on span "Close" at bounding box center [695, 443] width 35 height 16
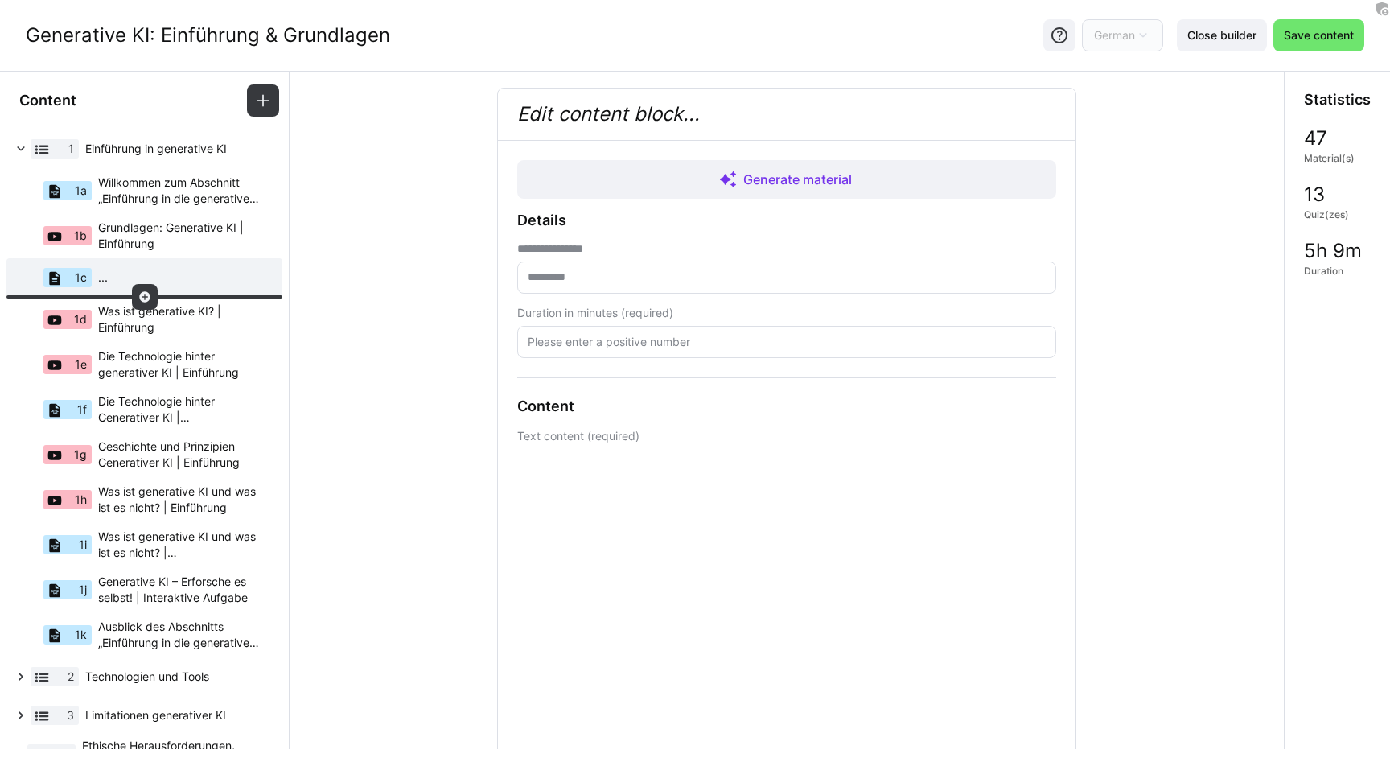
click at [152, 287] on div at bounding box center [145, 297] width 26 height 26
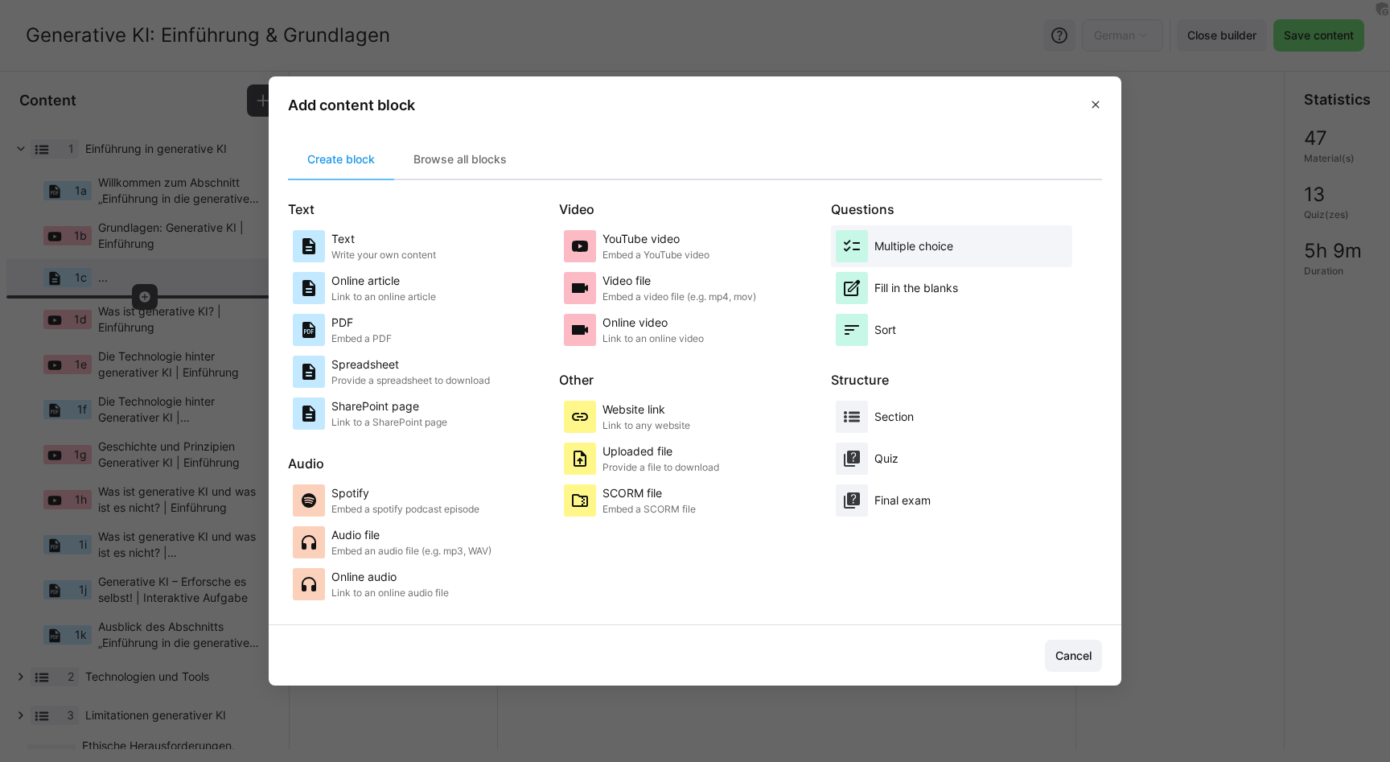
click at [908, 245] on p "Multiple choice" at bounding box center [914, 246] width 79 height 16
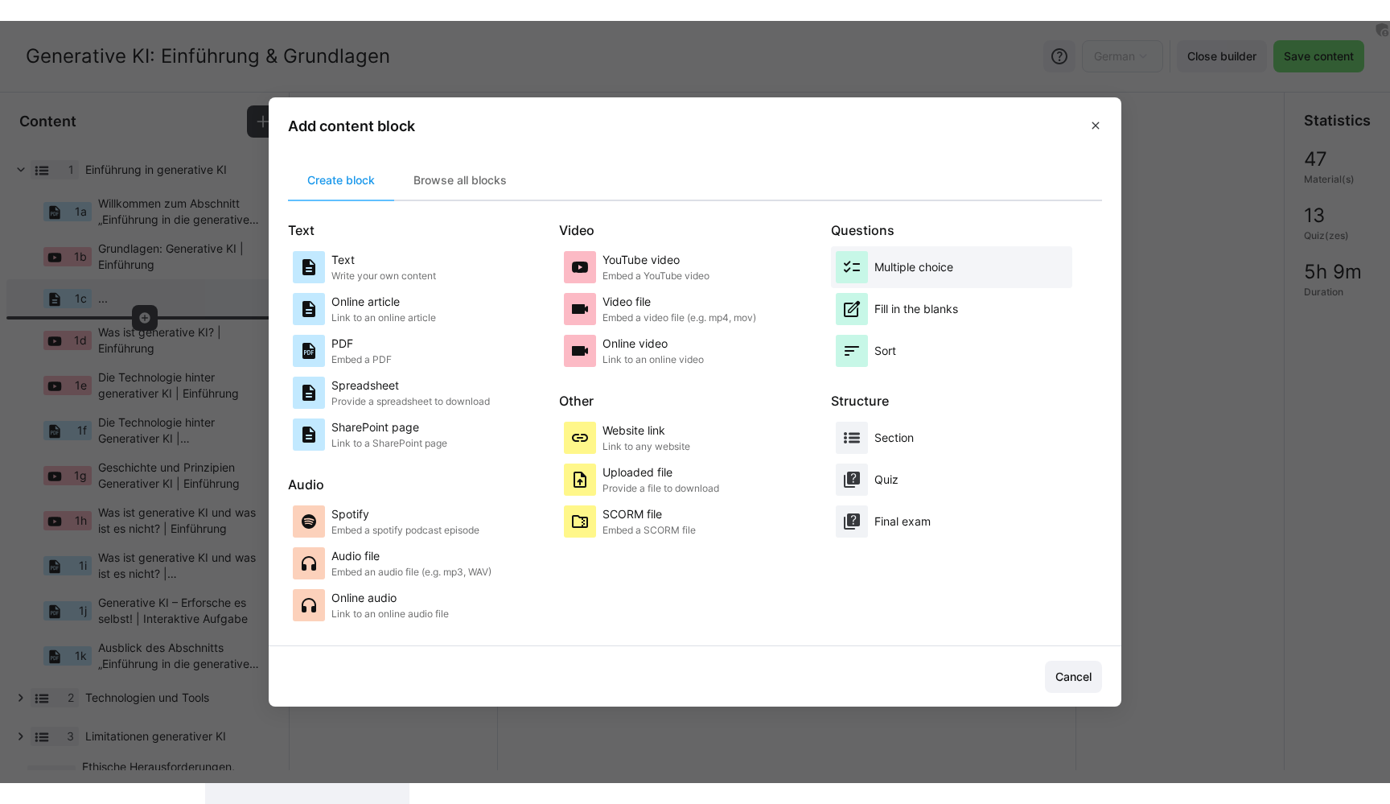
scroll to position [0, 0]
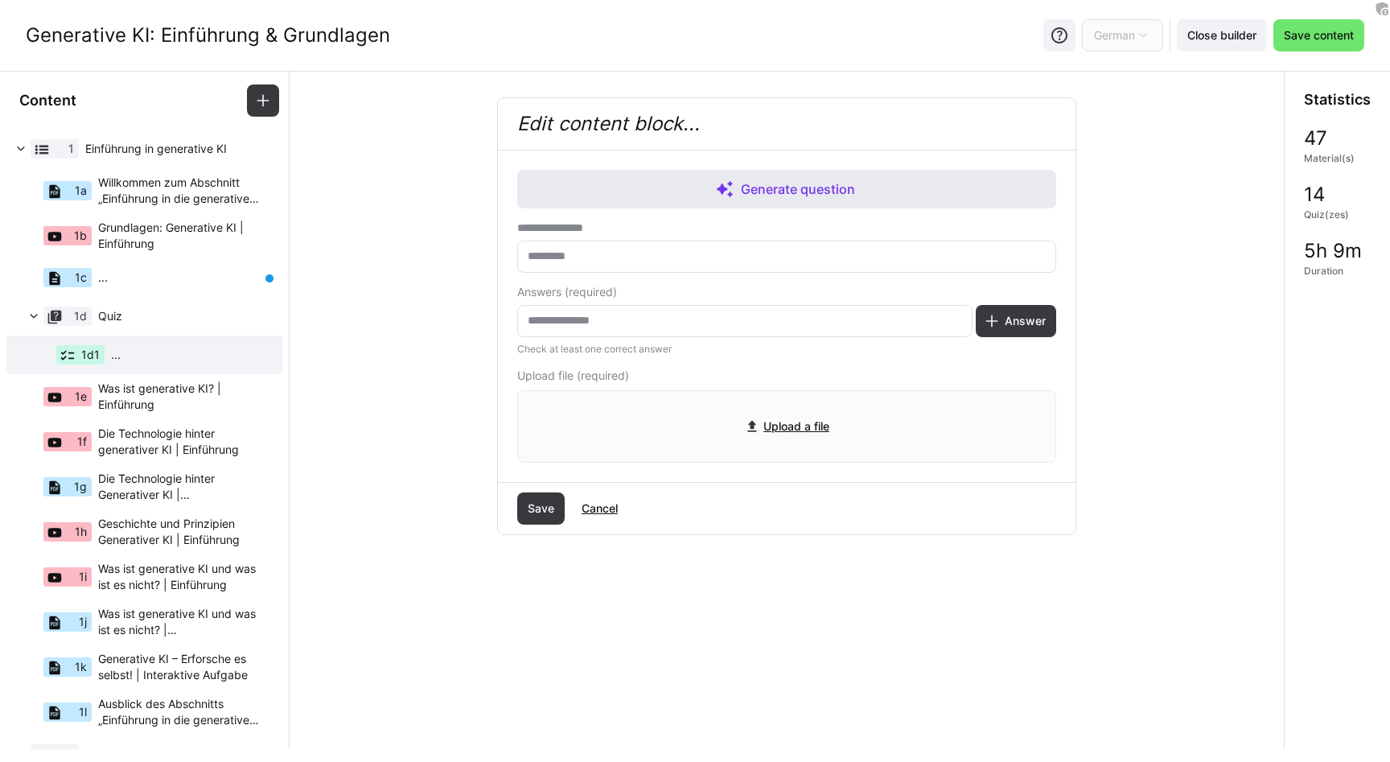
click at [779, 183] on span "Generate question" at bounding box center [798, 188] width 121 height 19
